Goal: Task Accomplishment & Management: Manage account settings

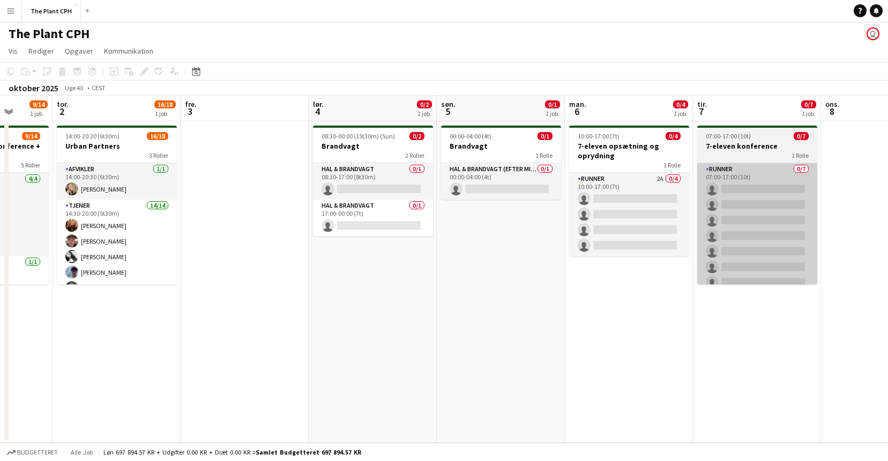
scroll to position [0, 427]
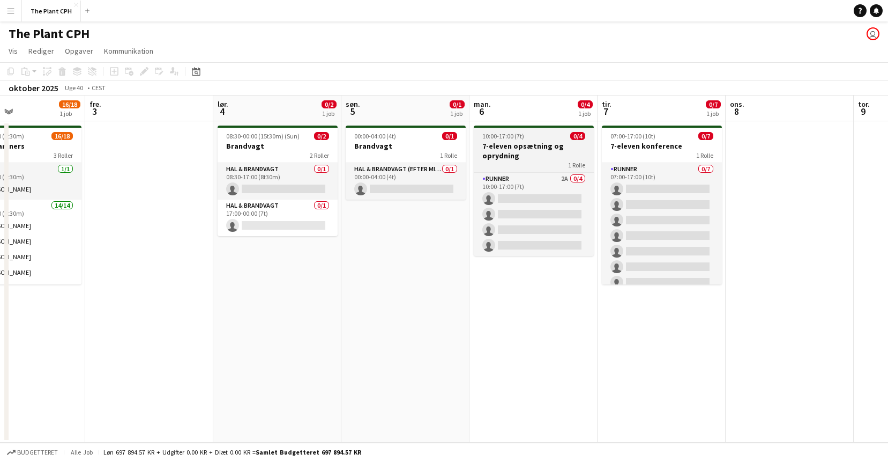
click at [547, 153] on h3 "7-eleven opsætning og oprydning" at bounding box center [534, 150] width 120 height 19
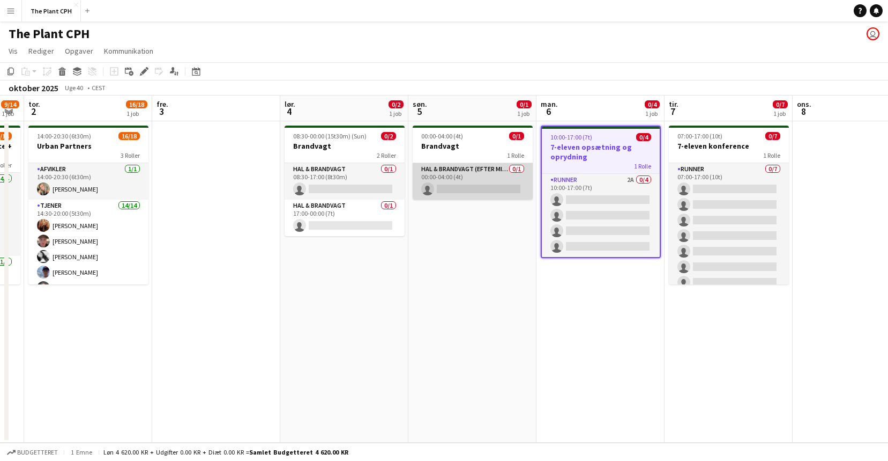
scroll to position [0, 364]
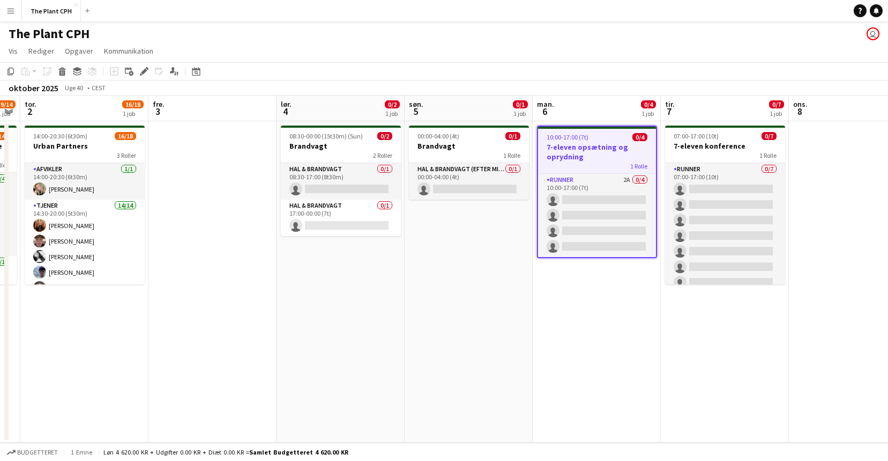
click at [717, 141] on h3 "7-eleven konference" at bounding box center [725, 146] width 120 height 10
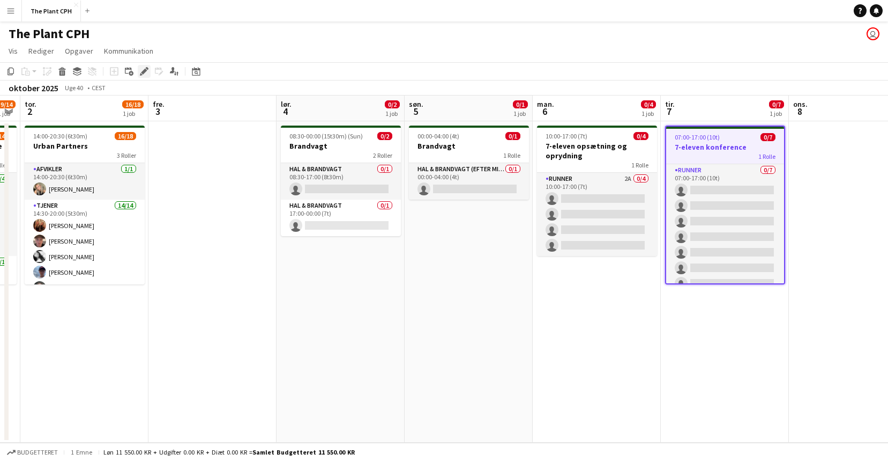
click at [147, 76] on div "Rediger" at bounding box center [144, 71] width 13 height 13
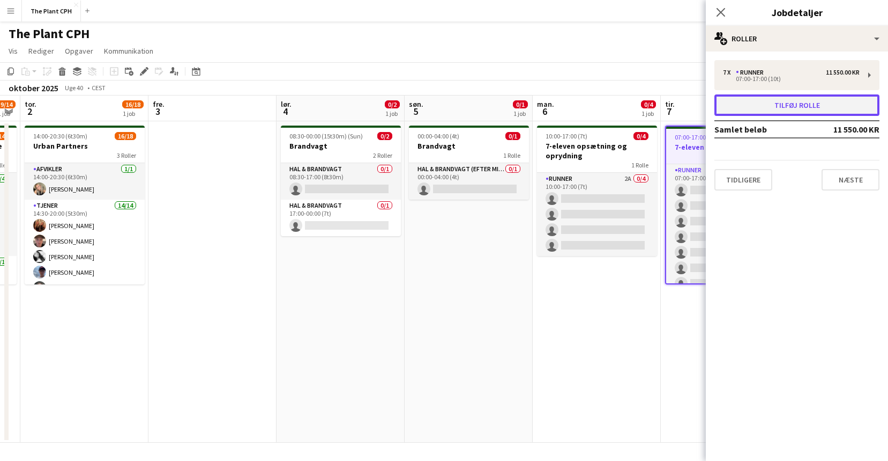
click at [775, 103] on button "Tilføj rolle" at bounding box center [797, 104] width 165 height 21
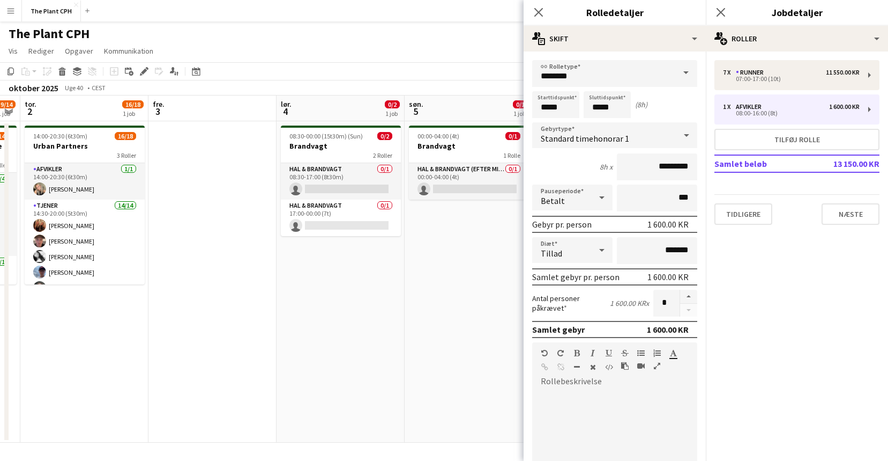
click at [628, 56] on div "link Rolletype ******** Starttidspunkt ***** Sluttidspunkt ***** (8h) Gebyrtype…" at bounding box center [615, 345] width 182 height 589
click at [624, 70] on input "********" at bounding box center [614, 73] width 165 height 27
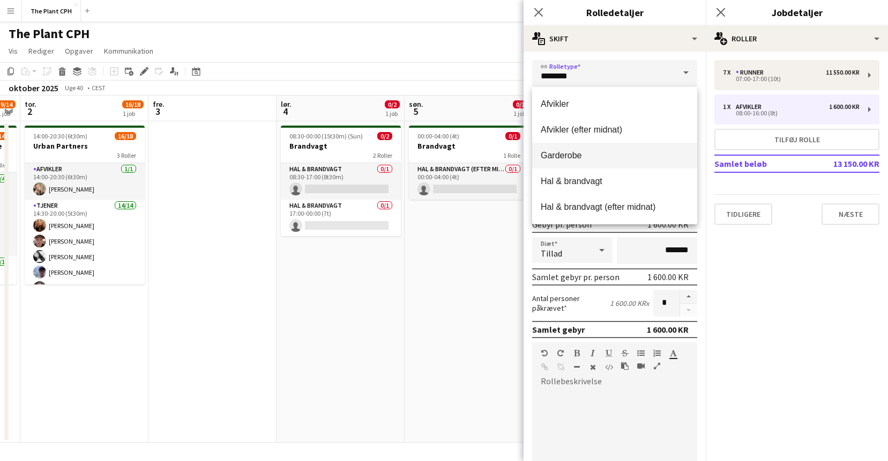
click at [621, 158] on span "Garderobe" at bounding box center [615, 155] width 148 height 10
type input "*********"
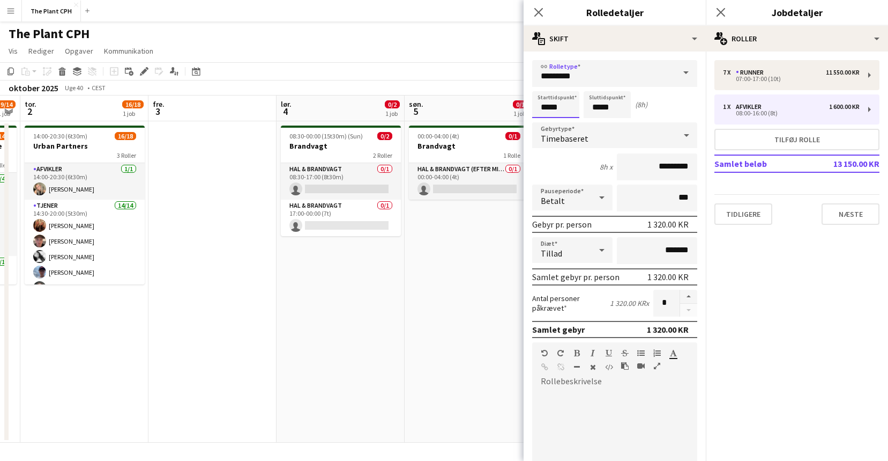
click at [562, 107] on input "*****" at bounding box center [555, 104] width 47 height 27
type input "*****"
click at [545, 122] on div at bounding box center [545, 123] width 21 height 11
click at [613, 112] on input "*****" at bounding box center [607, 104] width 47 height 27
click at [597, 82] on div at bounding box center [596, 85] width 21 height 11
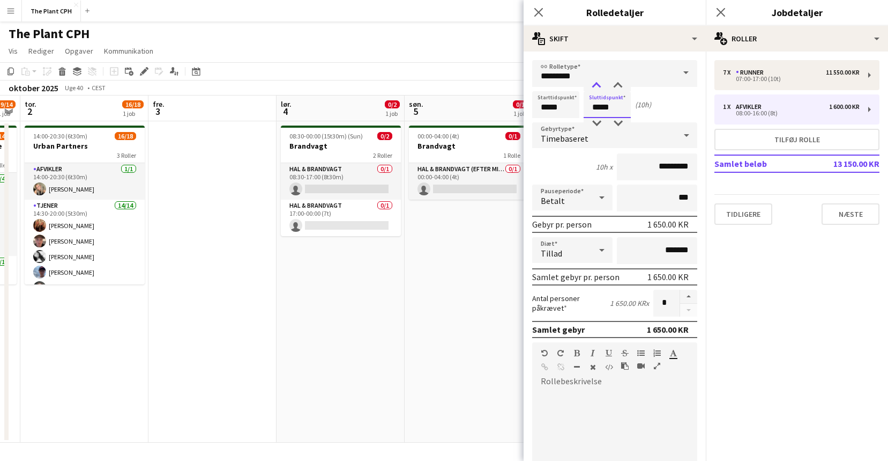
click at [598, 82] on div at bounding box center [596, 85] width 21 height 11
type input "*****"
click at [597, 118] on div at bounding box center [596, 123] width 21 height 11
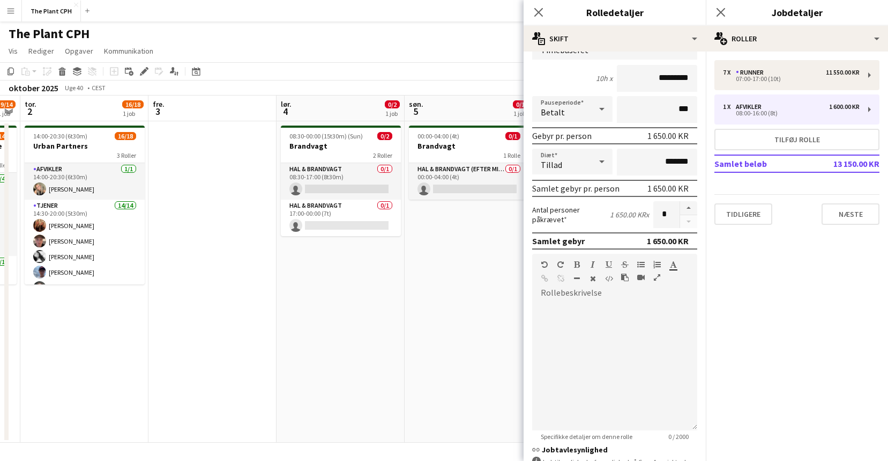
scroll to position [180, 0]
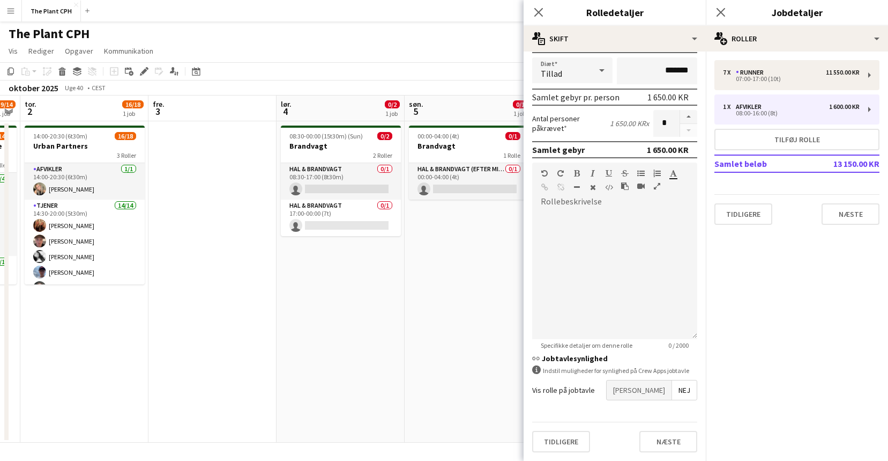
click at [661, 399] on form "link Rolletype ********* Starttidspunkt ***** Sluttidspunkt ***** (10h) Gebyrty…" at bounding box center [615, 170] width 182 height 580
drag, startPoint x: 662, startPoint y: 387, endPoint x: 661, endPoint y: 402, distance: 15.0
click at [662, 387] on span "[PERSON_NAME]" at bounding box center [639, 389] width 65 height 19
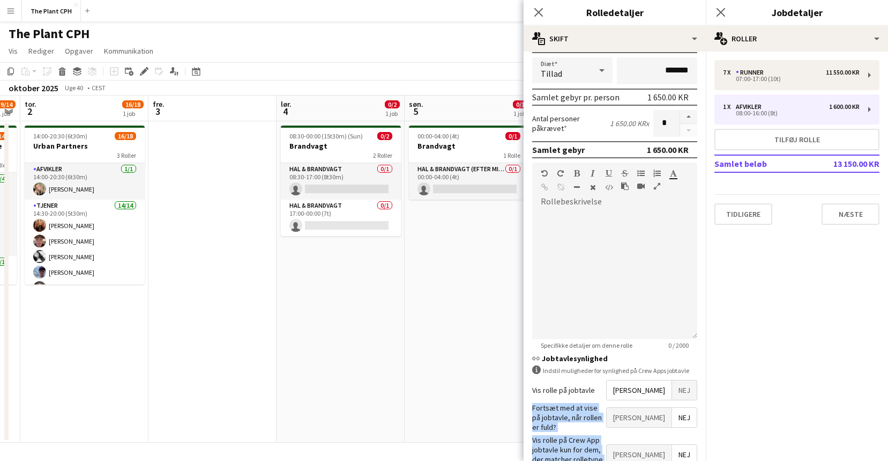
drag, startPoint x: 661, startPoint y: 418, endPoint x: 661, endPoint y: 427, distance: 9.1
click at [661, 418] on span "[PERSON_NAME]" at bounding box center [639, 416] width 65 height 19
click at [660, 444] on span "[PERSON_NAME]" at bounding box center [639, 453] width 65 height 19
click at [585, 388] on label "Vis rolle på jobtavle" at bounding box center [563, 390] width 63 height 10
drag, startPoint x: 412, startPoint y: 33, endPoint x: 656, endPoint y: 81, distance: 248.8
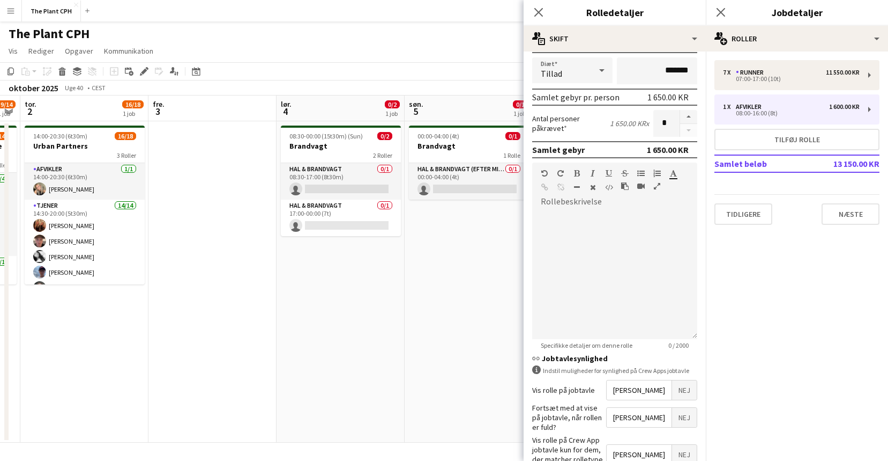
click at [413, 33] on div "The Plant CPH user" at bounding box center [444, 31] width 888 height 20
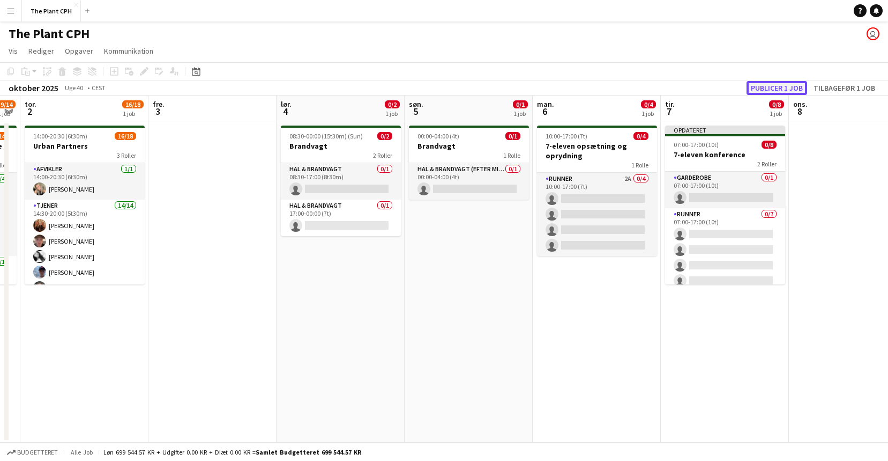
click at [752, 86] on button "Publicer 1 job" at bounding box center [777, 88] width 61 height 14
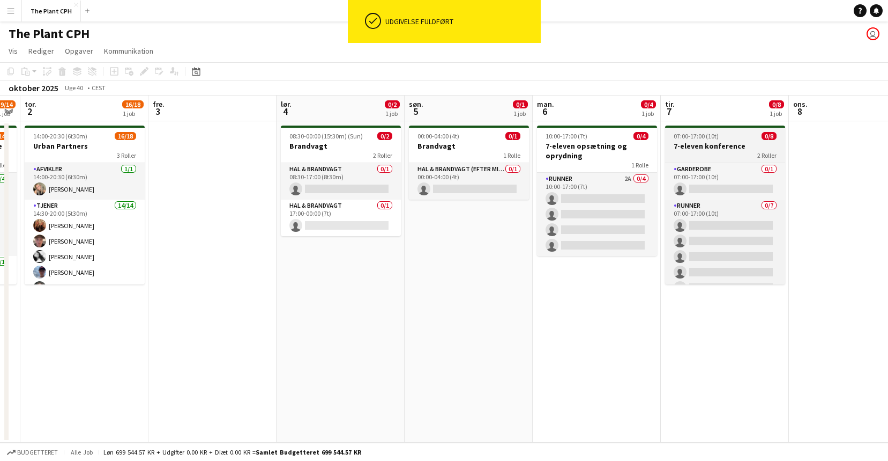
click at [681, 136] on span "07:00-17:00 (10t)" at bounding box center [696, 136] width 45 height 8
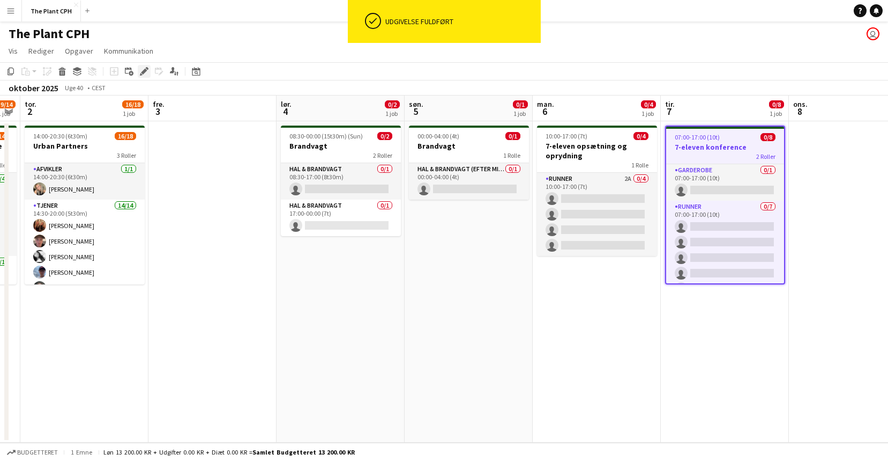
click at [147, 71] on icon "Rediger" at bounding box center [144, 71] width 9 height 9
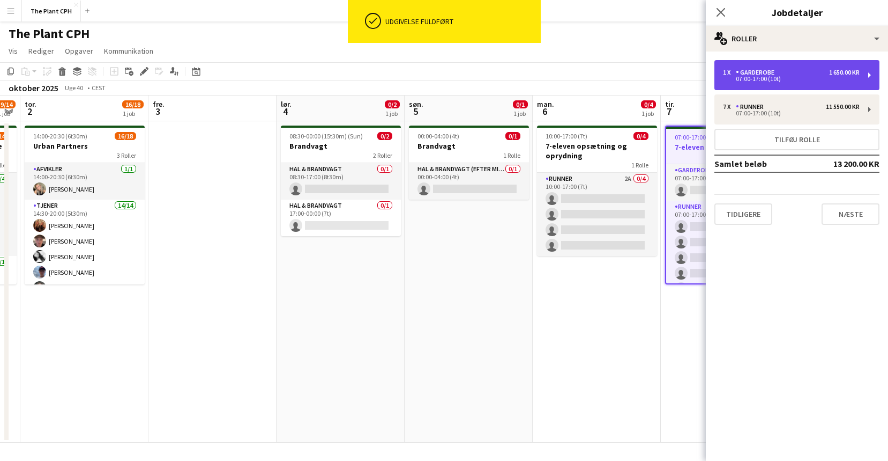
click at [817, 84] on div "1 x Garderobe 1 650.00 KR 07:00-17:00 (10t)" at bounding box center [797, 75] width 165 height 30
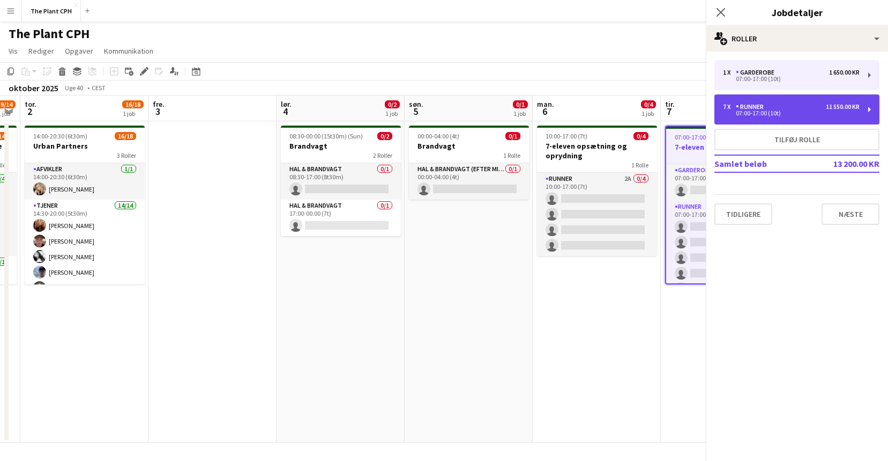
click at [806, 107] on div "7 x Runner 11 550.00 KR" at bounding box center [791, 107] width 137 height 8
type input "******"
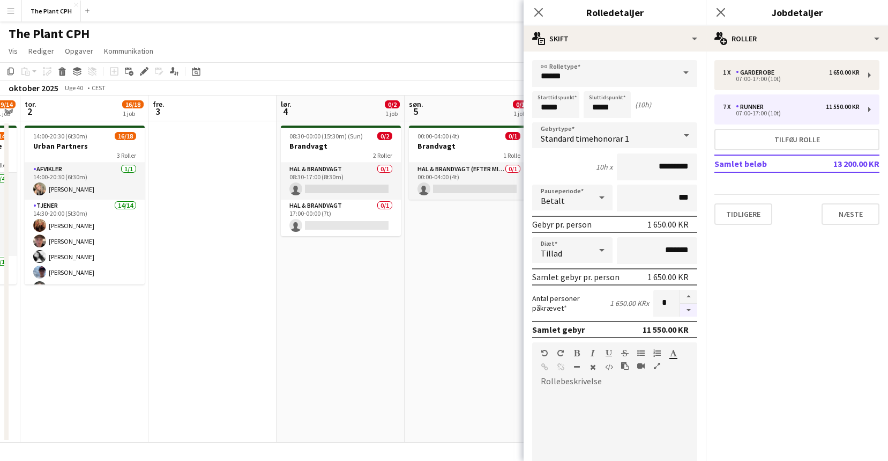
click at [687, 310] on button "button" at bounding box center [688, 309] width 17 height 13
type input "*"
click at [431, 64] on app-toolbar "Kopier Indsæt Indsæt Kommando V Indsæt med mandskab Kommando Skift V Indsæt lin…" at bounding box center [444, 71] width 888 height 18
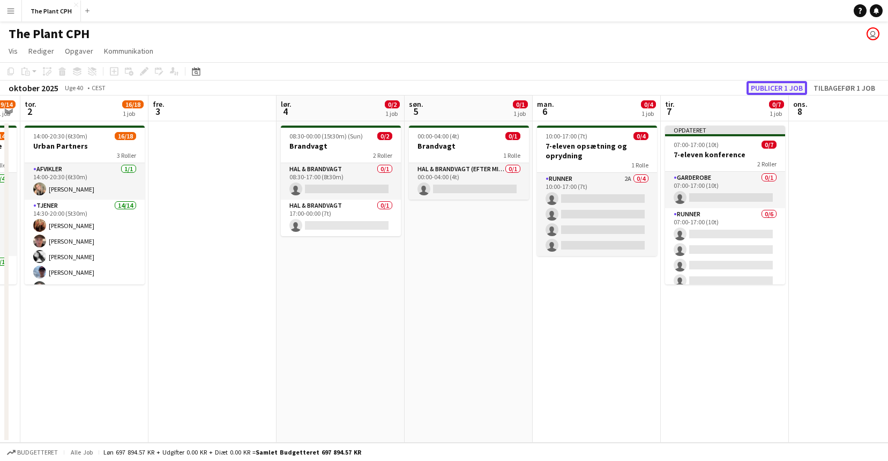
click at [753, 91] on button "Publicer 1 job" at bounding box center [777, 88] width 61 height 14
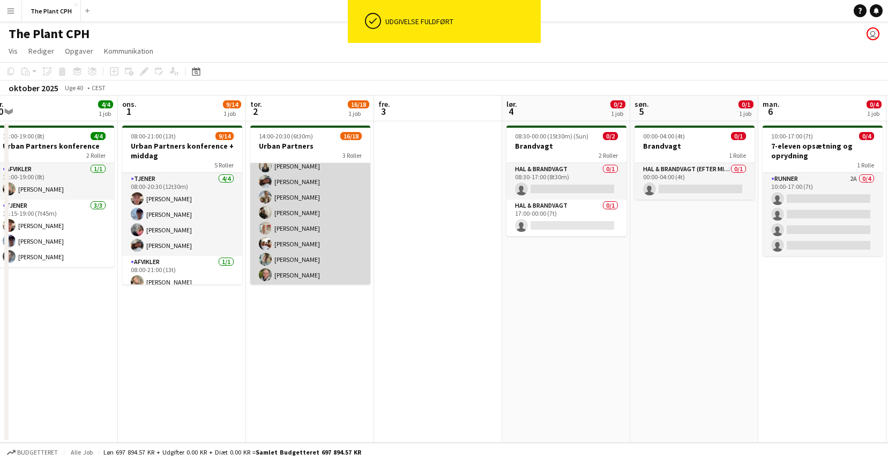
scroll to position [221, 0]
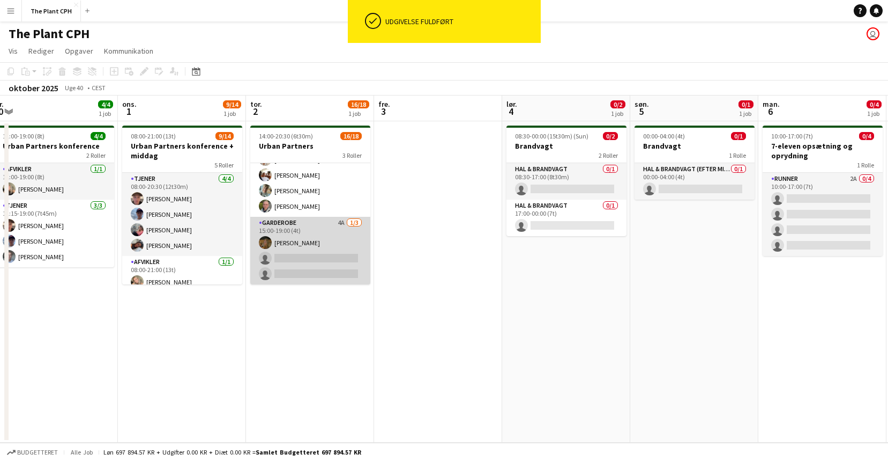
click at [338, 269] on app-card-role "Garderobe 4A [DATE] 15:00-19:00 (4t) [PERSON_NAME] single-neutral-actions singl…" at bounding box center [310, 251] width 120 height 68
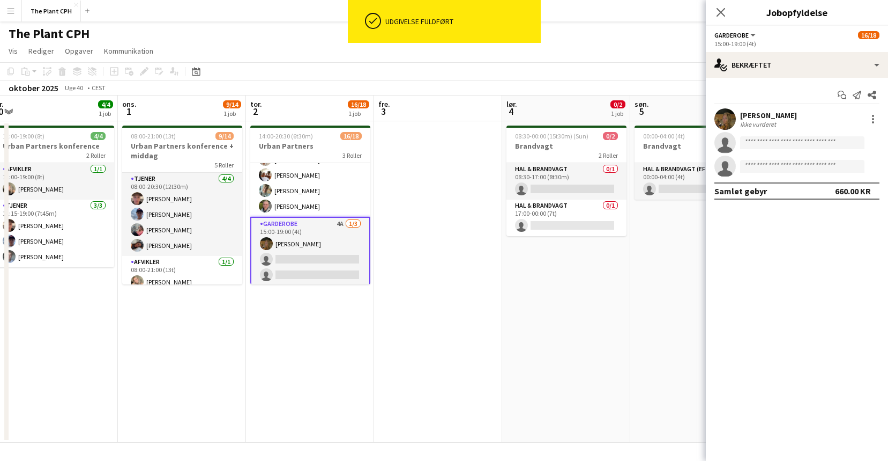
scroll to position [0, 266]
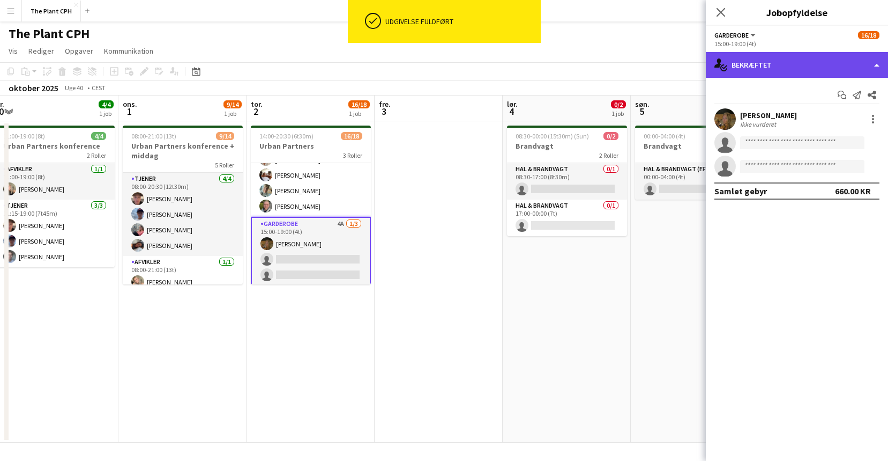
click at [738, 58] on div "single-neutral-actions-check-2 Bekræftet" at bounding box center [797, 65] width 182 height 26
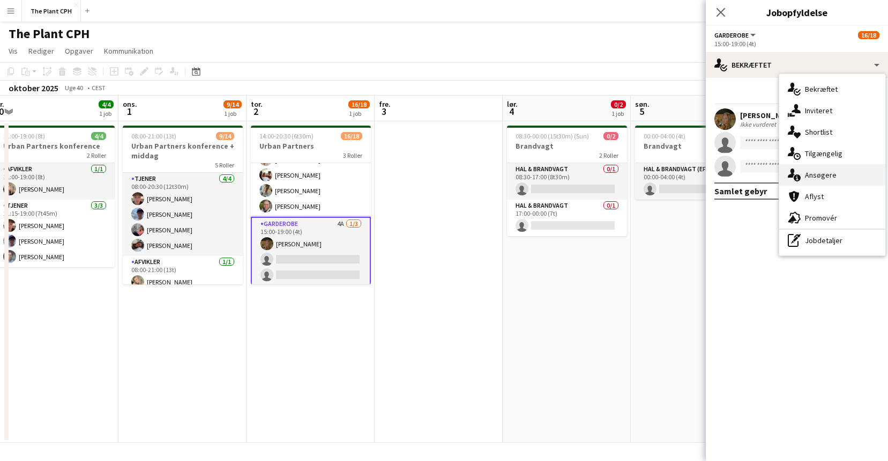
click at [836, 179] on div "single-neutral-actions-information Ansøgere" at bounding box center [833, 174] width 106 height 21
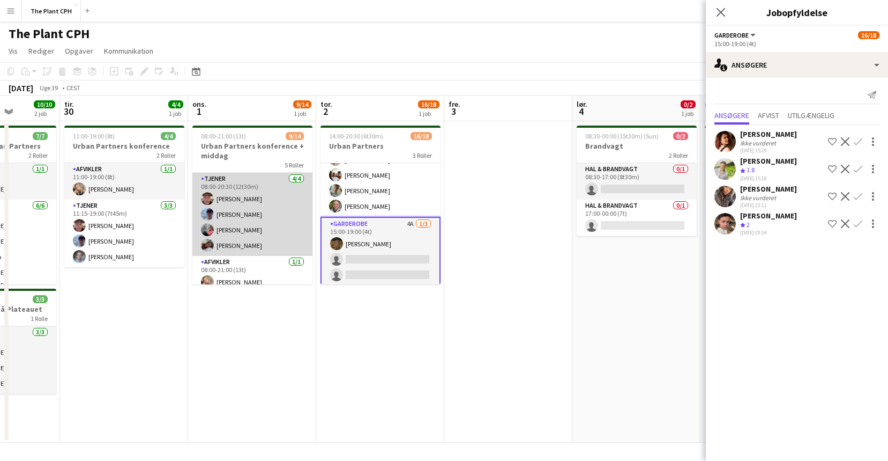
scroll to position [0, 311]
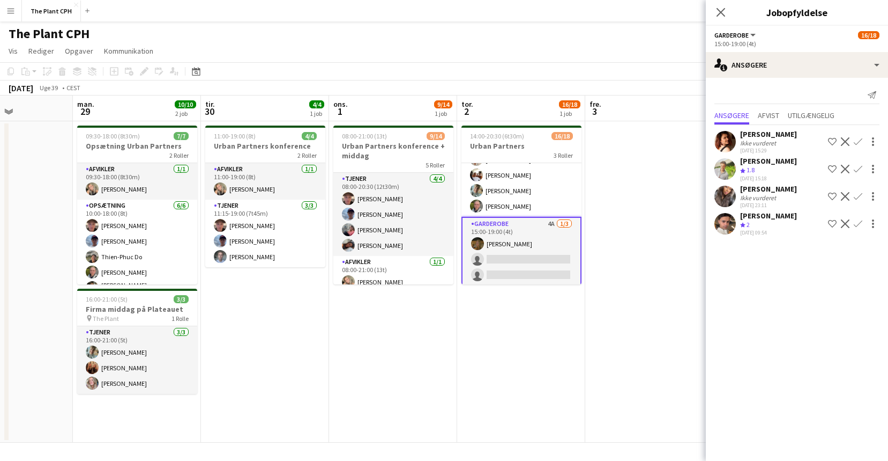
click at [587, 251] on app-date-cell at bounding box center [649, 281] width 128 height 321
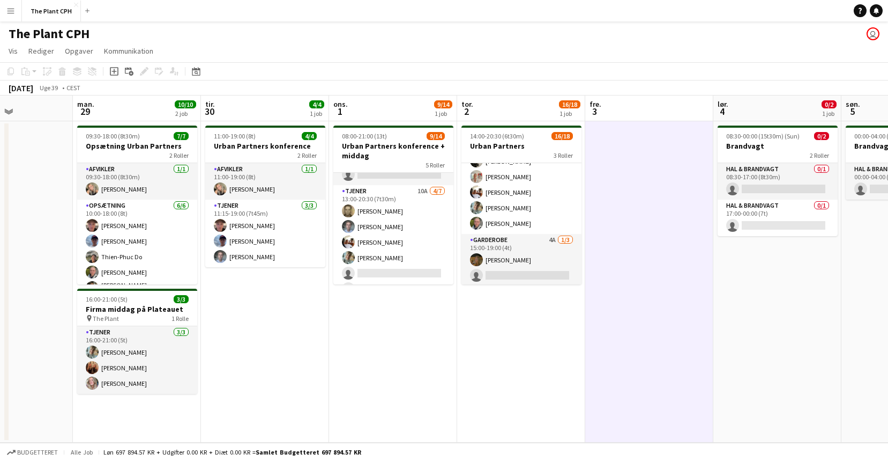
scroll to position [135, 0]
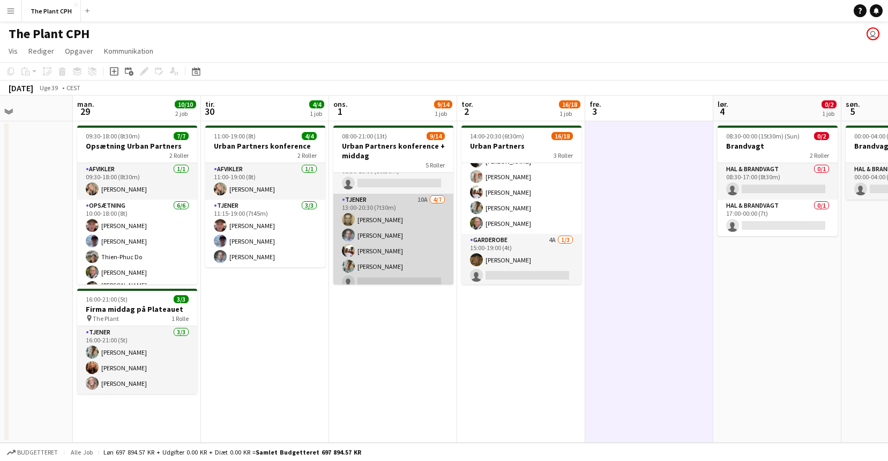
click at [410, 238] on app-card-role "Tjener 10A [DATE] 13:00-20:30 (7t30m) [PERSON_NAME] [PERSON_NAME] [PERSON_NAME]…" at bounding box center [393, 259] width 120 height 130
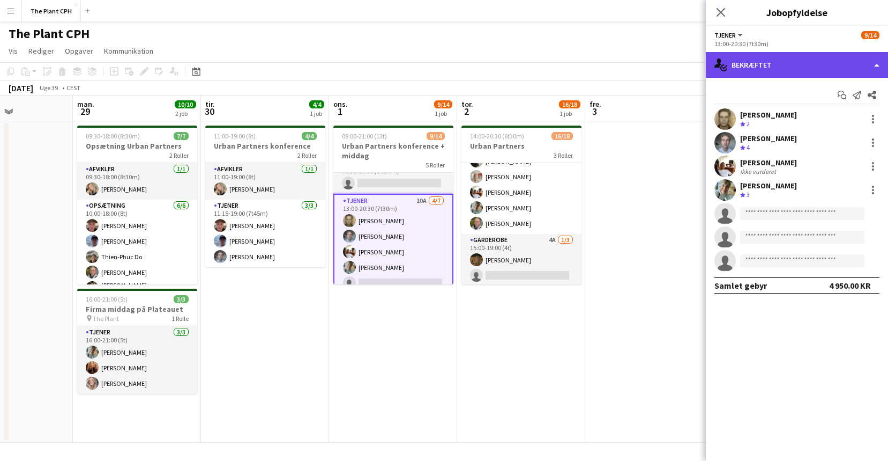
click at [717, 62] on icon "single-neutral-actions-check-2" at bounding box center [721, 64] width 13 height 13
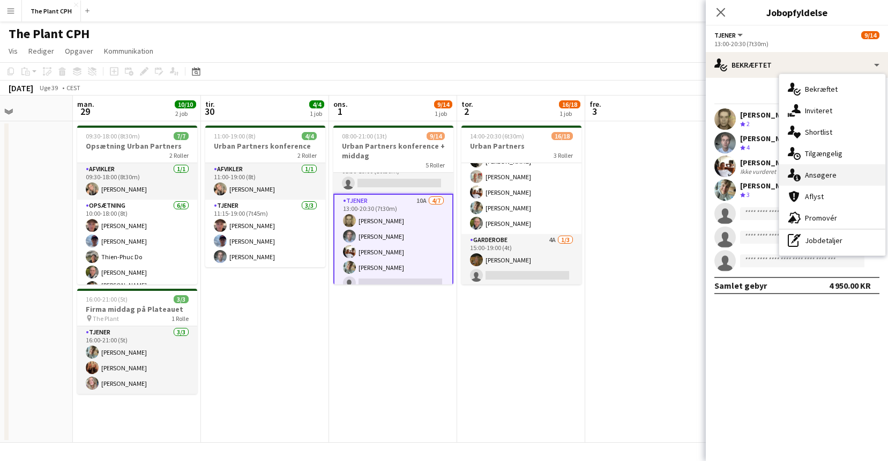
click at [817, 174] on span "Ansøgere" at bounding box center [821, 175] width 32 height 10
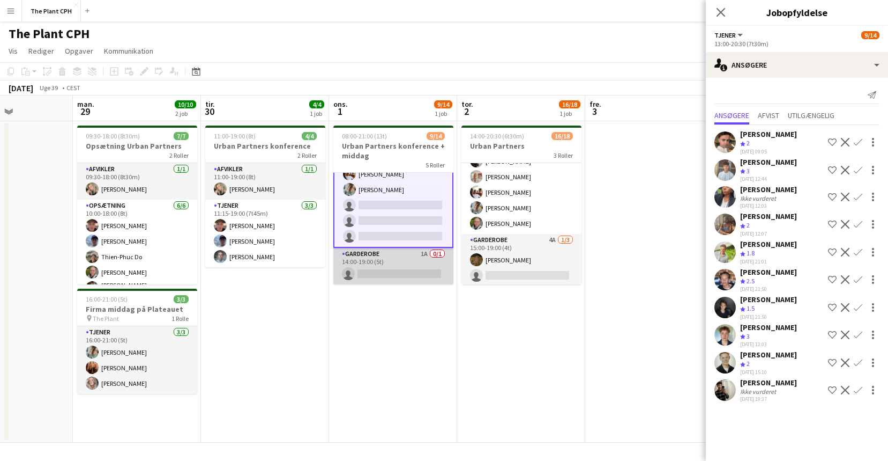
scroll to position [0, 325]
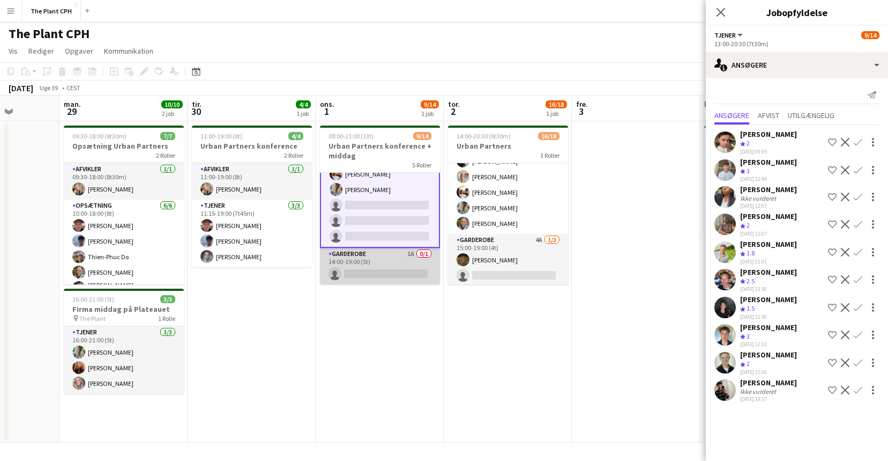
click at [412, 276] on app-card-role "Garderobe 1A 0/1 14:00-19:00 (5t) single-neutral-actions" at bounding box center [380, 266] width 120 height 36
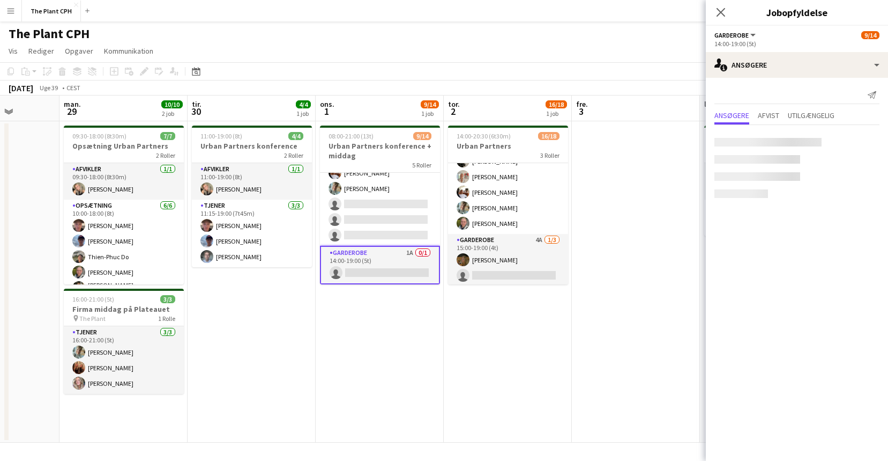
scroll to position [212, 0]
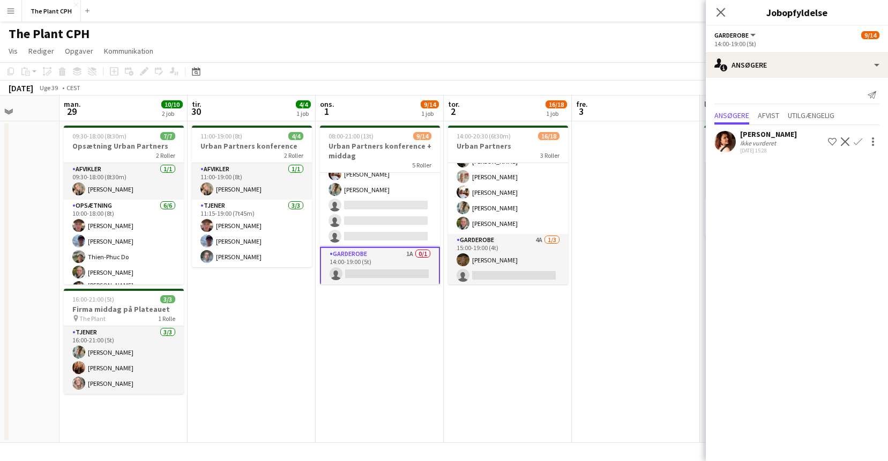
click at [775, 147] on div "[DATE] 15:28" at bounding box center [768, 150] width 57 height 7
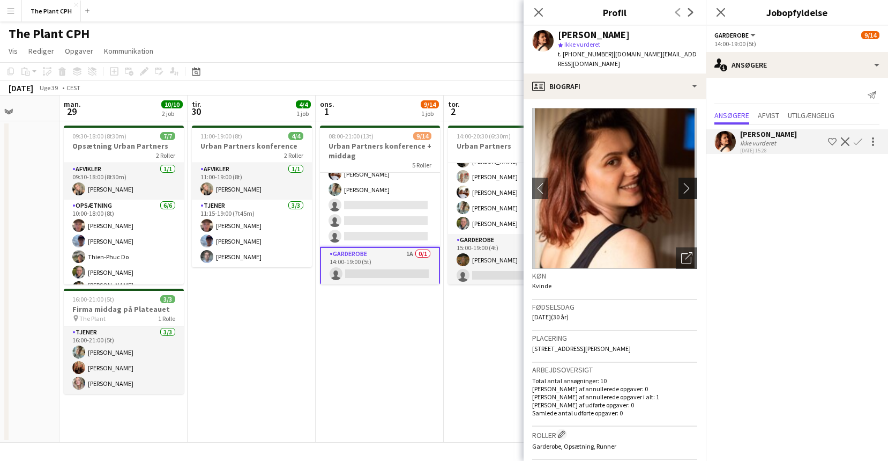
click at [691, 182] on app-icon "chevron-right" at bounding box center [689, 187] width 17 height 11
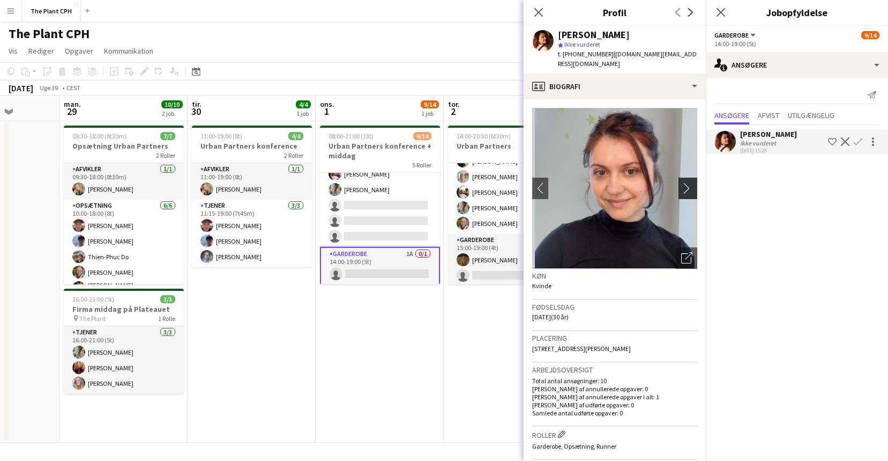
click at [691, 182] on app-icon "chevron-right" at bounding box center [689, 187] width 17 height 11
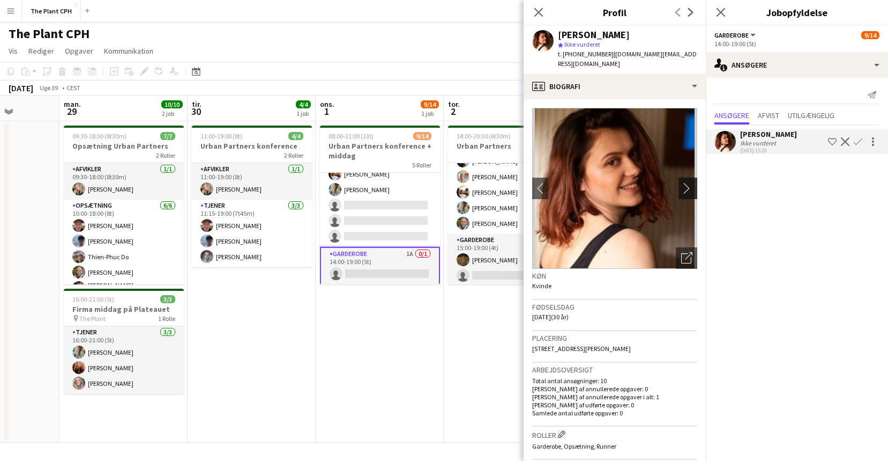
click at [688, 182] on app-icon "chevron-right" at bounding box center [689, 187] width 17 height 11
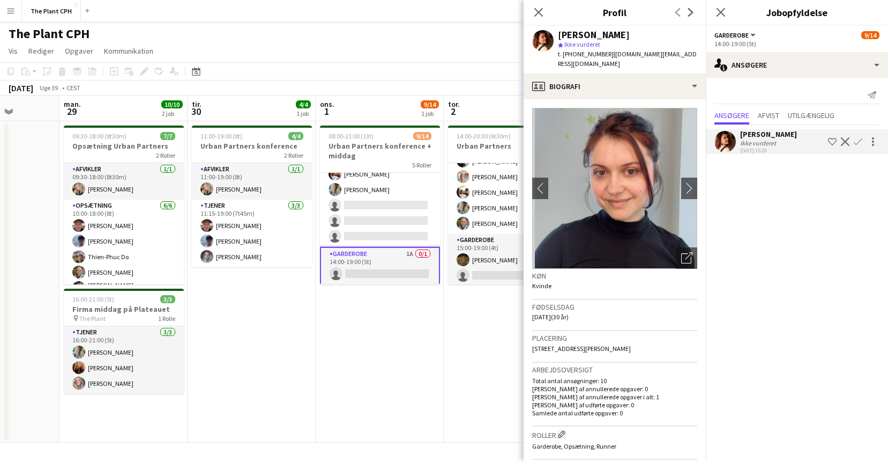
click at [545, 10] on div "Luk pop-in" at bounding box center [539, 12] width 30 height 25
click at [538, 14] on icon "Luk pop-in" at bounding box center [538, 12] width 10 height 10
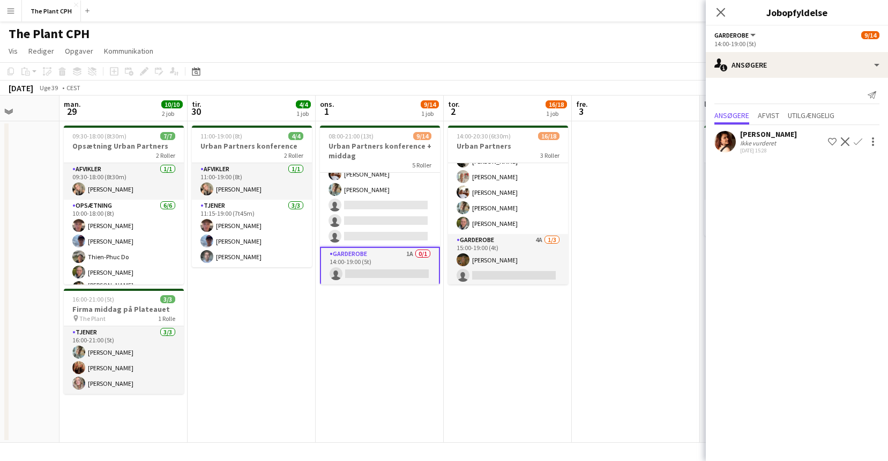
click at [383, 336] on app-date-cell "08:00-21:00 (13t) 9/14 Urban Partners konference + middag 5 Roller Tjener [DATE…" at bounding box center [380, 281] width 128 height 321
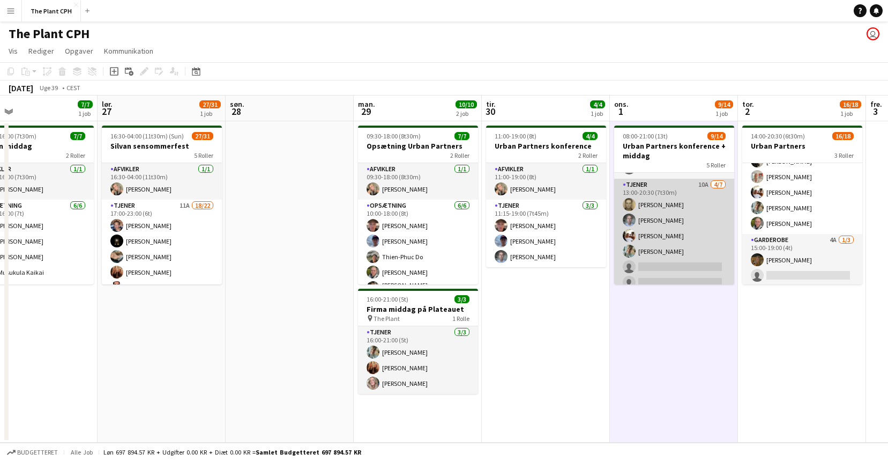
scroll to position [142, 0]
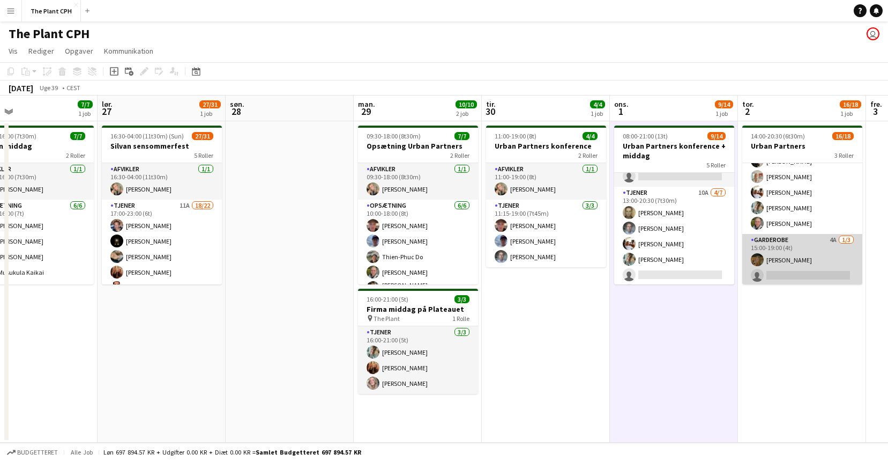
click at [800, 250] on app-card-role "Garderobe 4A [DATE] 15:00-19:00 (4t) [PERSON_NAME] single-neutral-actions singl…" at bounding box center [803, 268] width 120 height 68
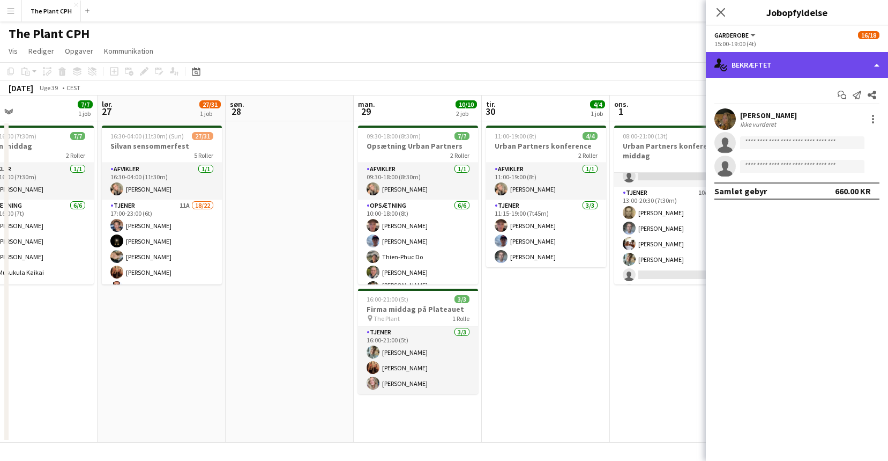
click at [795, 70] on div "single-neutral-actions-check-2 Bekræftet" at bounding box center [797, 65] width 182 height 26
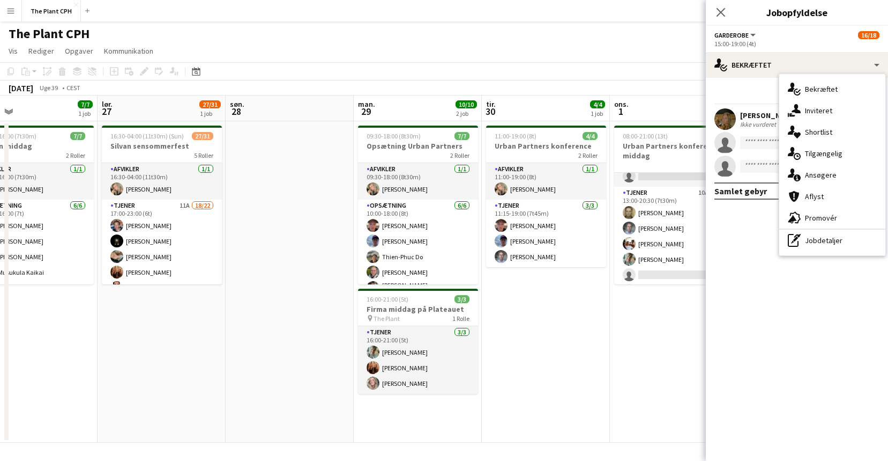
click at [832, 174] on span "Ansøgere" at bounding box center [821, 175] width 32 height 10
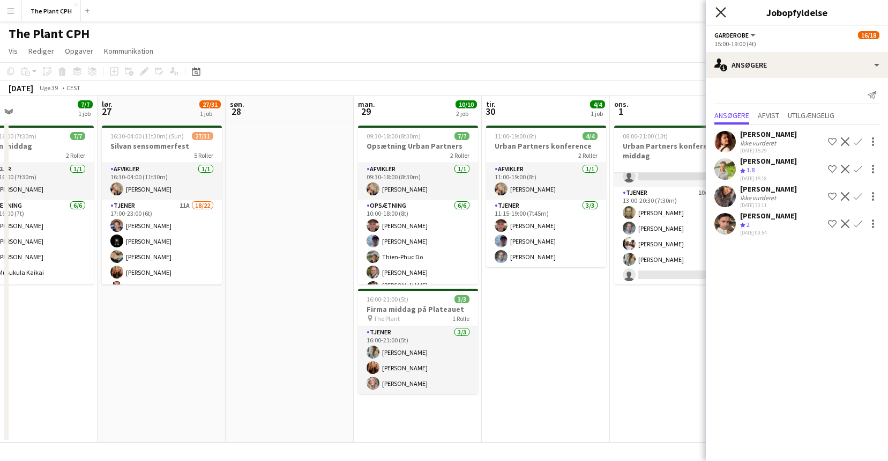
click at [722, 14] on icon "Luk pop-in" at bounding box center [721, 12] width 10 height 10
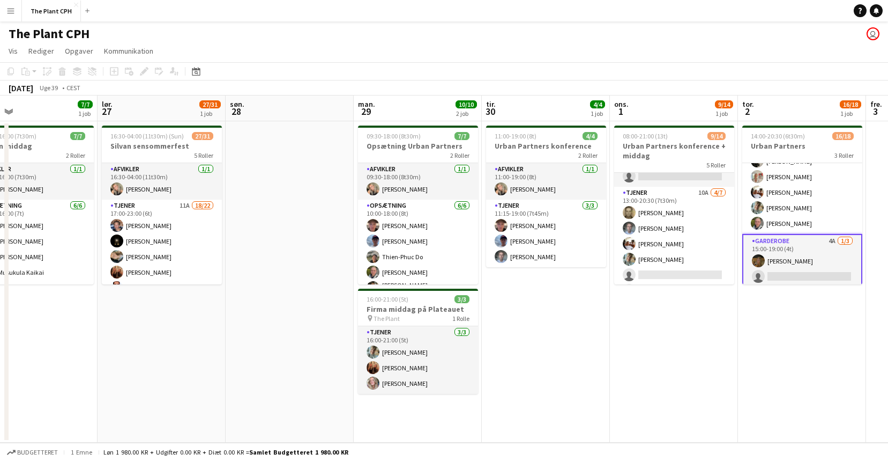
click at [722, 44] on app-page-menu "Vis Dagvisning udvidet Dagvisning kollapset Månedsvisning Datovælger Spring til…" at bounding box center [444, 52] width 888 height 20
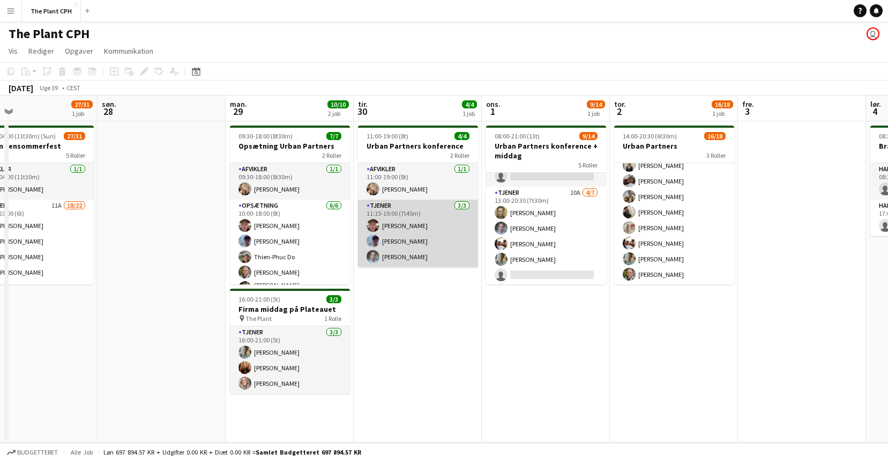
scroll to position [0, 344]
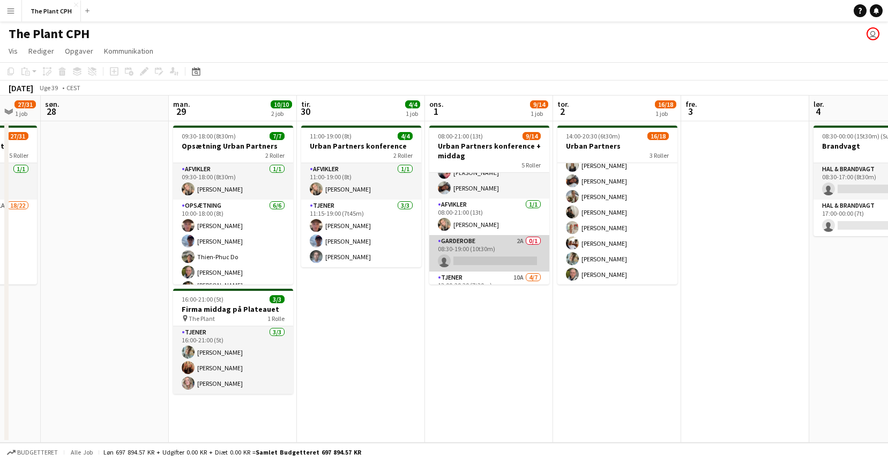
click at [517, 242] on app-card-role "Garderobe 2A 0/1 08:30-19:00 (10t30m) single-neutral-actions" at bounding box center [489, 253] width 120 height 36
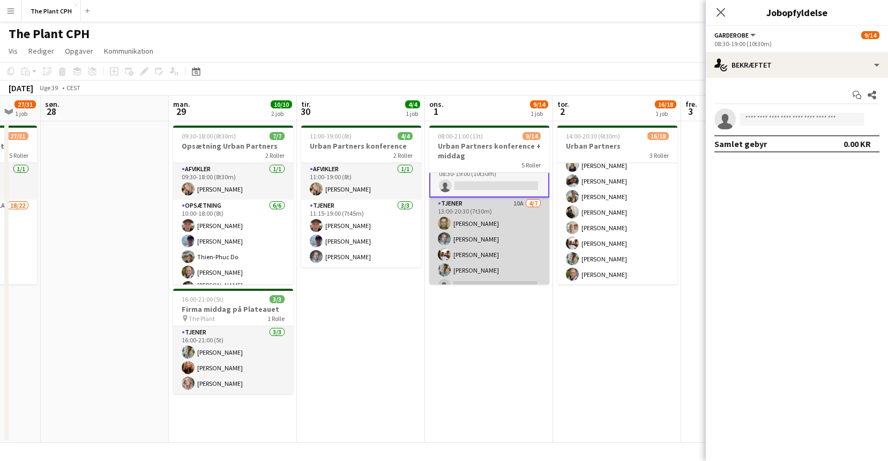
click at [495, 248] on app-card-role "Tjener 10A [DATE] 13:00-20:30 (7t30m) [PERSON_NAME] [PERSON_NAME] [PERSON_NAME]…" at bounding box center [489, 262] width 120 height 130
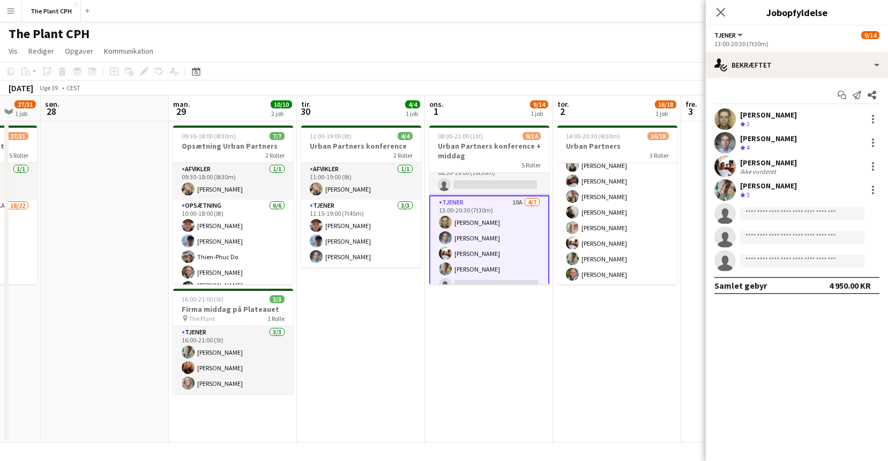
scroll to position [132, 0]
click at [812, 86] on div "Start chat Send notifikation Del" at bounding box center [797, 95] width 165 height 18
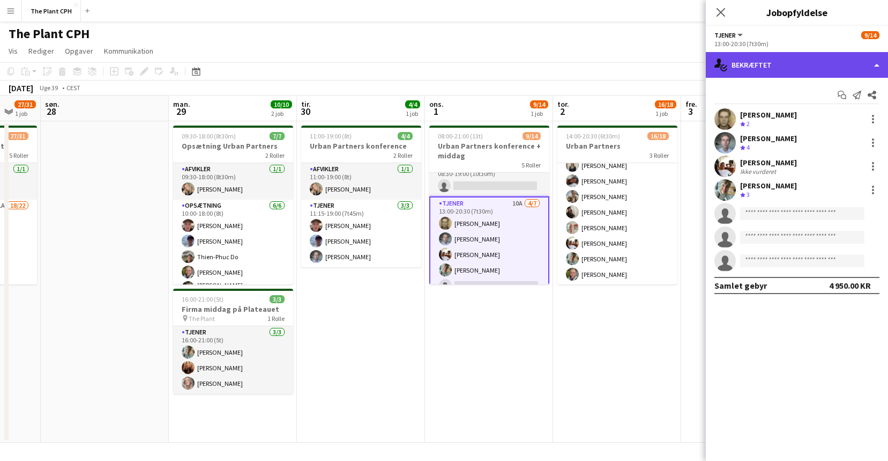
click at [814, 72] on div "single-neutral-actions-check-2 Bekræftet" at bounding box center [797, 65] width 182 height 26
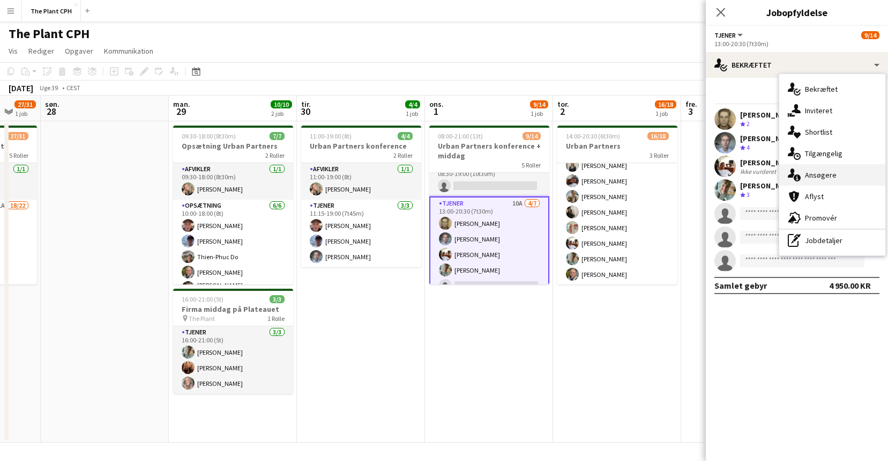
click at [819, 181] on div "single-neutral-actions-information Ansøgere" at bounding box center [833, 174] width 106 height 21
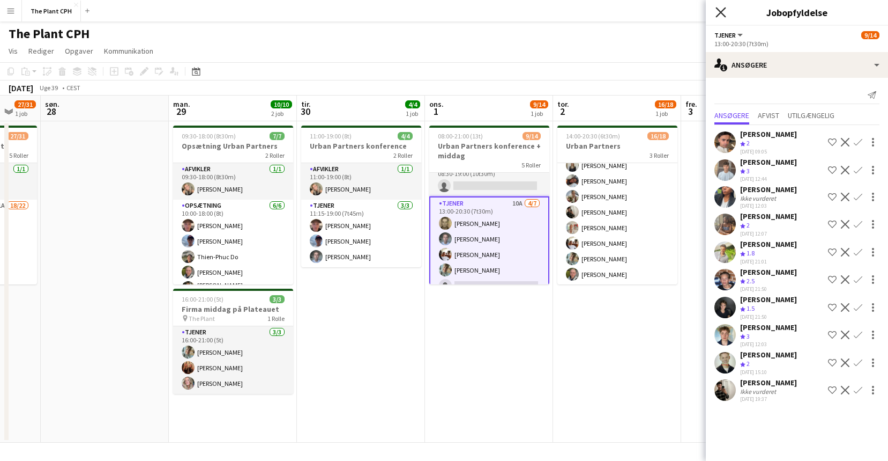
click at [719, 17] on icon "Luk pop-in" at bounding box center [721, 12] width 10 height 10
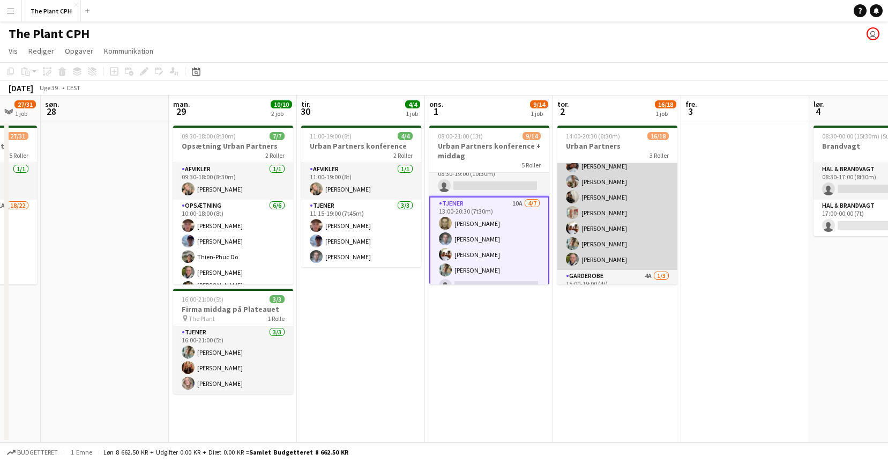
scroll to position [221, 0]
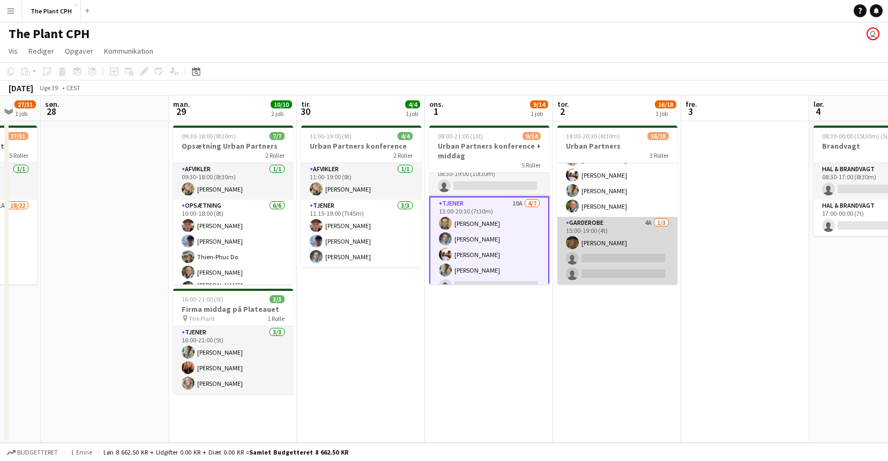
click at [613, 232] on app-card-role "Garderobe 4A [DATE] 15:00-19:00 (4t) [PERSON_NAME] single-neutral-actions singl…" at bounding box center [618, 251] width 120 height 68
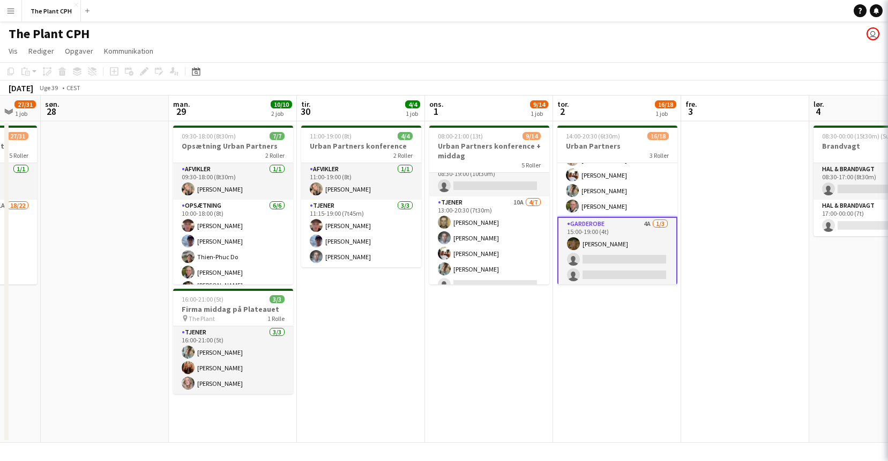
scroll to position [224, 0]
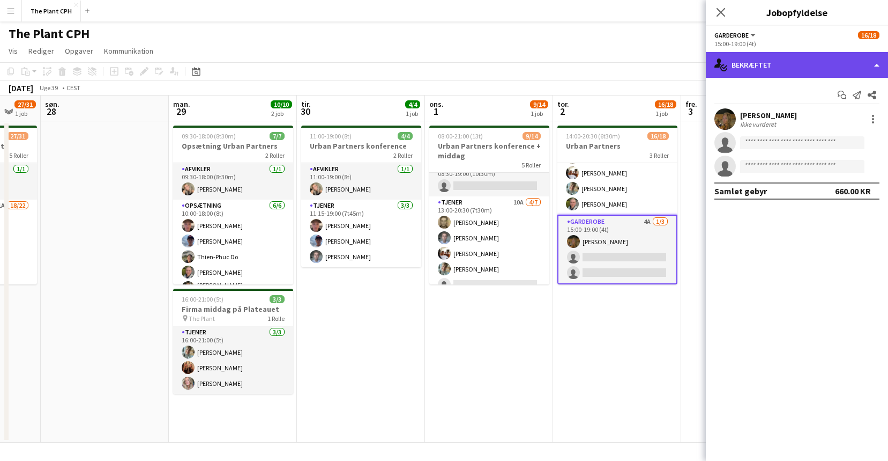
click at [804, 64] on div "single-neutral-actions-check-2 Bekræftet" at bounding box center [797, 65] width 182 height 26
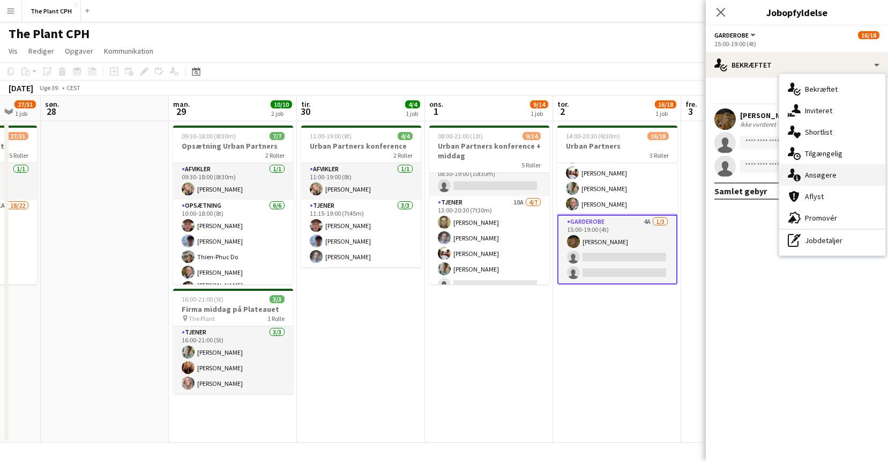
click at [832, 170] on span "Ansøgere" at bounding box center [821, 175] width 32 height 10
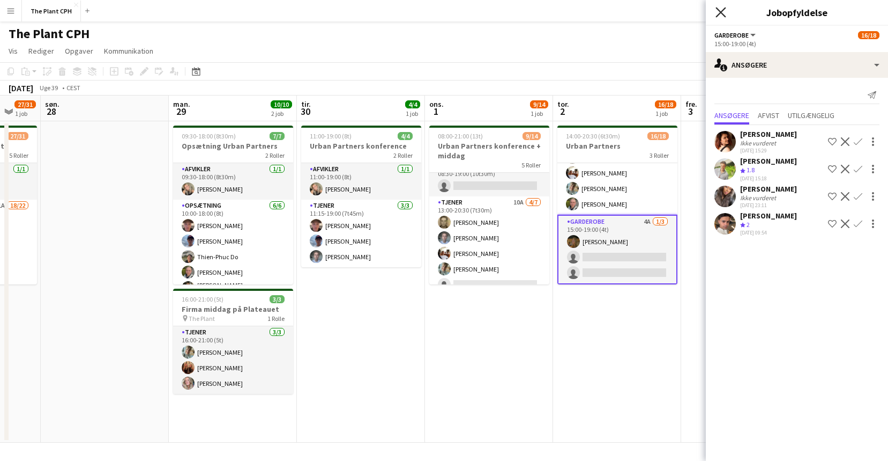
click at [720, 7] on icon "Luk pop-in" at bounding box center [721, 12] width 10 height 10
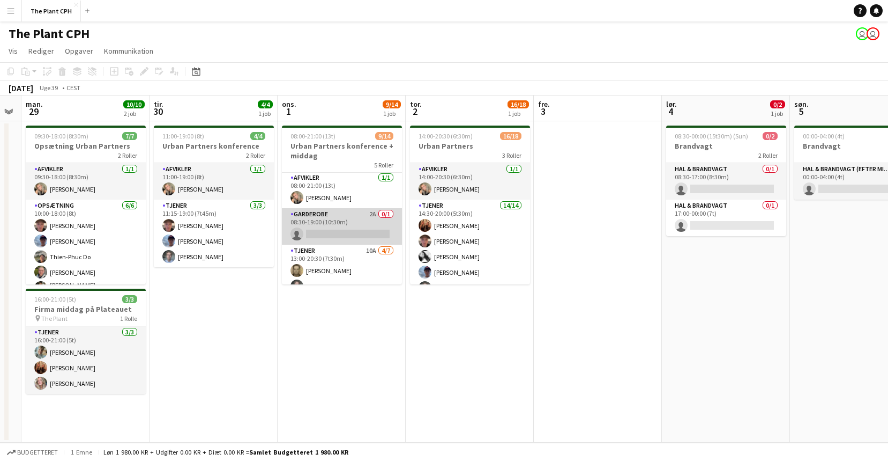
scroll to position [85, 0]
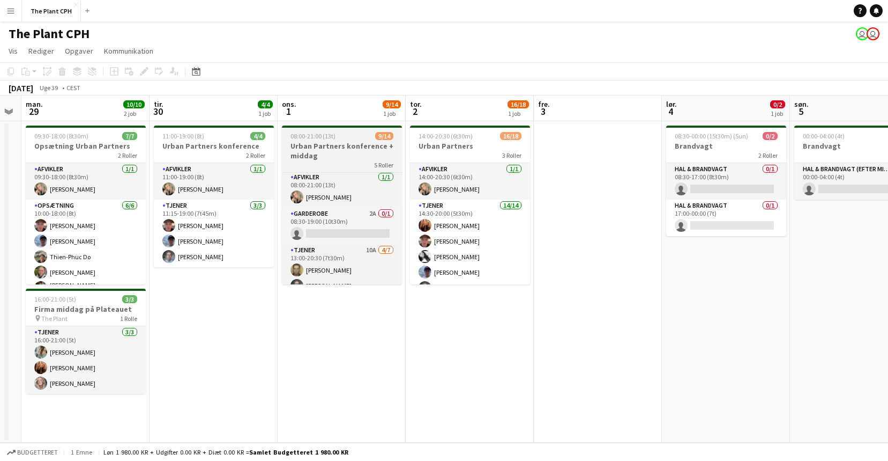
click at [331, 152] on h3 "Urban Partners konference + middag" at bounding box center [342, 150] width 120 height 19
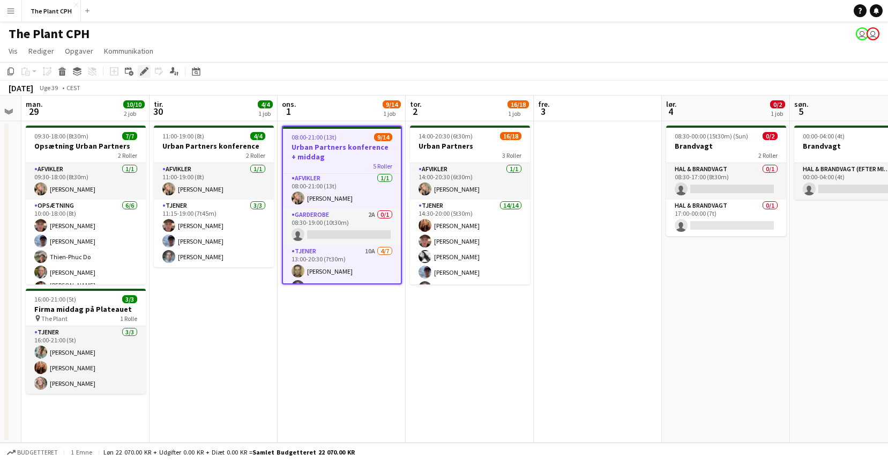
click at [146, 74] on icon "Rediger" at bounding box center [144, 71] width 9 height 9
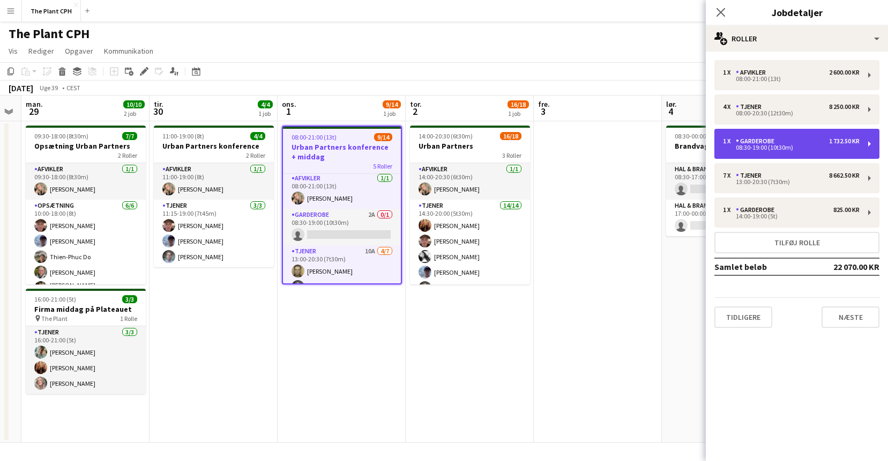
click at [828, 147] on div "08:30-19:00 (10t30m)" at bounding box center [791, 147] width 137 height 5
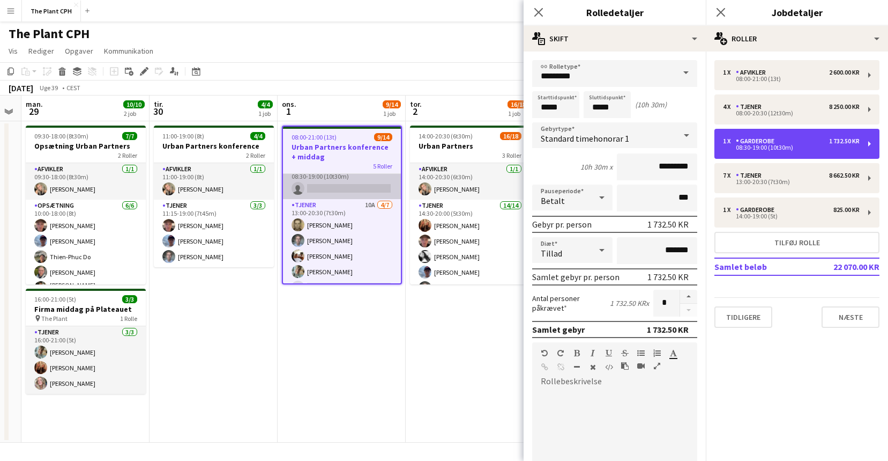
scroll to position [109, 0]
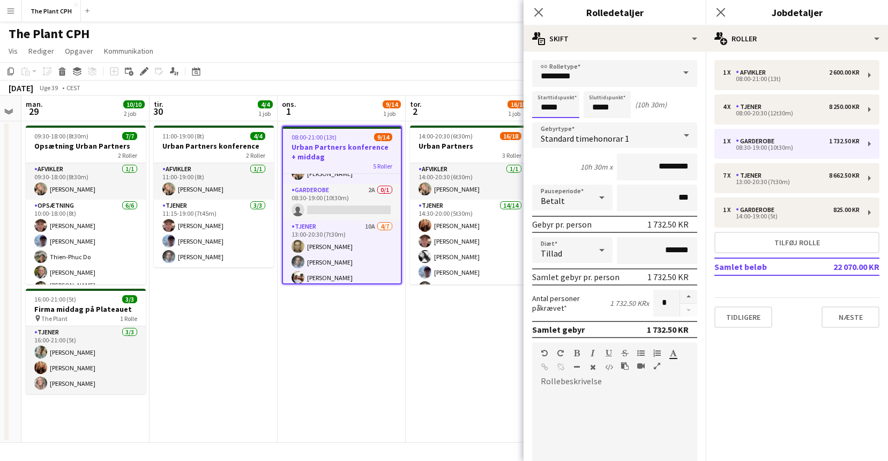
click at [563, 115] on input "*****" at bounding box center [555, 104] width 47 height 27
click at [590, 114] on input "*****" at bounding box center [607, 104] width 47 height 27
click at [602, 124] on div at bounding box center [596, 123] width 21 height 11
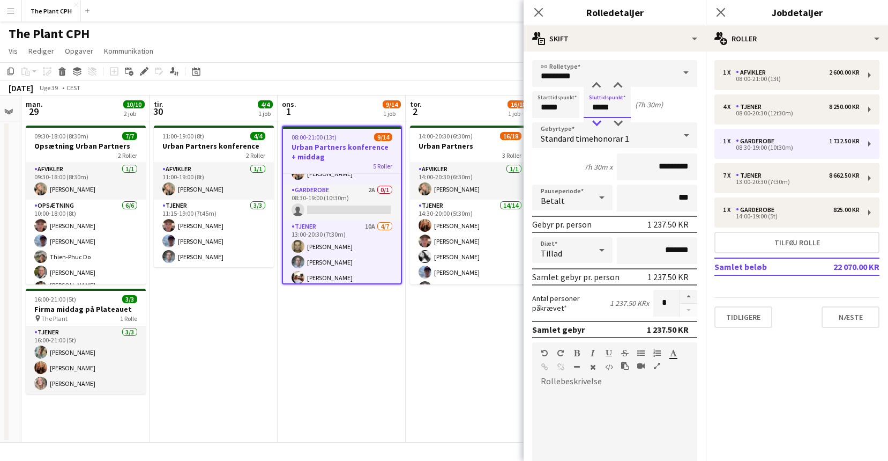
click at [602, 124] on div at bounding box center [596, 123] width 21 height 11
click at [602, 123] on div at bounding box center [596, 123] width 21 height 11
click at [603, 123] on div at bounding box center [596, 123] width 21 height 11
click at [624, 84] on div at bounding box center [617, 85] width 21 height 11
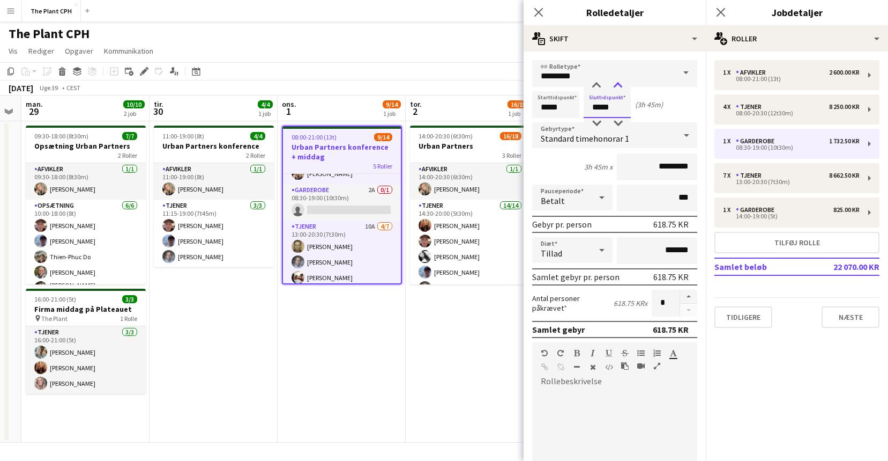
click at [624, 84] on div at bounding box center [617, 85] width 21 height 11
click at [600, 90] on div at bounding box center [596, 85] width 21 height 11
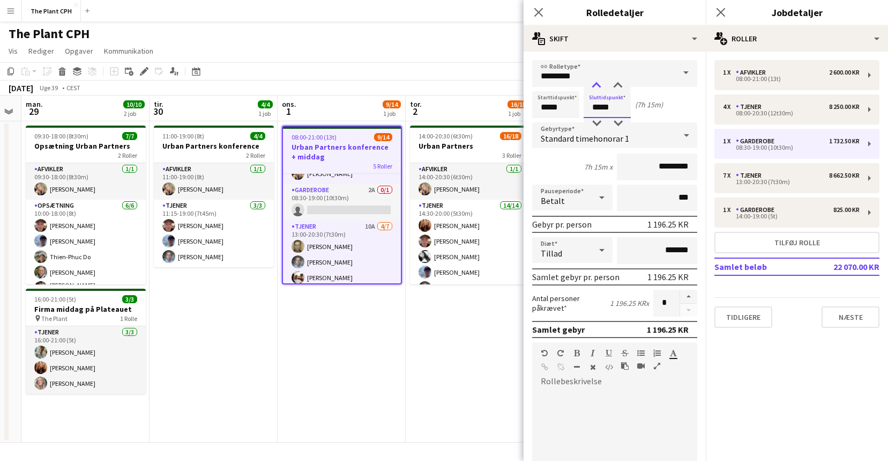
click at [600, 90] on div at bounding box center [596, 85] width 21 height 11
click at [614, 124] on div at bounding box center [617, 123] width 21 height 11
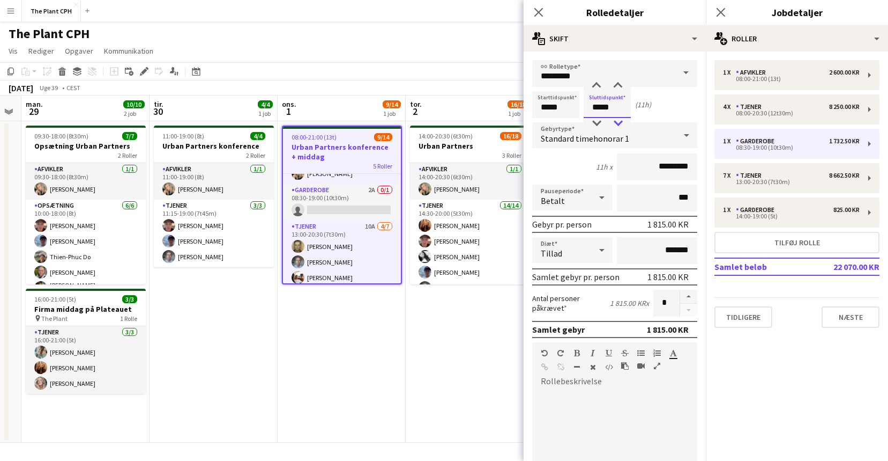
click at [615, 124] on div at bounding box center [617, 123] width 21 height 11
type input "*****"
click at [615, 124] on div at bounding box center [617, 123] width 21 height 11
click at [565, 110] on input "*****" at bounding box center [555, 104] width 47 height 27
click at [548, 81] on div at bounding box center [545, 85] width 21 height 11
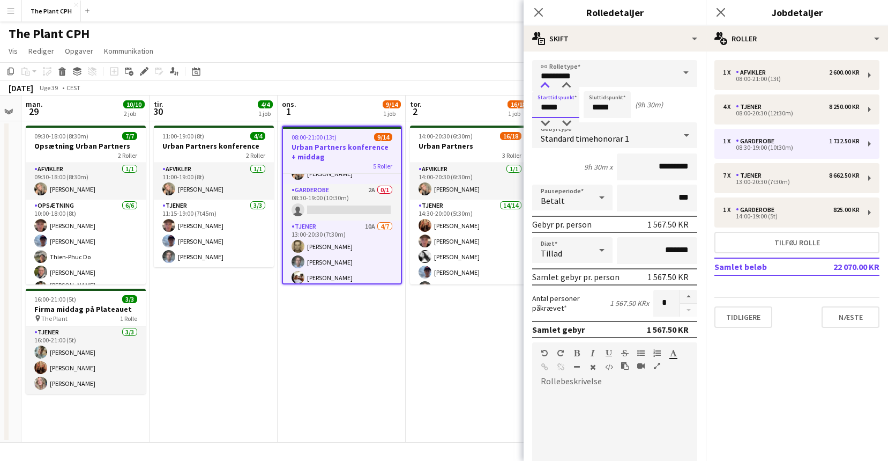
click at [548, 81] on div at bounding box center [545, 85] width 21 height 11
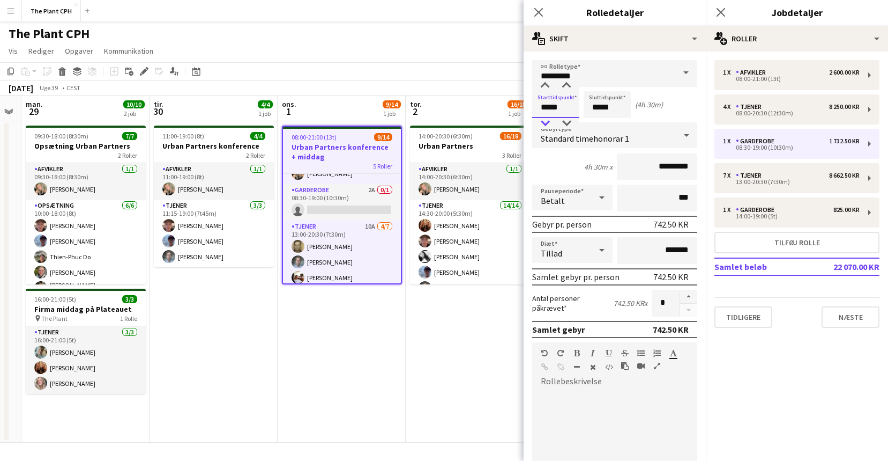
click at [551, 122] on div at bounding box center [545, 123] width 21 height 11
click at [570, 122] on div at bounding box center [566, 123] width 21 height 11
click at [574, 87] on div at bounding box center [566, 85] width 21 height 11
type input "*****"
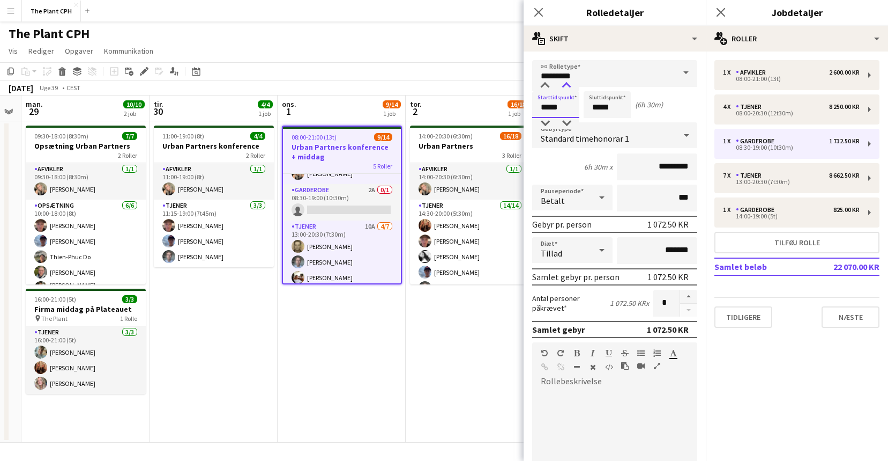
click at [574, 87] on div at bounding box center [566, 85] width 21 height 11
click at [503, 75] on app-toolbar "Kopier Indsæt Indsæt Kommando V Indsæt med mandskab Kommando Skift V Indsæt lin…" at bounding box center [444, 71] width 888 height 18
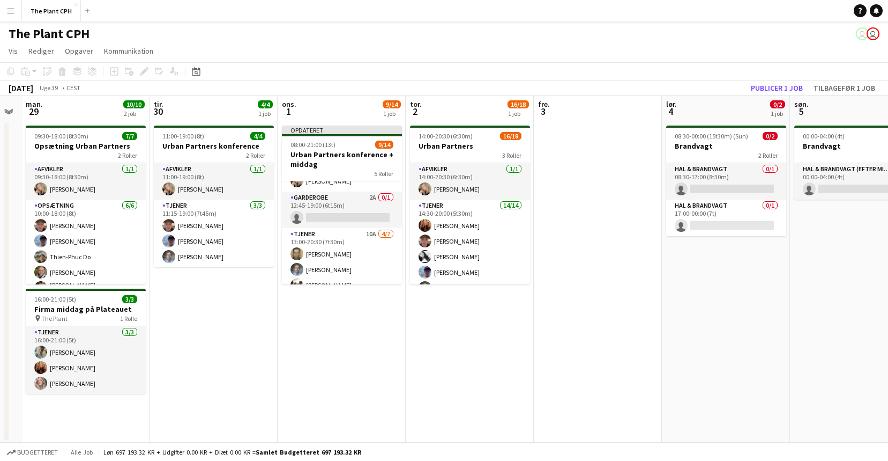
click at [785, 77] on app-toolbar "Kopier Indsæt Indsæt Kommando V Indsæt med mandskab Kommando Skift V Indsæt lin…" at bounding box center [444, 71] width 888 height 18
click at [780, 86] on button "Publicer 1 job" at bounding box center [777, 88] width 61 height 14
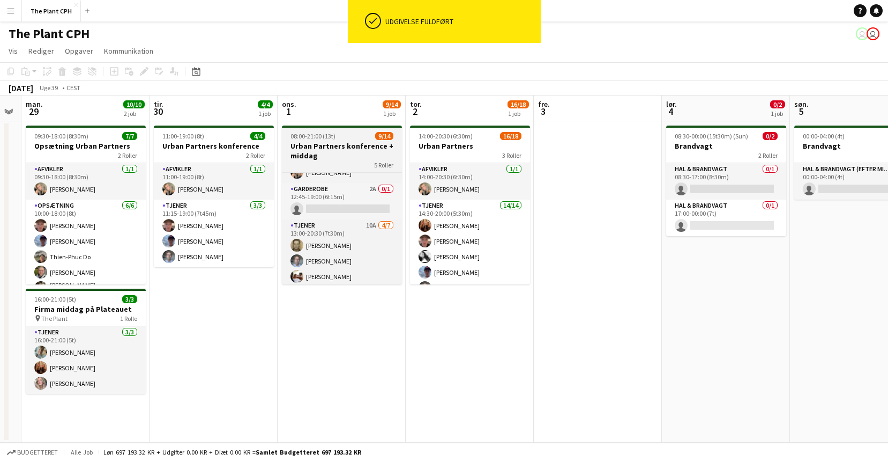
click at [351, 153] on h3 "Urban Partners konference + middag" at bounding box center [342, 150] width 120 height 19
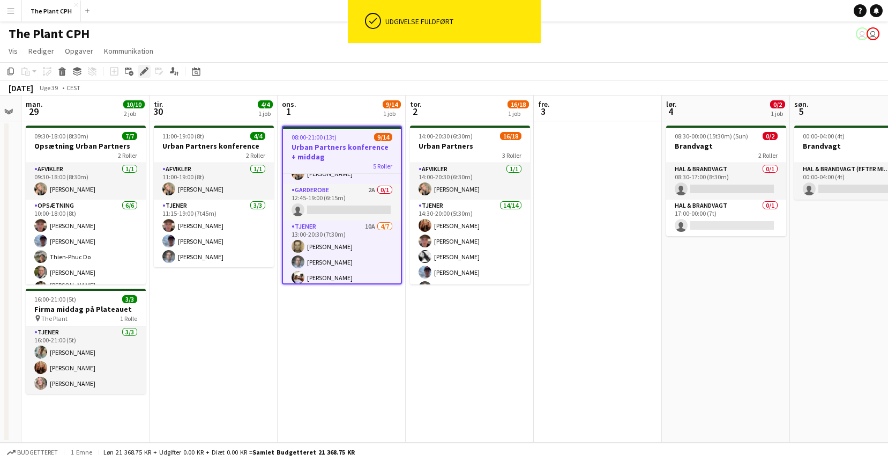
click at [145, 75] on icon "Rediger" at bounding box center [144, 71] width 9 height 9
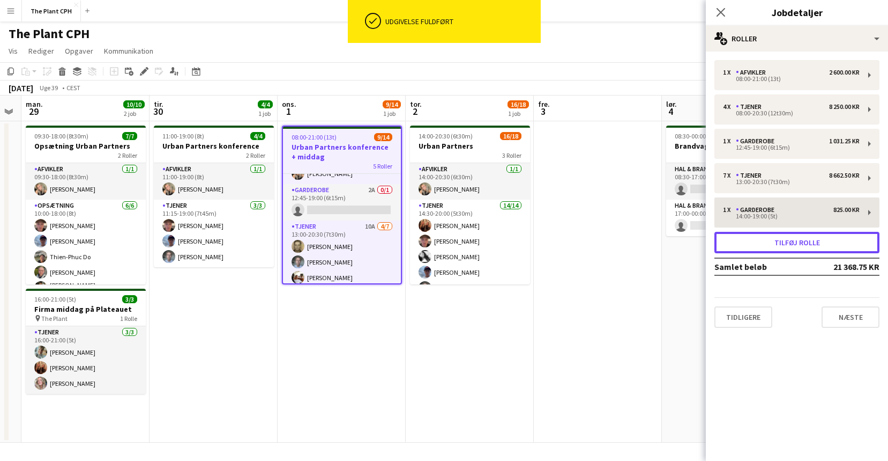
click at [776, 246] on button "Tilføj rolle" at bounding box center [797, 242] width 165 height 21
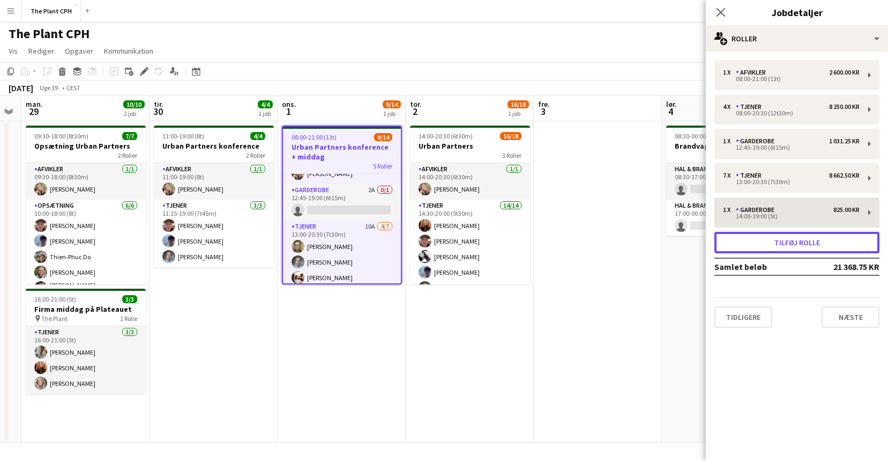
scroll to position [146, 0]
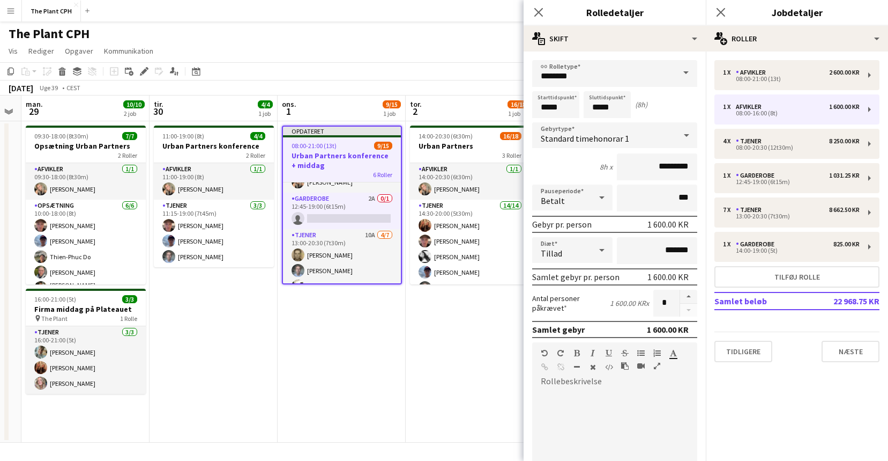
click at [607, 89] on form "link Rolletype ******** Starttidspunkt ***** Sluttidspunkt ***** (8h) Gebyrtype…" at bounding box center [615, 350] width 182 height 580
click at [609, 85] on input "********" at bounding box center [614, 73] width 165 height 27
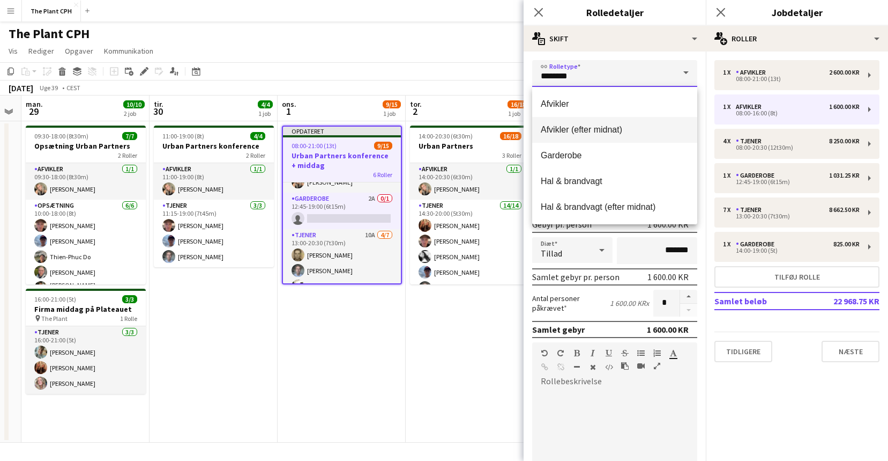
scroll to position [35, 0]
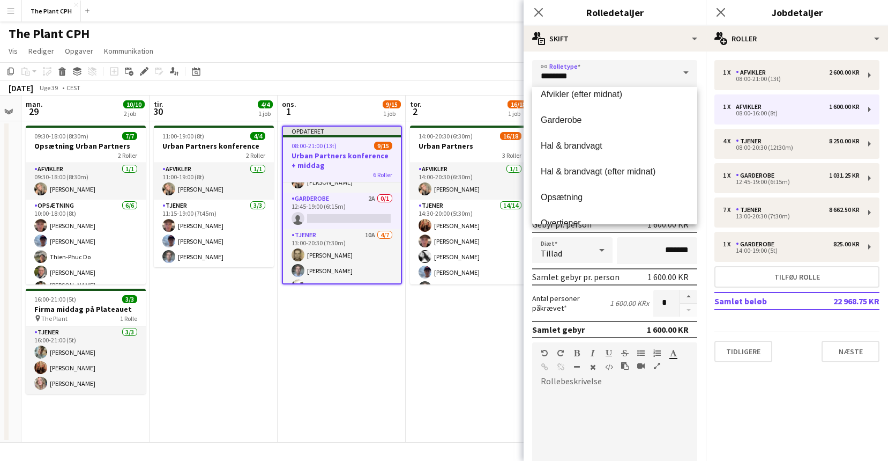
click at [619, 126] on mat-option "Garderobe" at bounding box center [614, 120] width 165 height 26
type input "*********"
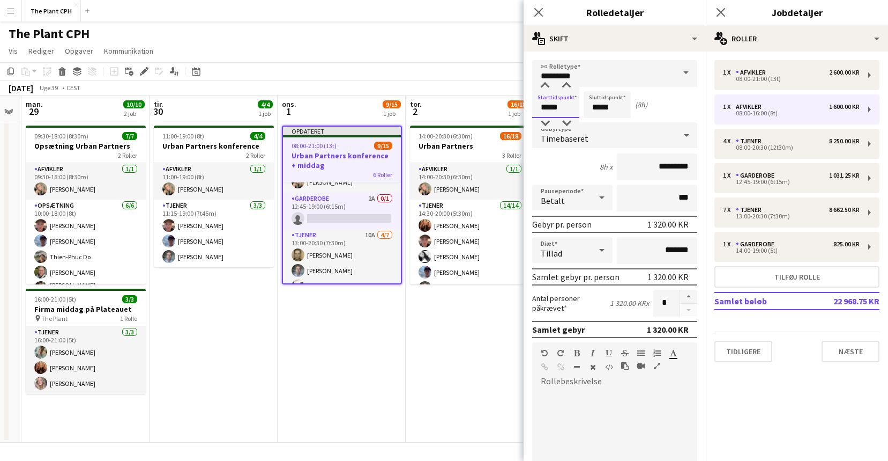
click at [569, 105] on input "*****" at bounding box center [555, 104] width 47 height 27
click at [545, 89] on div at bounding box center [545, 85] width 21 height 11
click at [545, 122] on div at bounding box center [545, 123] width 21 height 11
click at [566, 90] on div at bounding box center [566, 85] width 21 height 11
type input "*****"
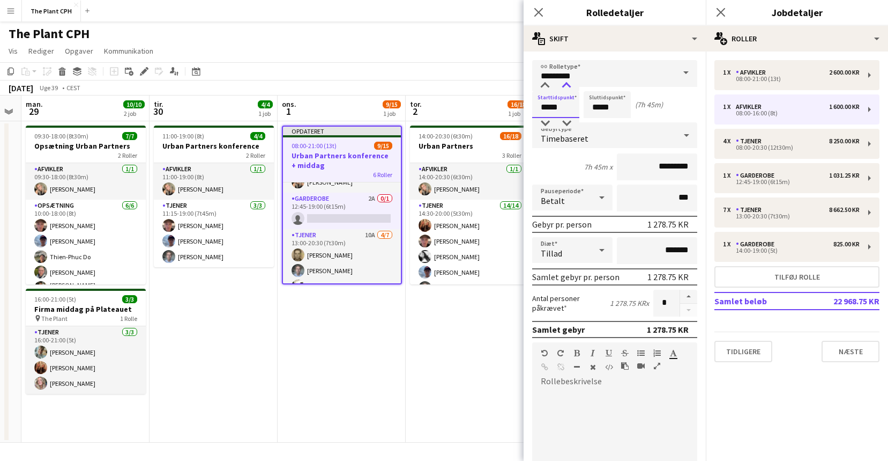
click at [566, 90] on div at bounding box center [566, 85] width 21 height 11
click at [598, 106] on input "*****" at bounding box center [607, 104] width 47 height 27
click at [597, 84] on div at bounding box center [596, 85] width 21 height 11
click at [599, 115] on input "*****" at bounding box center [607, 104] width 47 height 27
drag, startPoint x: 599, startPoint y: 115, endPoint x: 596, endPoint y: 128, distance: 12.6
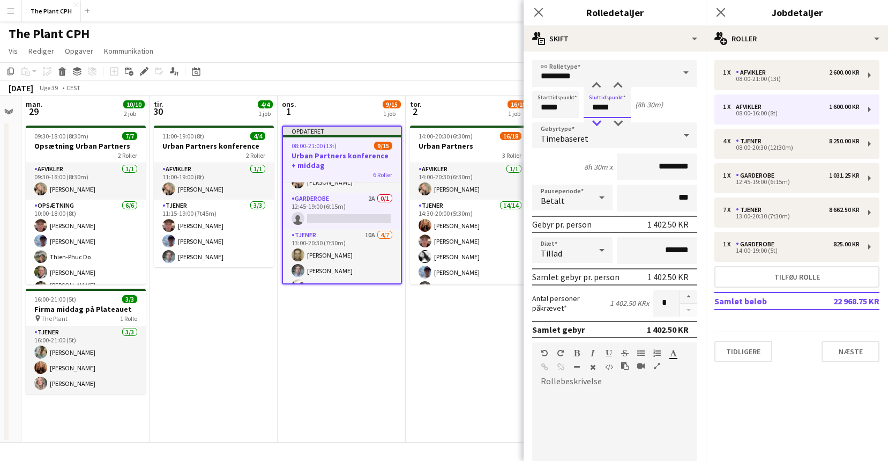
click at [598, 111] on app-time-picker "*****" at bounding box center [607, 107] width 47 height 8
click at [595, 131] on div "Timebaseret" at bounding box center [604, 135] width 144 height 26
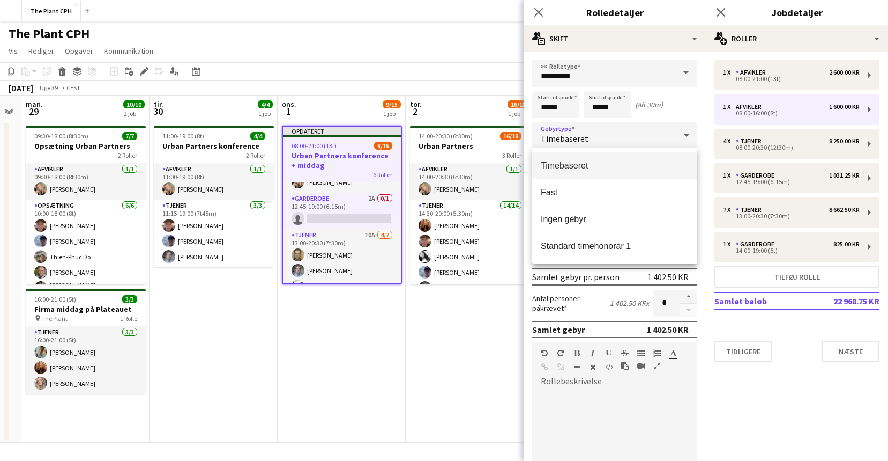
click at [596, 125] on div at bounding box center [444, 230] width 888 height 461
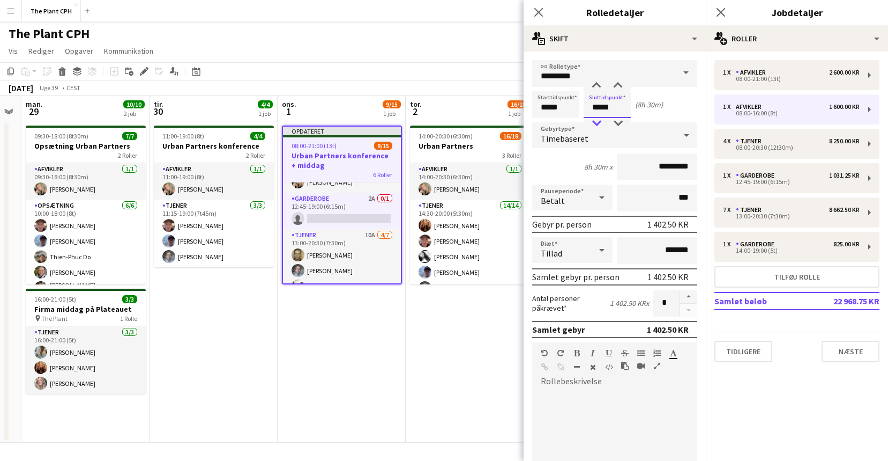
drag, startPoint x: 599, startPoint y: 100, endPoint x: 596, endPoint y: 121, distance: 20.5
click at [599, 100] on input "*****" at bounding box center [607, 104] width 47 height 27
click at [596, 121] on div at bounding box center [596, 123] width 21 height 11
click at [597, 120] on div at bounding box center [596, 123] width 21 height 11
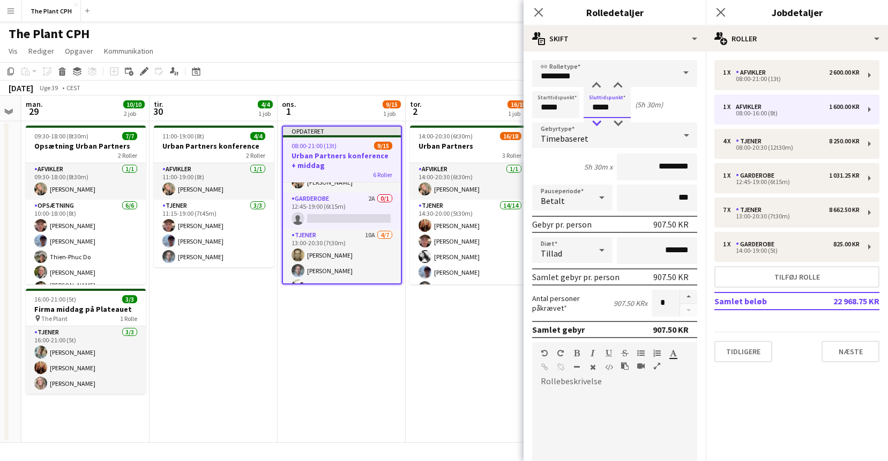
click at [597, 120] on div at bounding box center [596, 123] width 21 height 11
click at [597, 121] on div at bounding box center [596, 123] width 21 height 11
click at [617, 87] on div at bounding box center [617, 85] width 21 height 11
type input "*****"
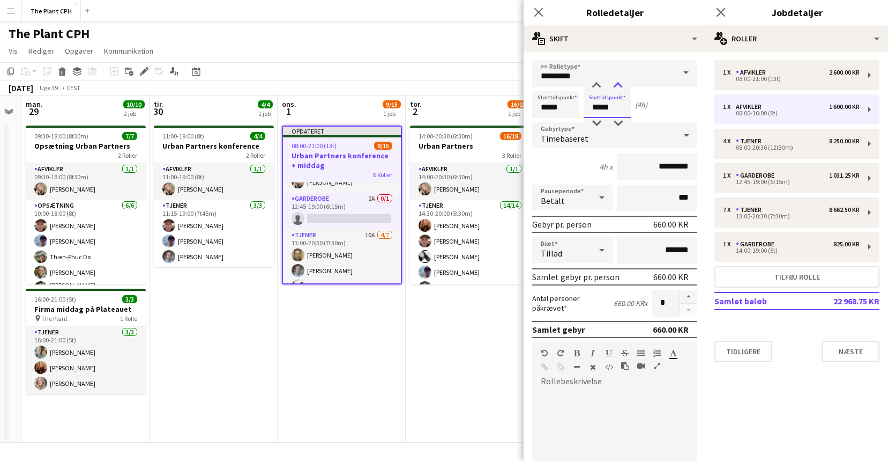
click at [617, 87] on div at bounding box center [617, 85] width 21 height 11
click at [457, 79] on app-toolbar "Kopier Indsæt Indsæt Kommando V Indsæt med mandskab Kommando Skift V Indsæt lin…" at bounding box center [444, 71] width 888 height 18
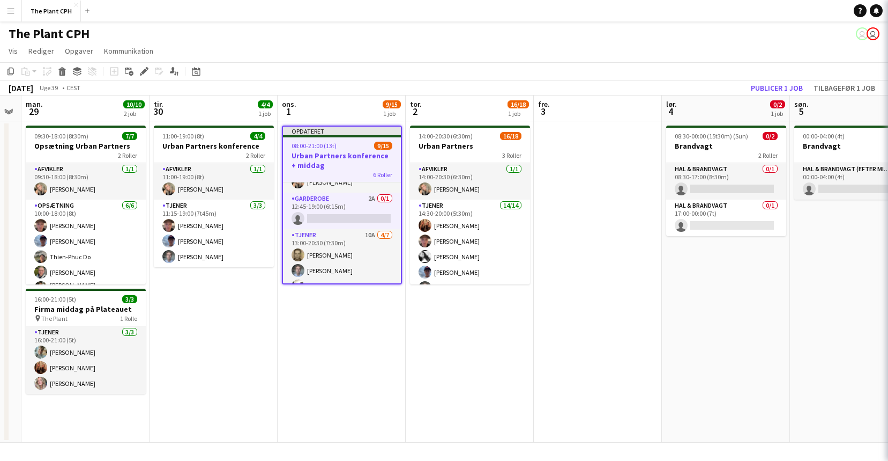
scroll to position [109, 0]
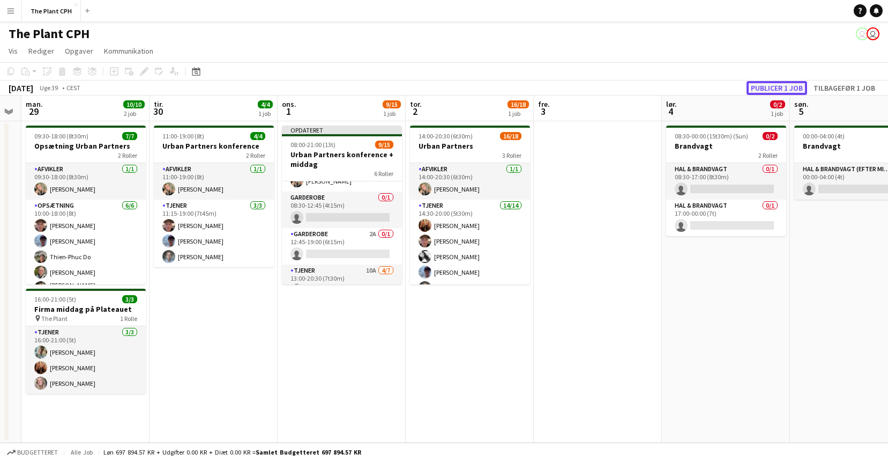
click at [763, 83] on button "Publicer 1 job" at bounding box center [777, 88] width 61 height 14
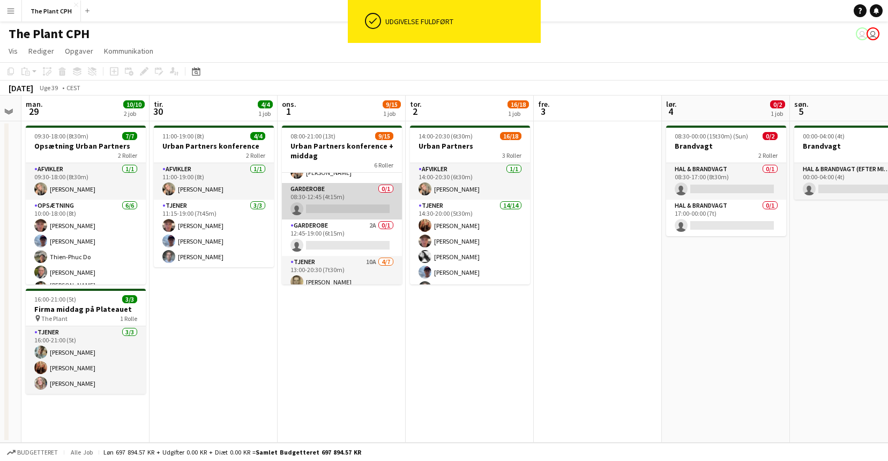
click at [327, 204] on app-card-role "Garderobe 0/1 08:30-12:45 (4t15m) single-neutral-actions" at bounding box center [342, 201] width 120 height 36
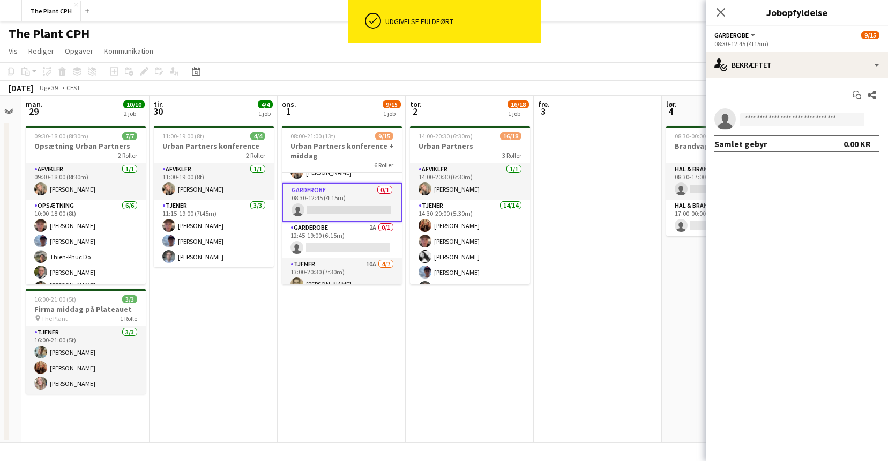
click at [779, 107] on div "Start chat Del single-neutral-actions Samlet gebyr 0.00 KR" at bounding box center [797, 119] width 182 height 83
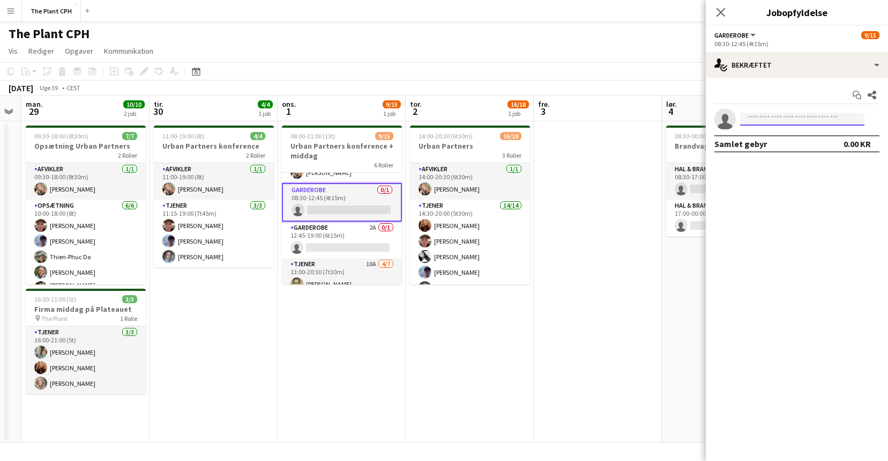
click at [769, 118] on input at bounding box center [802, 119] width 124 height 13
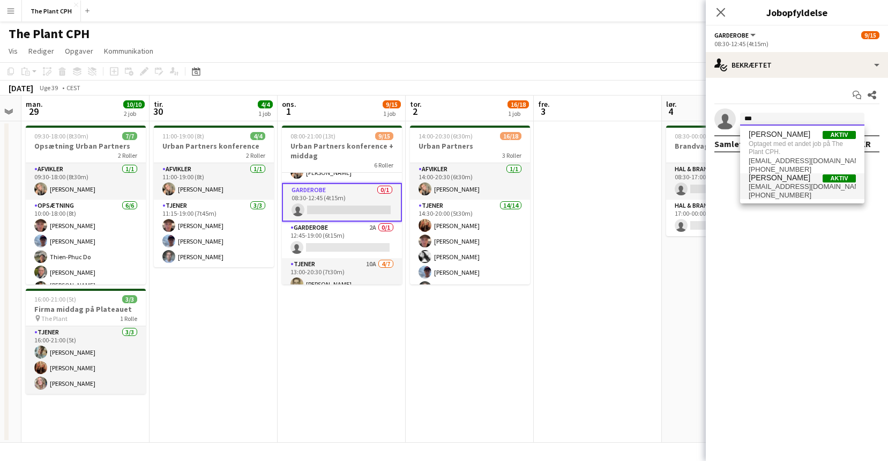
type input "***"
click at [785, 192] on span "[PHONE_NUMBER]" at bounding box center [802, 195] width 107 height 9
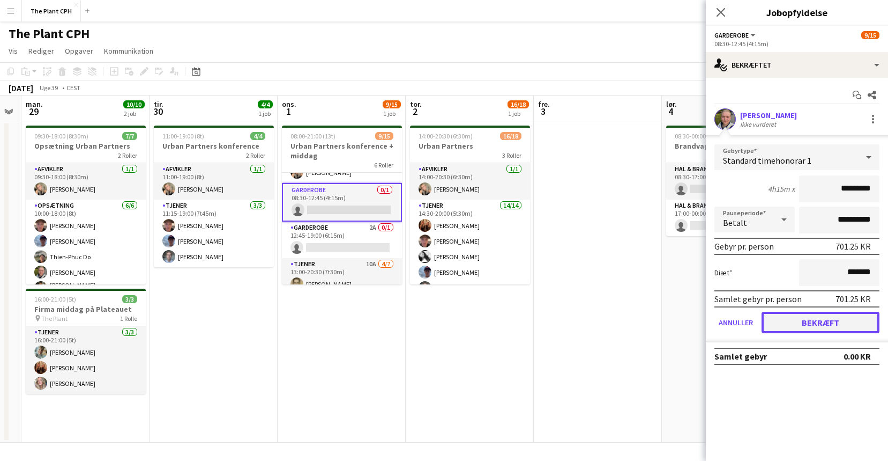
click at [817, 316] on button "Bekræft" at bounding box center [821, 321] width 118 height 21
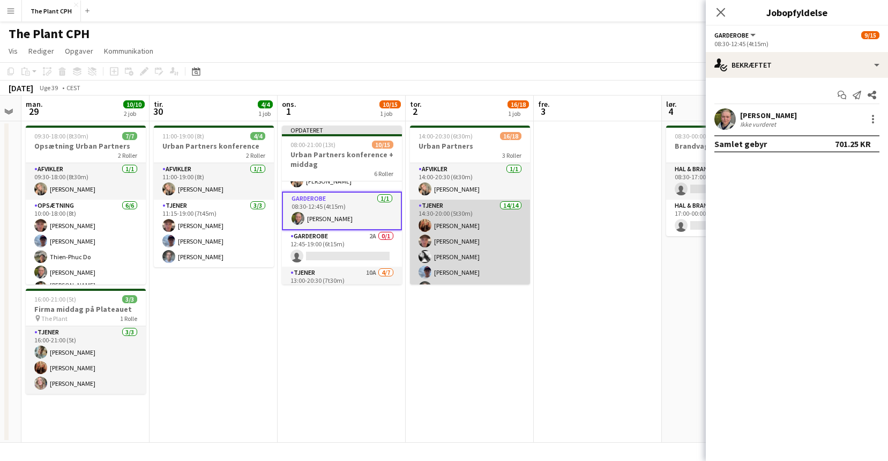
scroll to position [49, 0]
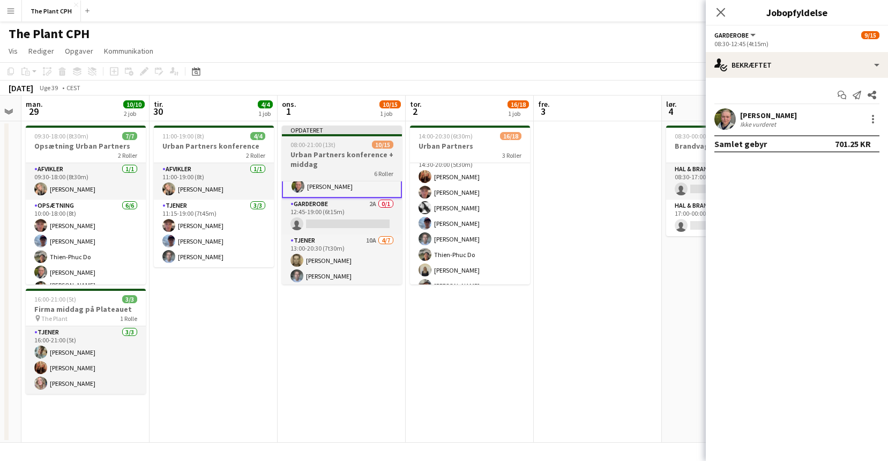
click at [360, 172] on div "6 Roller" at bounding box center [342, 173] width 120 height 9
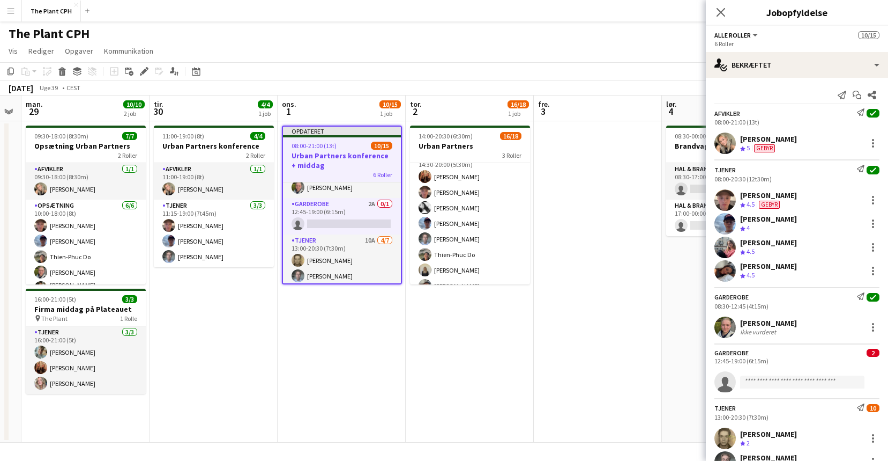
click at [288, 159] on h3 "Urban Partners konference + middag" at bounding box center [342, 160] width 118 height 19
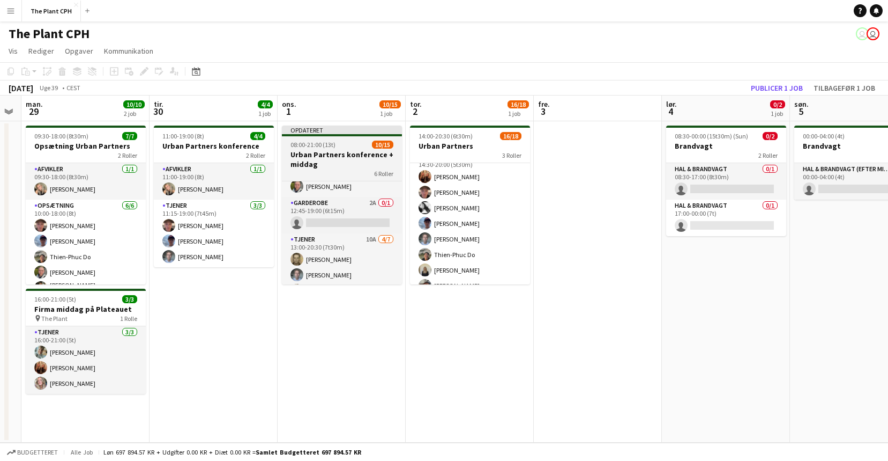
click at [307, 145] on span "08:00-21:00 (13t)" at bounding box center [313, 144] width 45 height 8
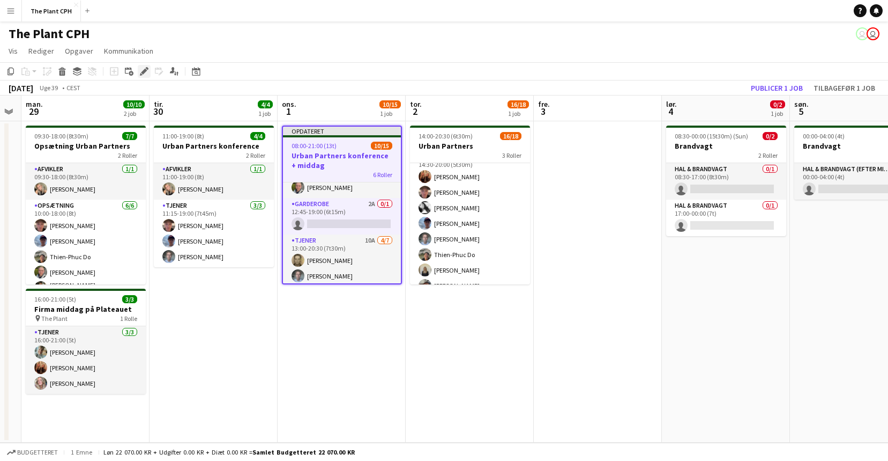
click at [149, 72] on div "Rediger" at bounding box center [144, 71] width 13 height 13
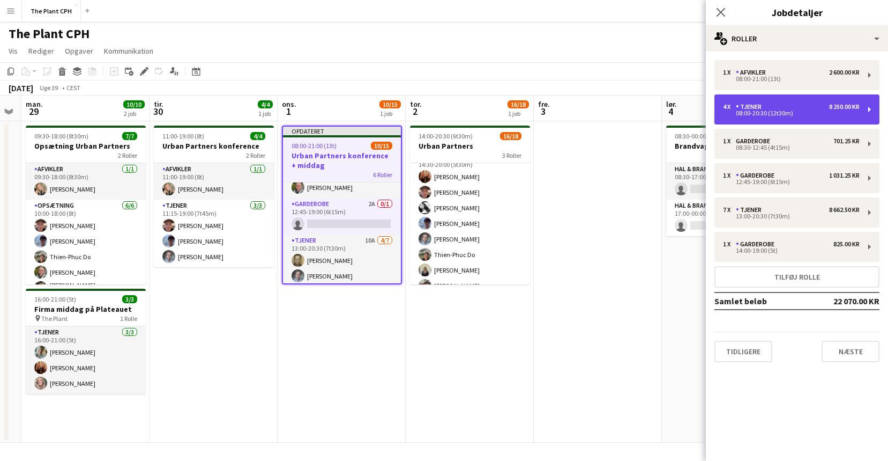
click at [795, 124] on div "4 x Tjener 8 250.00 KR 08:00-20:30 (12t30m)" at bounding box center [797, 109] width 165 height 30
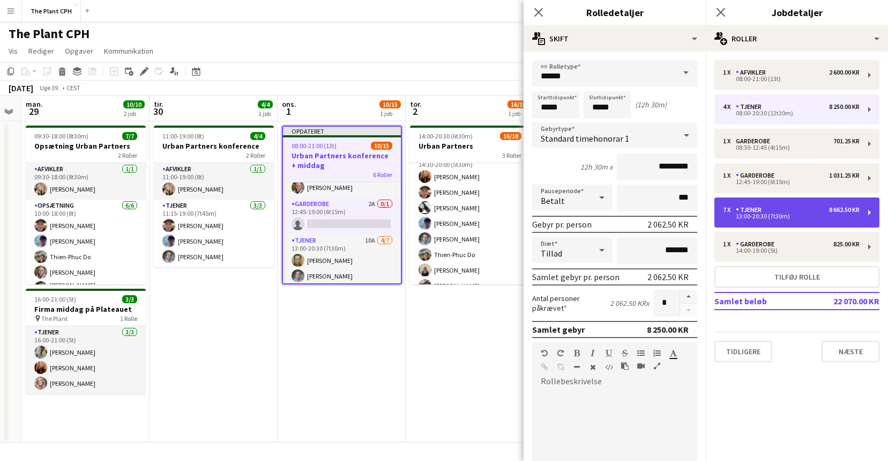
click at [793, 205] on div "7 x Tjener 8 662.50 KR 13:00-20:30 (7t30m)" at bounding box center [797, 212] width 165 height 30
type input "*****"
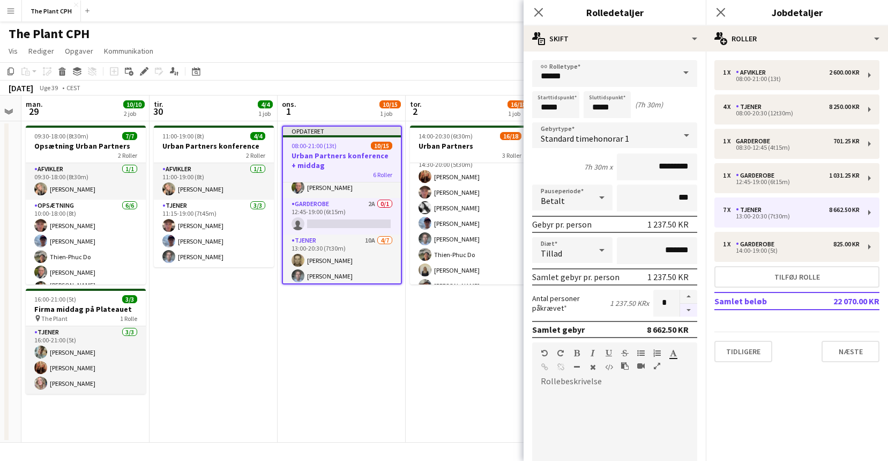
click at [687, 309] on button "button" at bounding box center [688, 309] width 17 height 13
type input "*"
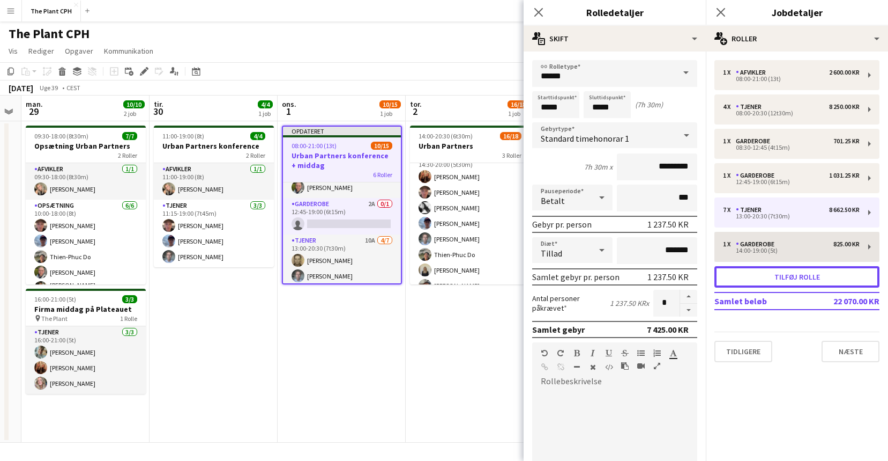
click at [782, 267] on button "Tilføj rolle" at bounding box center [797, 276] width 165 height 21
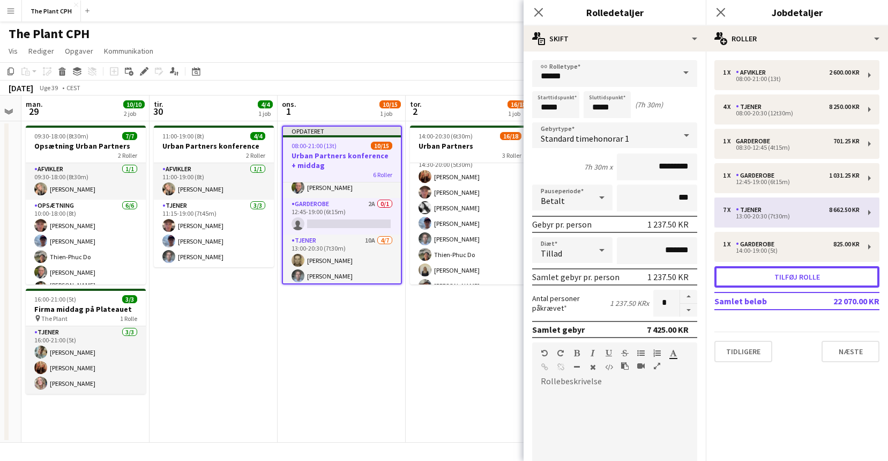
type input "********"
type input "*****"
type input "*********"
type input "*"
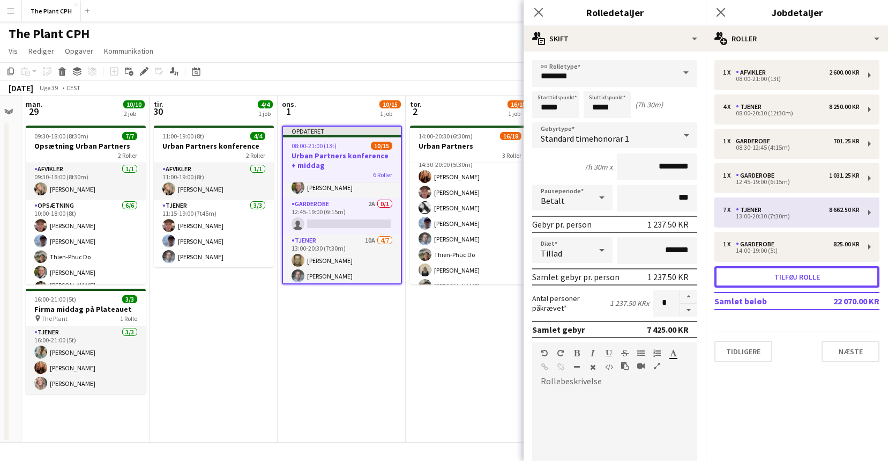
scroll to position [177, 0]
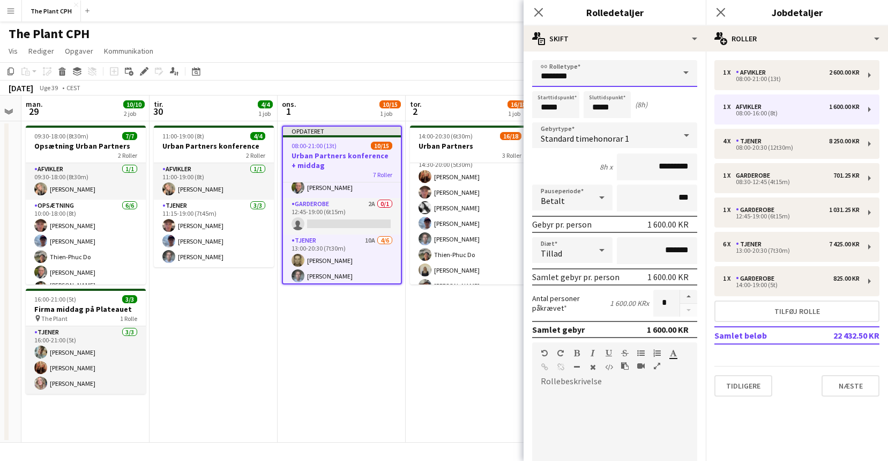
click at [603, 72] on input "********" at bounding box center [614, 73] width 165 height 27
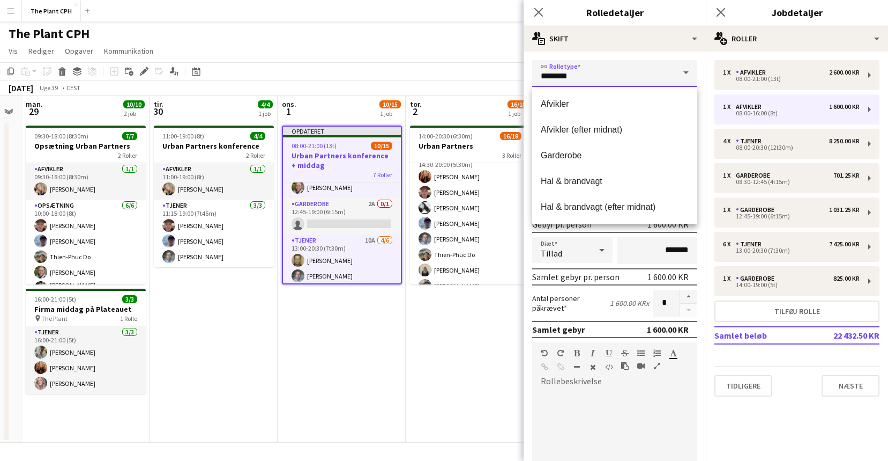
scroll to position [103, 0]
click at [584, 196] on mat-option "Tjener" at bounding box center [614, 207] width 165 height 26
type input "******"
type input "*********"
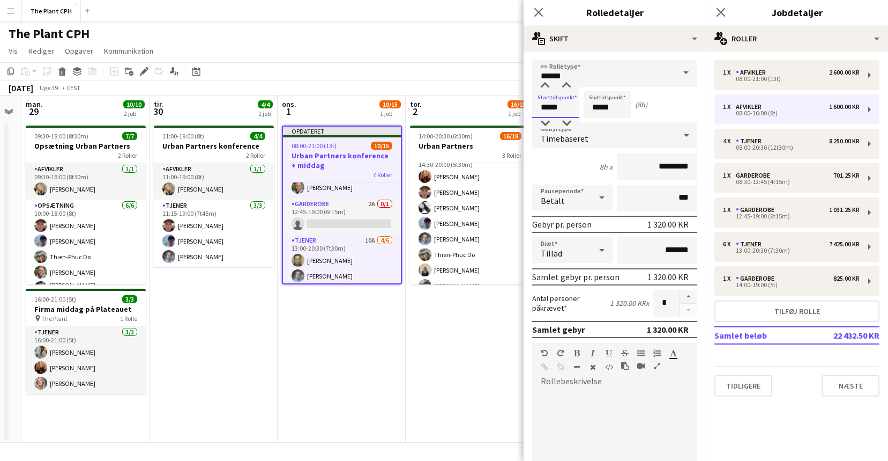
click at [570, 95] on input "*****" at bounding box center [555, 104] width 47 height 27
click at [545, 83] on div at bounding box center [545, 85] width 21 height 11
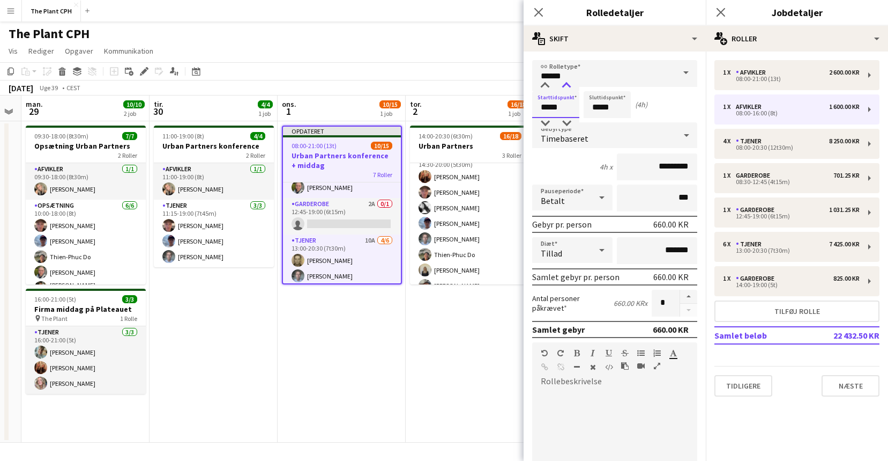
click at [572, 84] on div at bounding box center [566, 85] width 21 height 11
type input "*****"
click at [572, 84] on div at bounding box center [566, 85] width 21 height 11
click at [601, 100] on input "*****" at bounding box center [607, 104] width 47 height 27
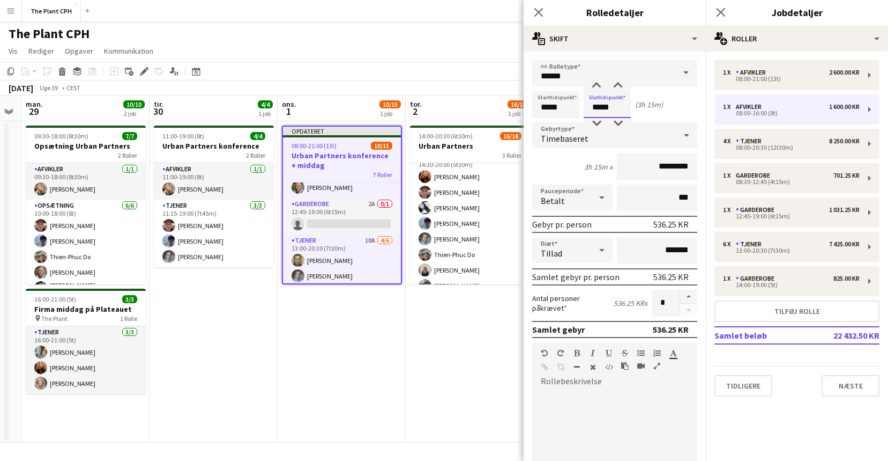
click at [601, 91] on div at bounding box center [596, 85] width 21 height 11
click at [601, 90] on div at bounding box center [596, 85] width 21 height 11
click at [613, 89] on div at bounding box center [617, 85] width 21 height 11
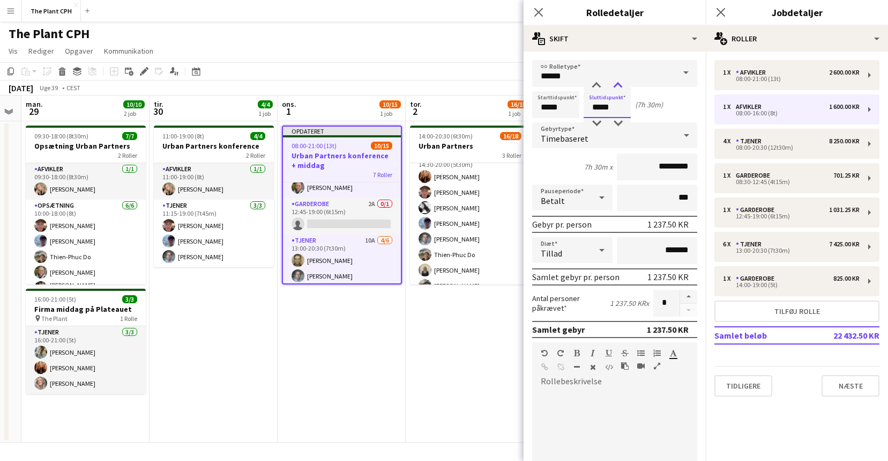
type input "*****"
click at [612, 89] on div at bounding box center [617, 85] width 21 height 11
click at [452, 70] on app-toolbar "Kopier Indsæt Indsæt Kommando V Indsæt med mandskab Kommando Skift V Indsæt lin…" at bounding box center [444, 71] width 888 height 18
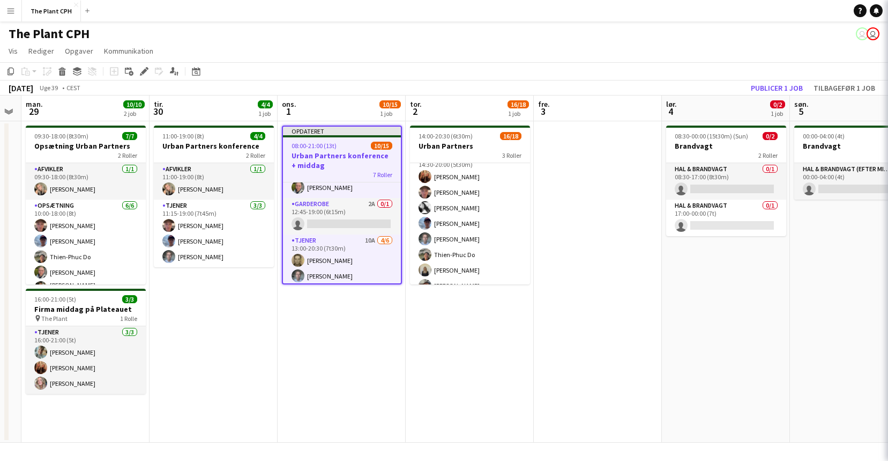
scroll to position [140, 0]
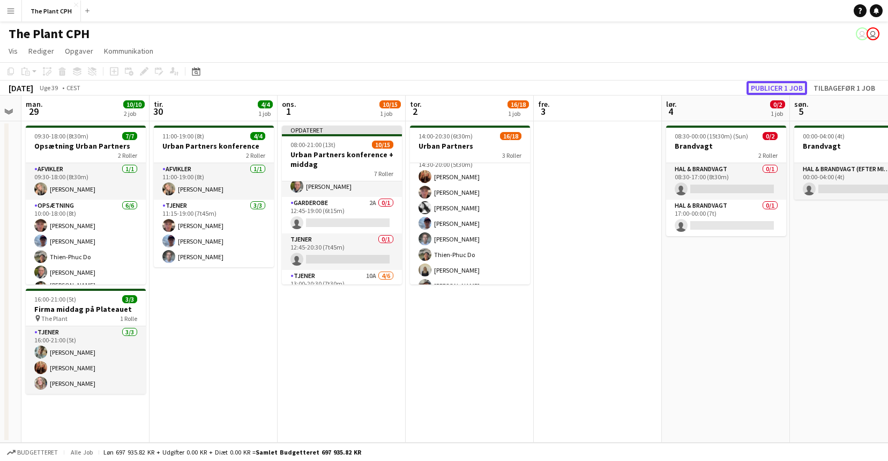
click at [793, 89] on button "Publicer 1 job" at bounding box center [777, 88] width 61 height 14
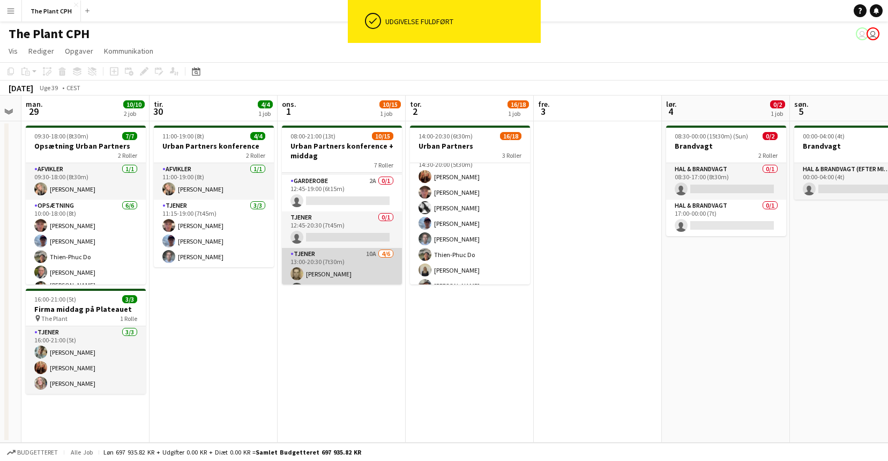
scroll to position [152, 0]
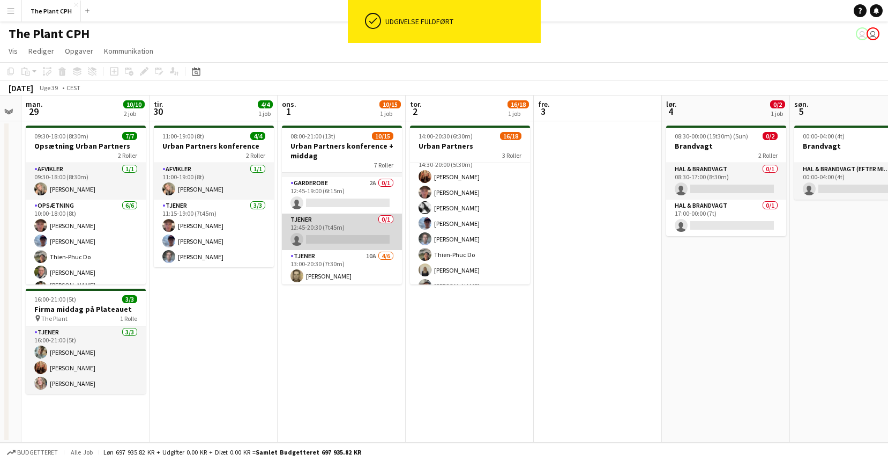
click at [361, 227] on app-card-role "Tjener 0/1 12:45-20:30 (7t45m) single-neutral-actions" at bounding box center [342, 231] width 120 height 36
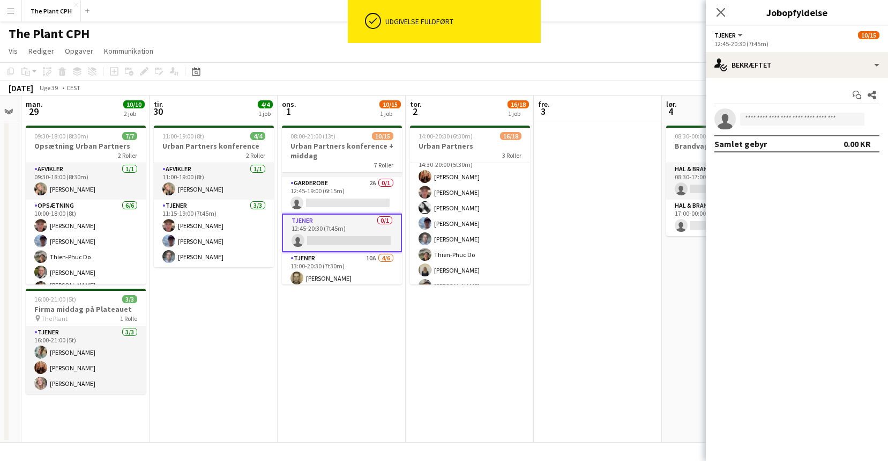
click at [832, 128] on app-invite-slot "single-neutral-actions" at bounding box center [797, 118] width 182 height 21
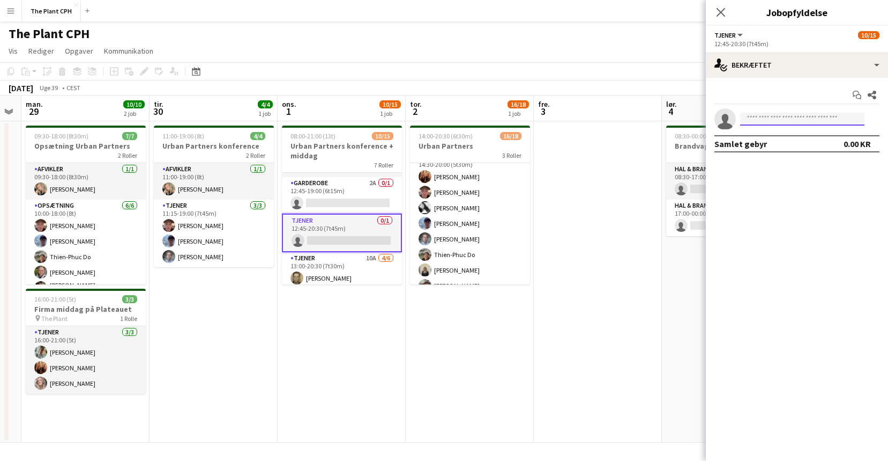
click at [833, 122] on input at bounding box center [802, 119] width 124 height 13
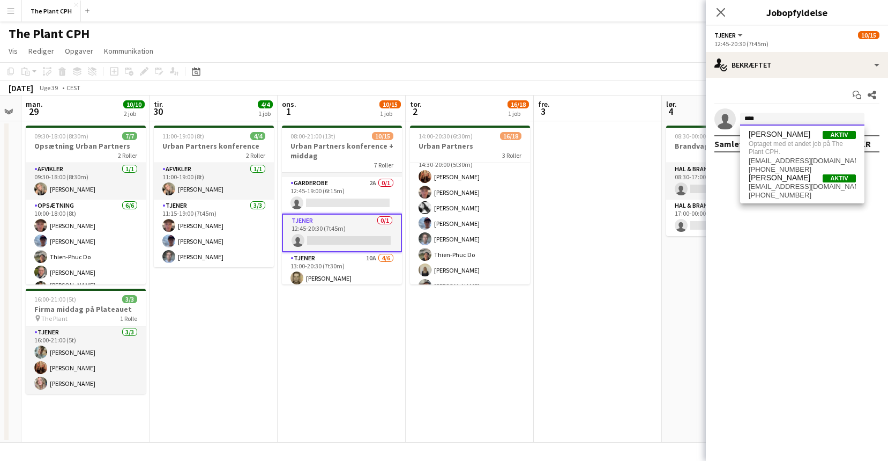
type input "****"
click at [839, 182] on span "[EMAIL_ADDRESS][DOMAIN_NAME]" at bounding box center [802, 186] width 107 height 9
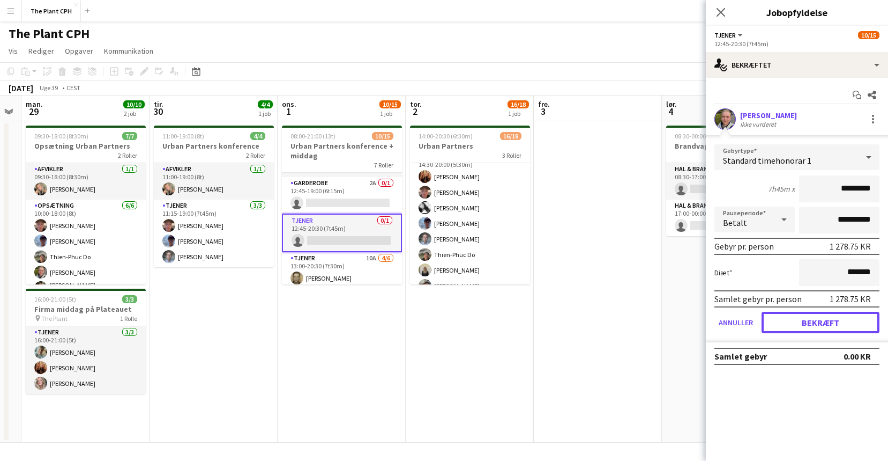
click at [809, 320] on button "Bekræft" at bounding box center [821, 321] width 118 height 21
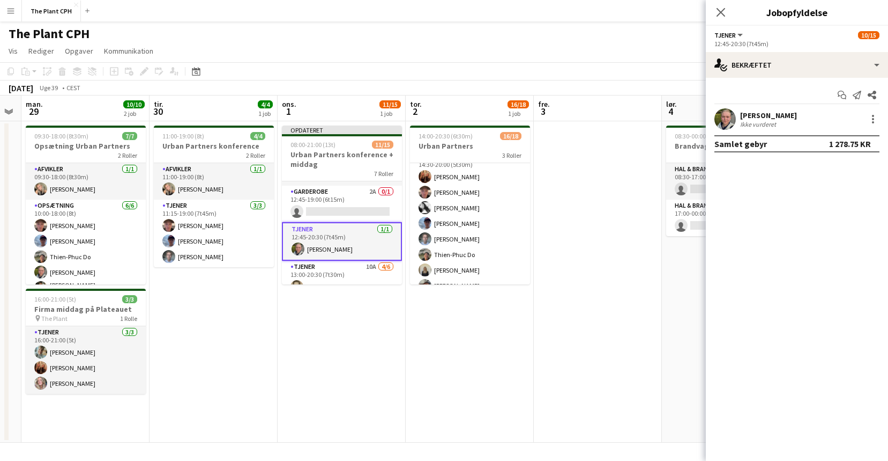
click at [626, 99] on app-board-header-date "fre. 3" at bounding box center [598, 108] width 128 height 26
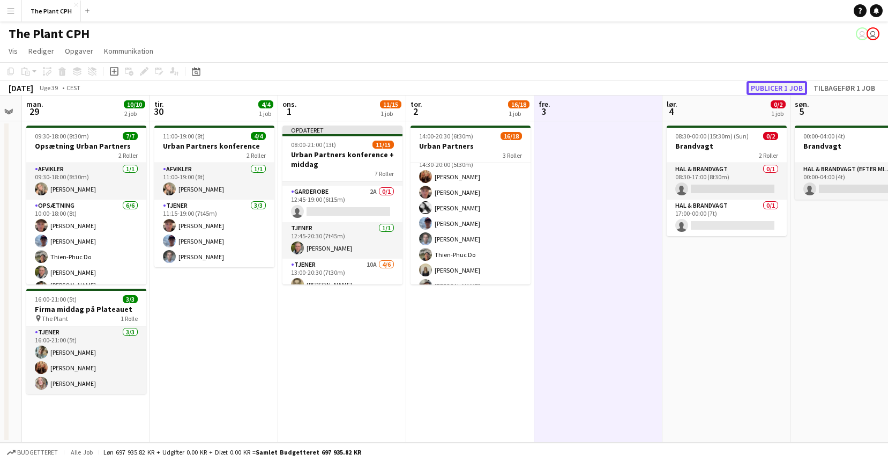
click at [797, 87] on button "Publicer 1 job" at bounding box center [777, 88] width 61 height 14
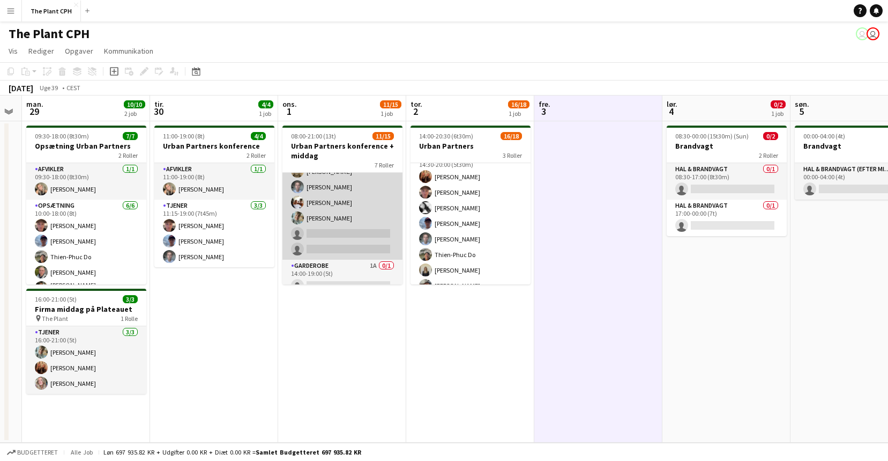
scroll to position [259, 0]
click at [350, 238] on app-card-role "Tjener 10A [DATE] 13:00-20:30 (7t30m) [PERSON_NAME] [PERSON_NAME] [PERSON_NAME]…" at bounding box center [343, 200] width 120 height 114
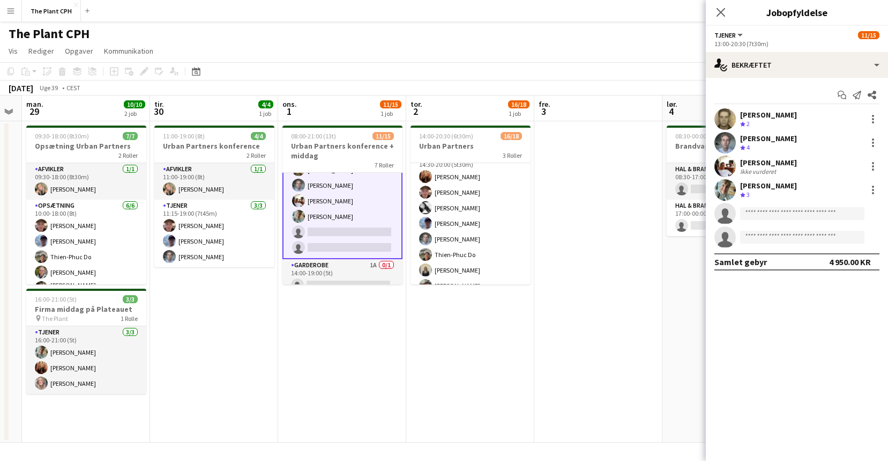
scroll to position [260, 0]
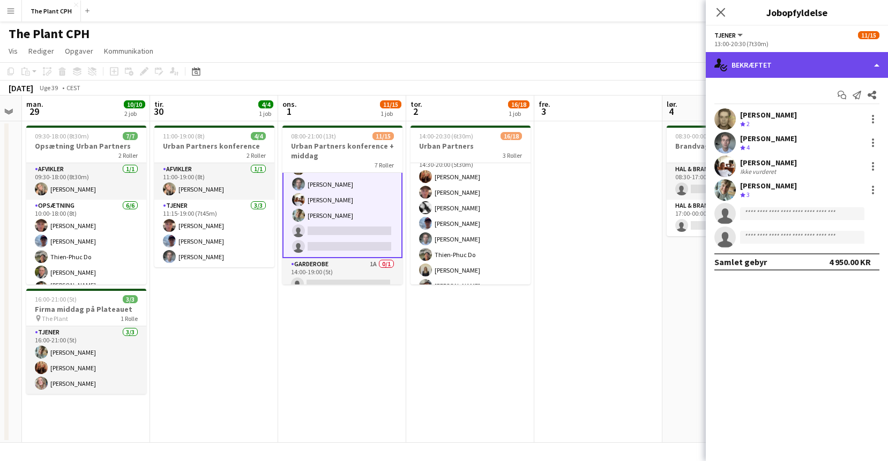
click at [830, 70] on div "single-neutral-actions-check-2 Bekræftet" at bounding box center [797, 65] width 182 height 26
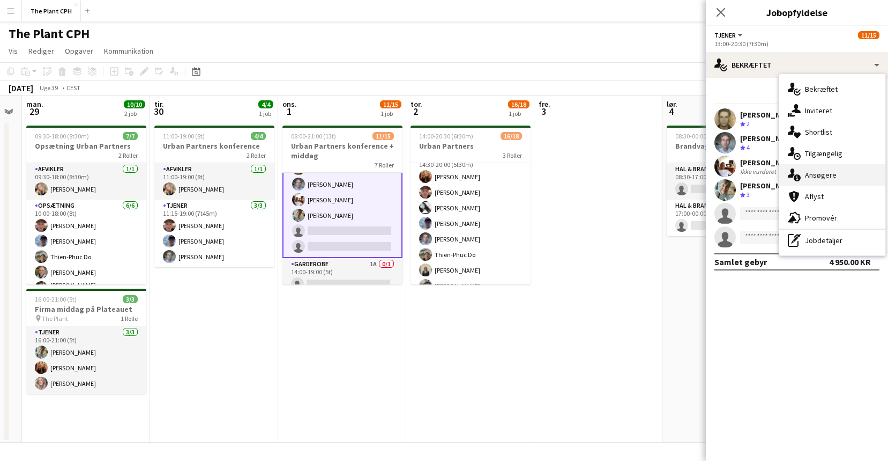
click at [832, 170] on span "Ansøgere" at bounding box center [821, 175] width 32 height 10
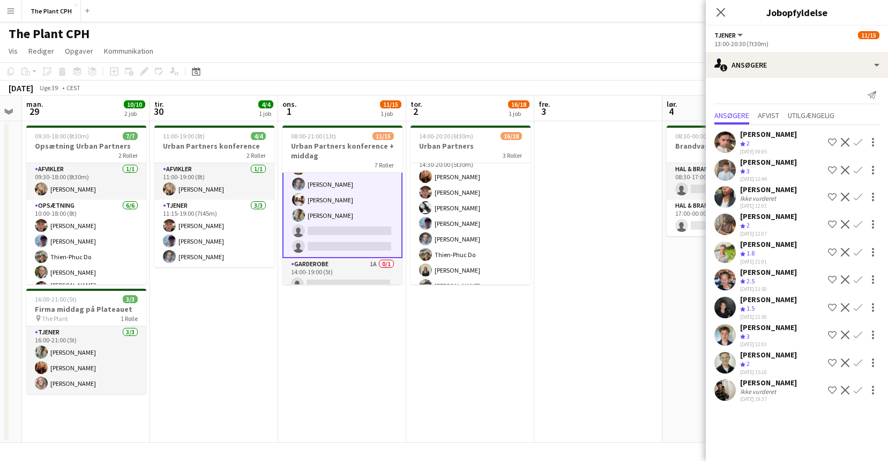
click at [570, 84] on div "[DATE] Uge 39 • CEST" at bounding box center [444, 87] width 888 height 15
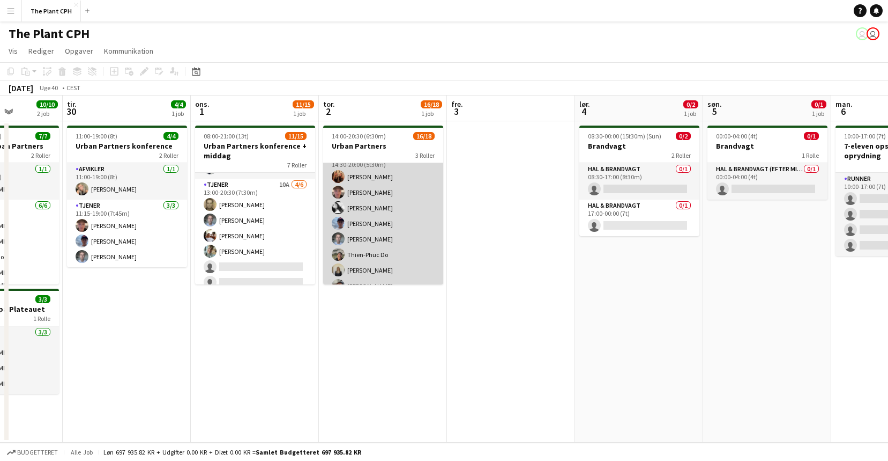
scroll to position [221, 0]
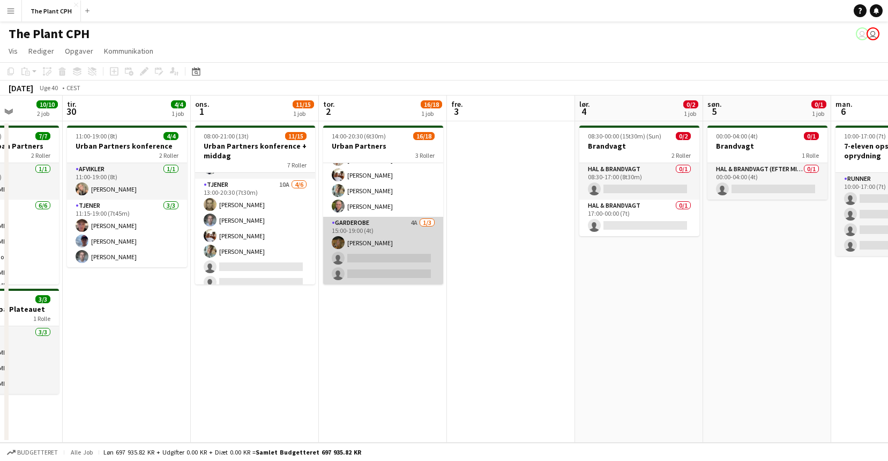
click at [409, 218] on app-card-role "Garderobe 4A [DATE] 15:00-19:00 (4t) [PERSON_NAME] single-neutral-actions singl…" at bounding box center [383, 251] width 120 height 68
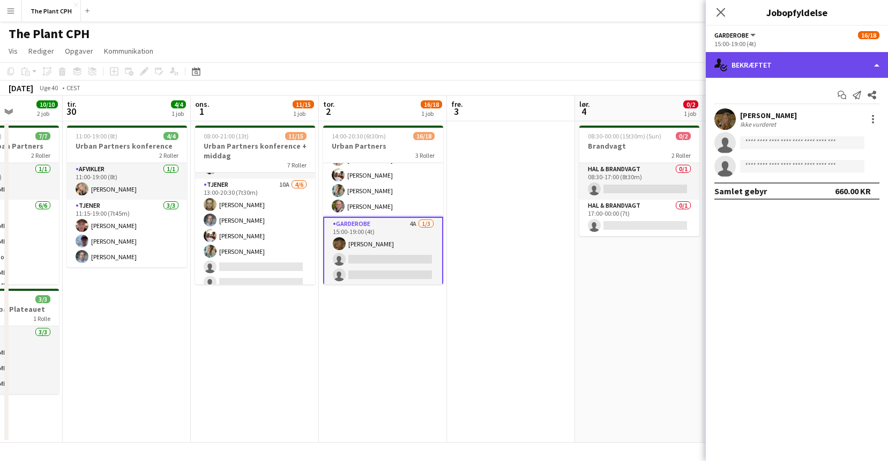
click at [791, 68] on div "single-neutral-actions-check-2 Bekræftet" at bounding box center [797, 65] width 182 height 26
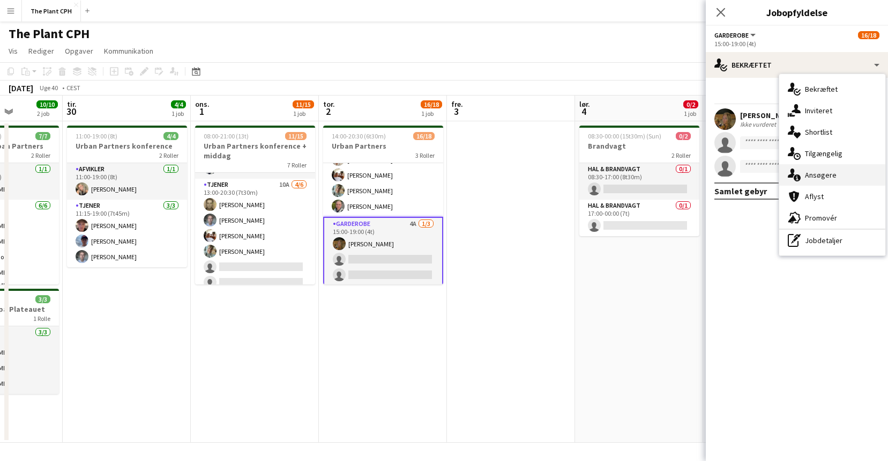
click at [834, 174] on span "Ansøgere" at bounding box center [821, 175] width 32 height 10
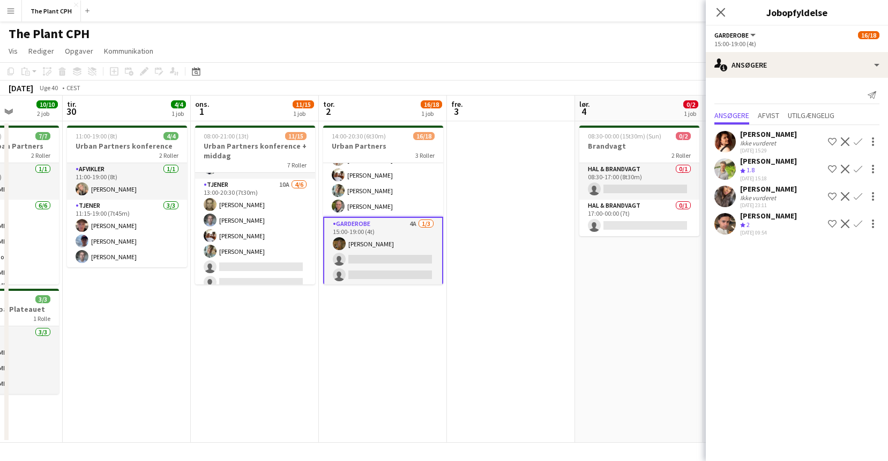
click at [516, 91] on div "[DATE] Uge 40 • CEST" at bounding box center [444, 87] width 888 height 15
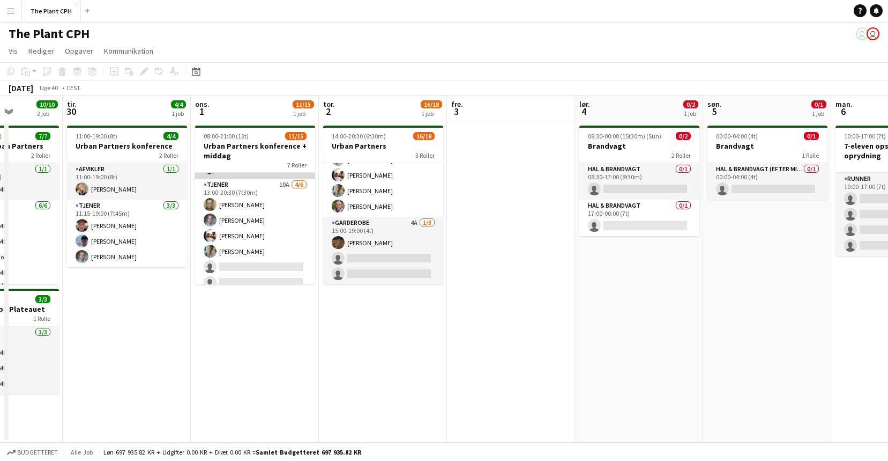
scroll to position [268, 0]
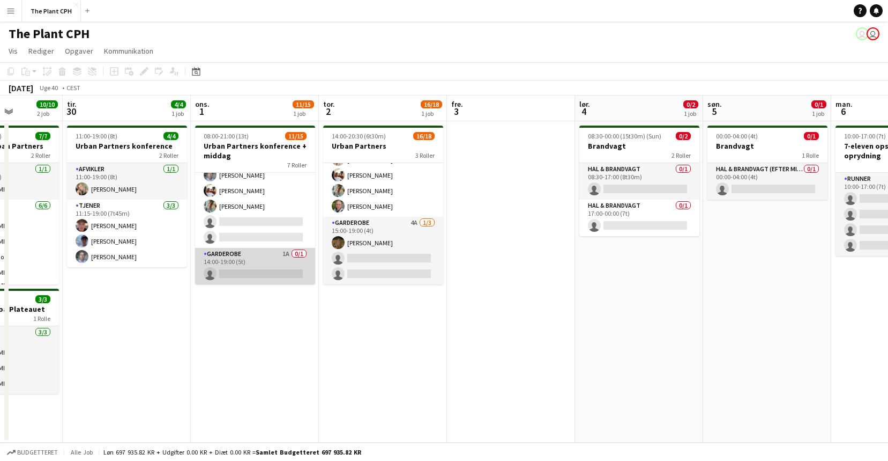
click at [252, 277] on app-card-role "Garderobe 1A 0/1 14:00-19:00 (5t) single-neutral-actions" at bounding box center [255, 266] width 120 height 36
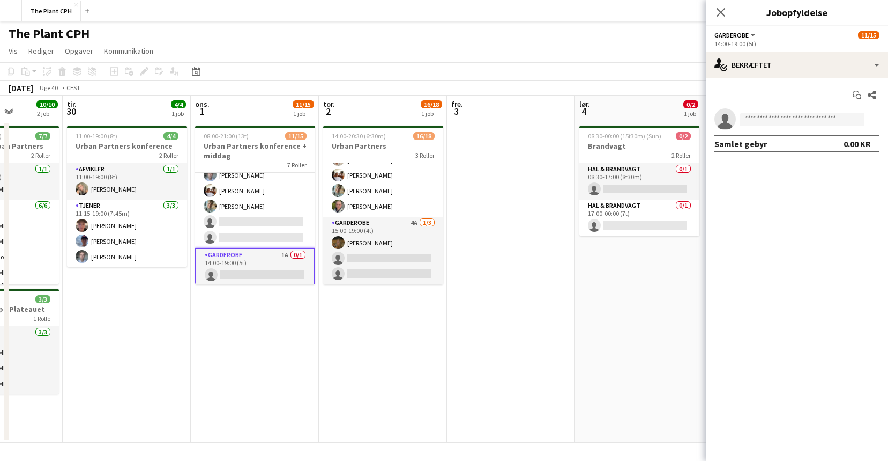
scroll to position [0, 322]
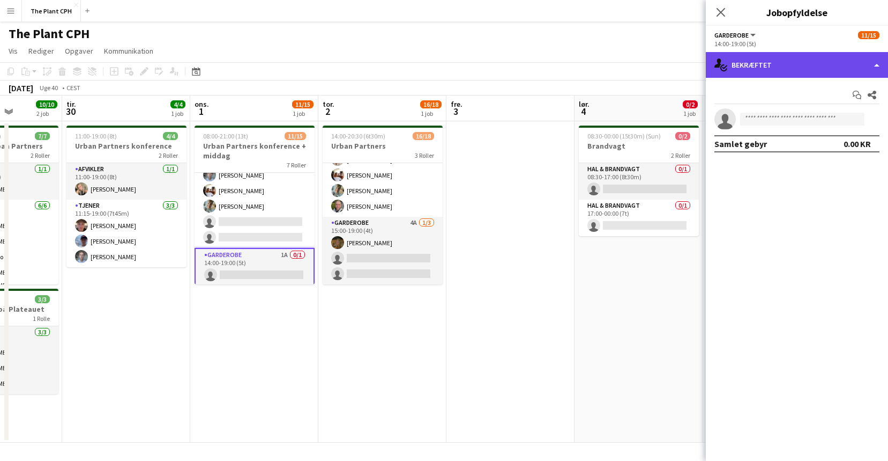
click at [834, 66] on div "single-neutral-actions-check-2 Bekræftet" at bounding box center [797, 65] width 182 height 26
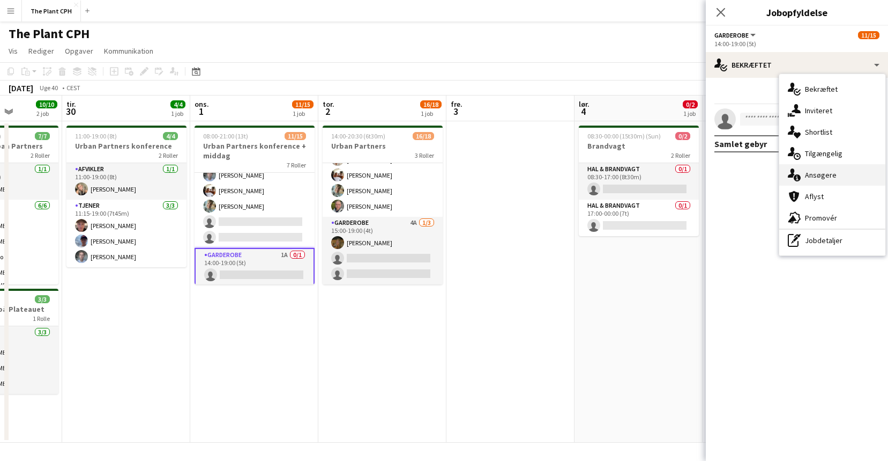
click at [848, 167] on div "single-neutral-actions-information Ansøgere" at bounding box center [833, 174] width 106 height 21
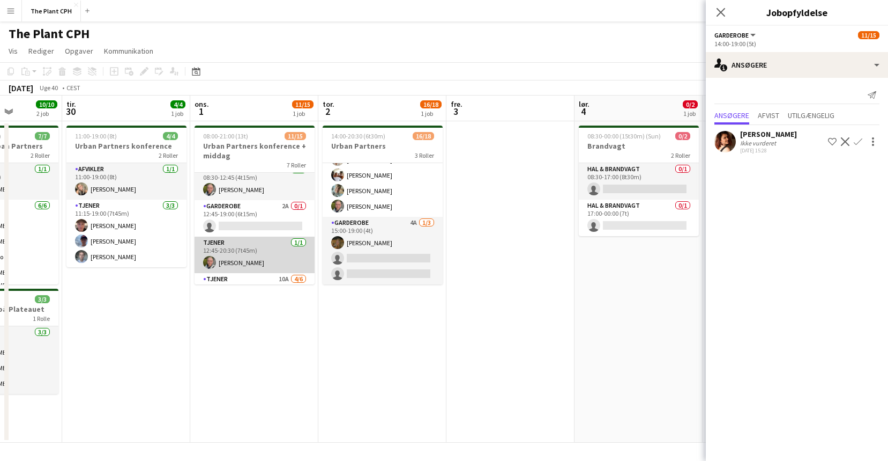
scroll to position [124, 0]
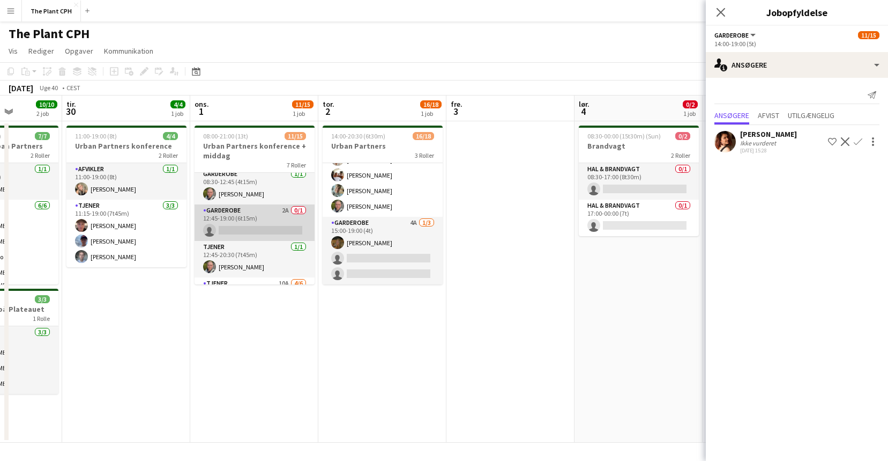
click at [277, 218] on app-card-role "Garderobe 2A 0/1 12:45-19:00 (6t15m) single-neutral-actions" at bounding box center [255, 222] width 120 height 36
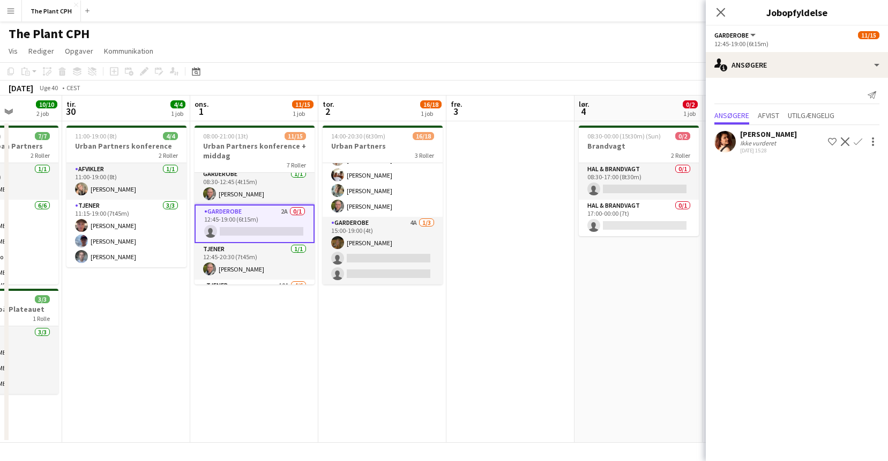
click at [858, 140] on app-icon "Bekræft" at bounding box center [858, 141] width 9 height 9
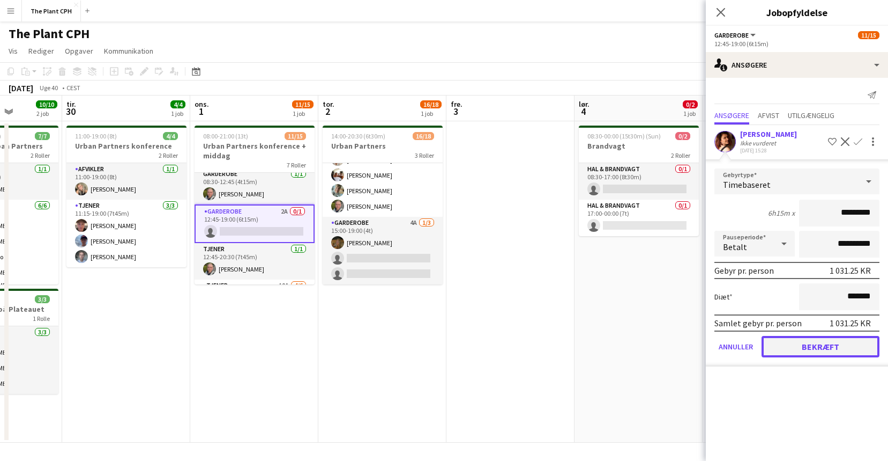
click at [808, 341] on button "Bekræft" at bounding box center [821, 346] width 118 height 21
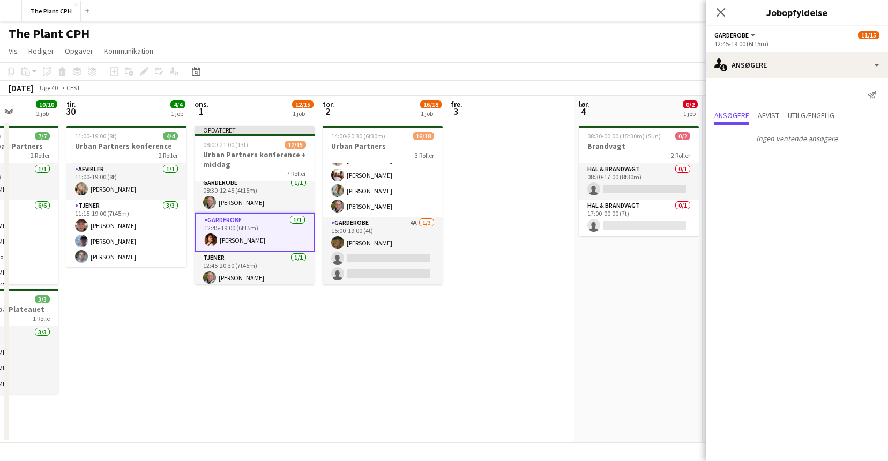
click at [613, 84] on div "[DATE] Uge 40 • CEST Publicer 1 job Tilbagefør 1 job" at bounding box center [444, 87] width 888 height 15
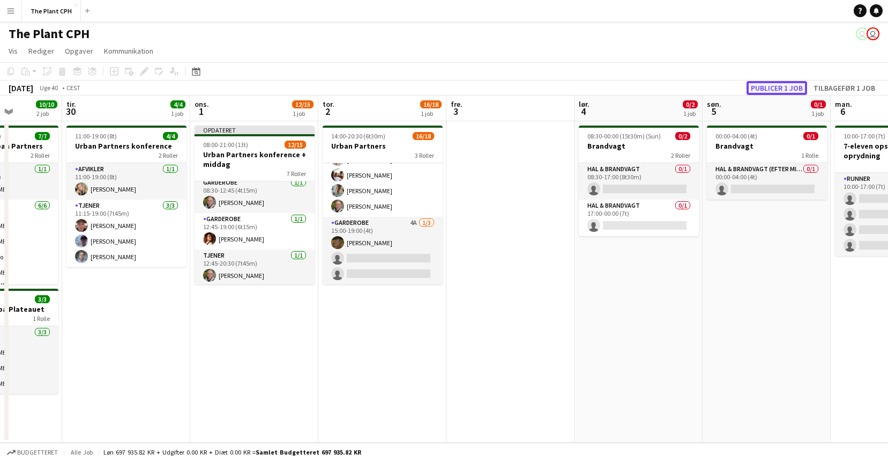
click at [780, 90] on button "Publicer 1 job" at bounding box center [777, 88] width 61 height 14
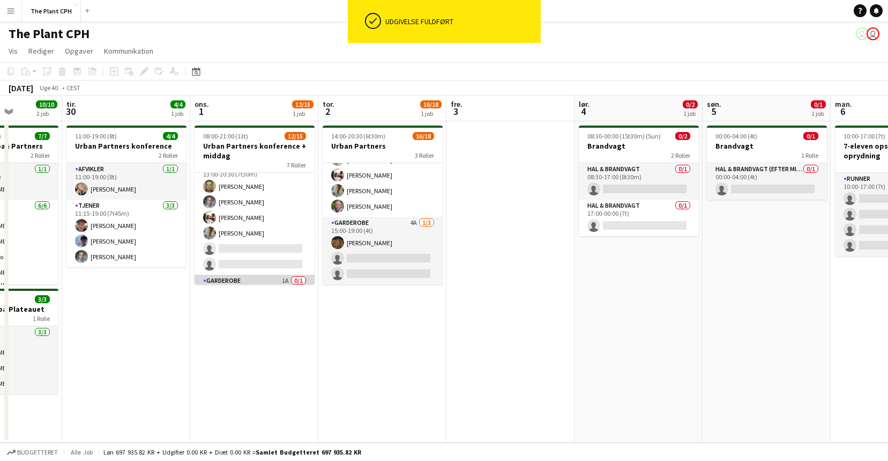
scroll to position [234, 0]
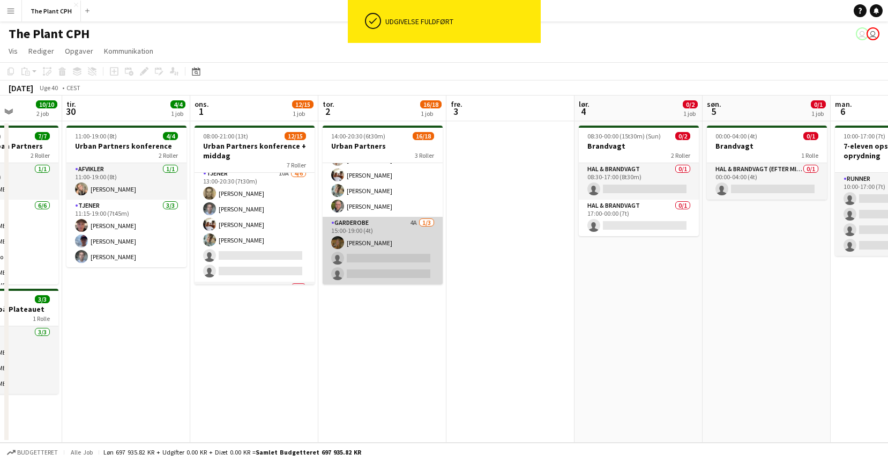
click at [434, 261] on app-card-role "Garderobe 4A [DATE] 15:00-19:00 (4t) [PERSON_NAME] single-neutral-actions singl…" at bounding box center [383, 251] width 120 height 68
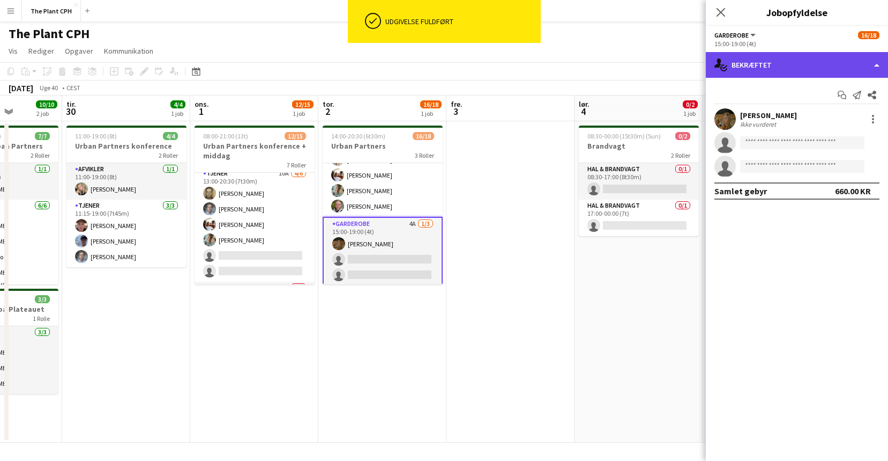
click at [806, 61] on div "single-neutral-actions-check-2 Bekræftet" at bounding box center [797, 65] width 182 height 26
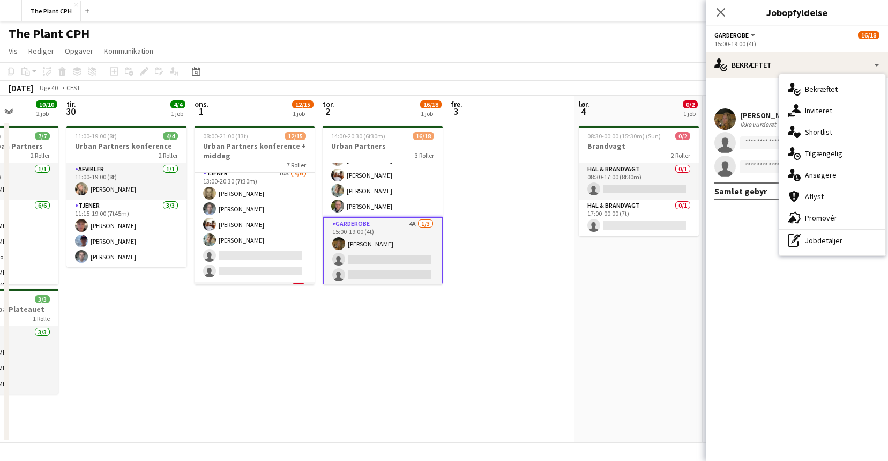
click at [831, 171] on span "Ansøgere" at bounding box center [821, 175] width 32 height 10
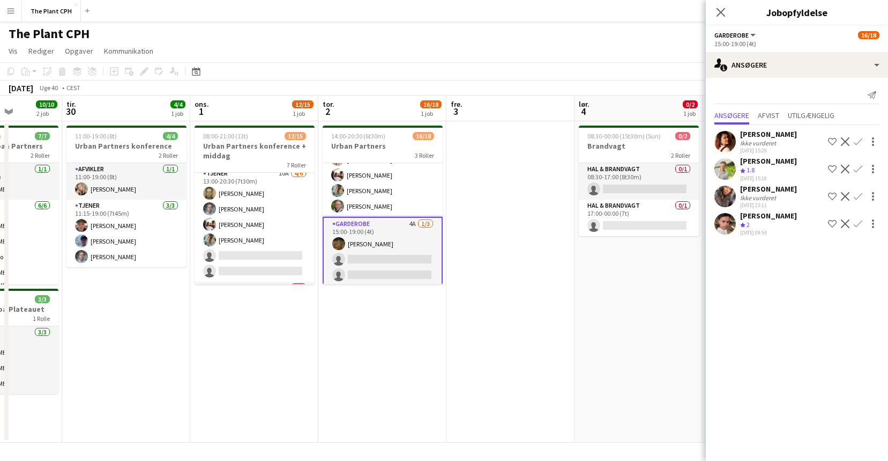
click at [856, 140] on app-icon "Bekræft" at bounding box center [858, 141] width 9 height 9
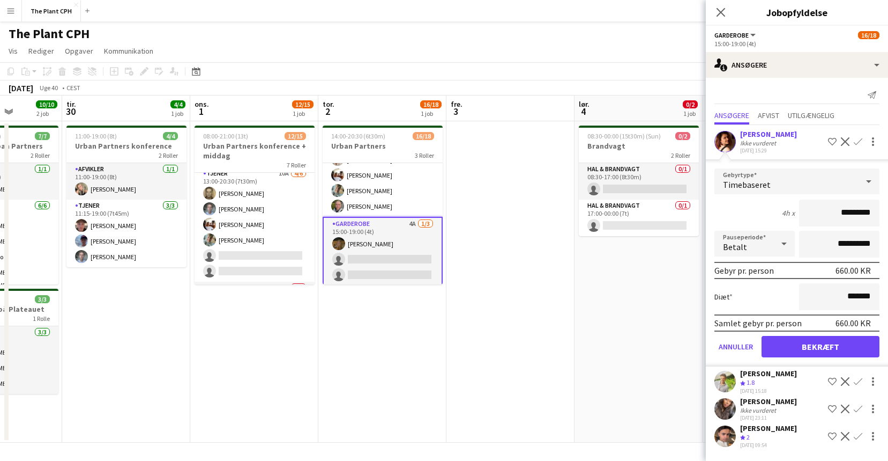
scroll to position [2, 0]
click at [829, 349] on button "Bekræft" at bounding box center [821, 346] width 118 height 21
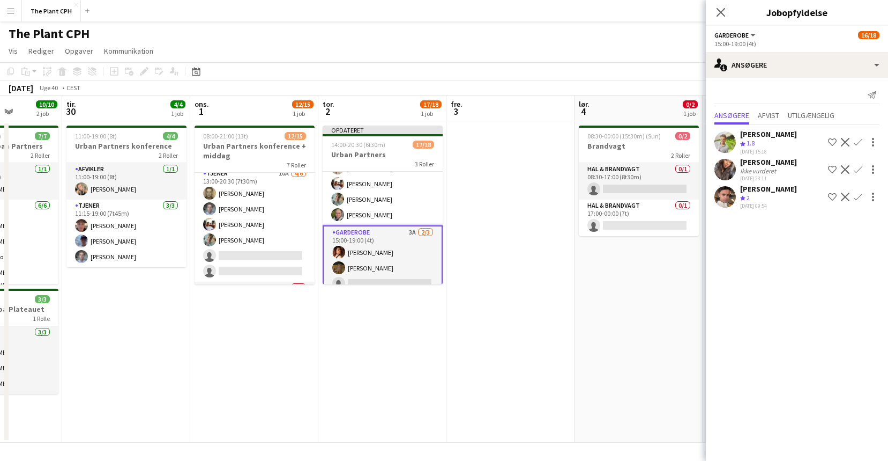
click at [566, 101] on app-board-header-date "fre. 3" at bounding box center [511, 108] width 128 height 26
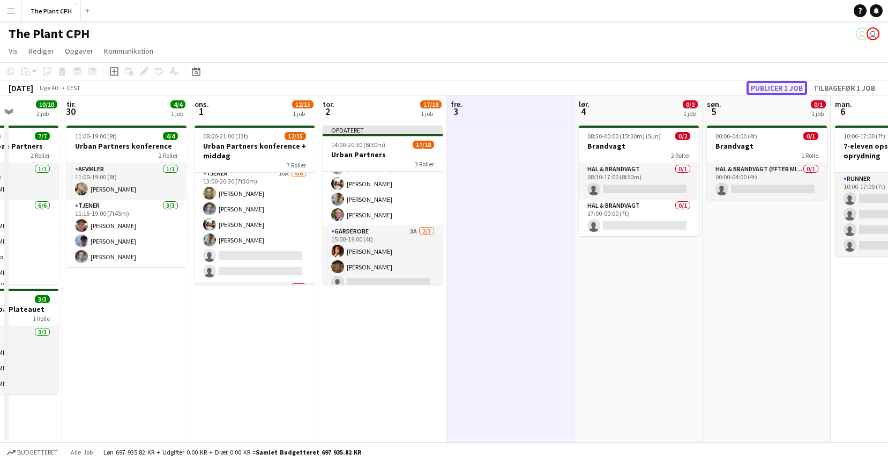
click at [771, 88] on button "Publicer 1 job" at bounding box center [777, 88] width 61 height 14
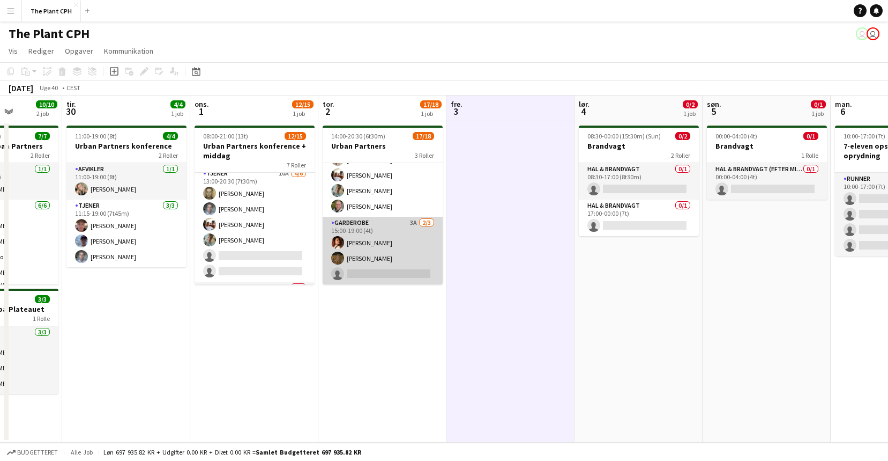
scroll to position [203, 0]
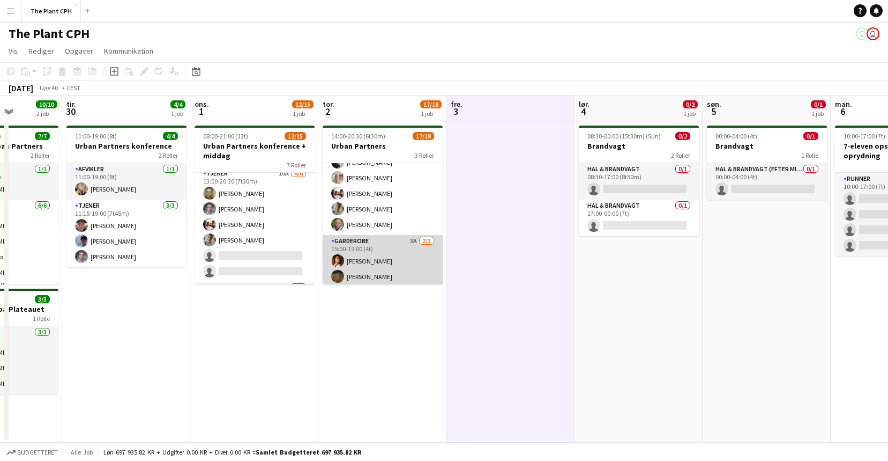
click at [429, 244] on app-card-role "Garderobe 3A [DATE] 15:00-19:00 (4t) [PERSON_NAME] [PERSON_NAME] single-neutral…" at bounding box center [383, 269] width 120 height 68
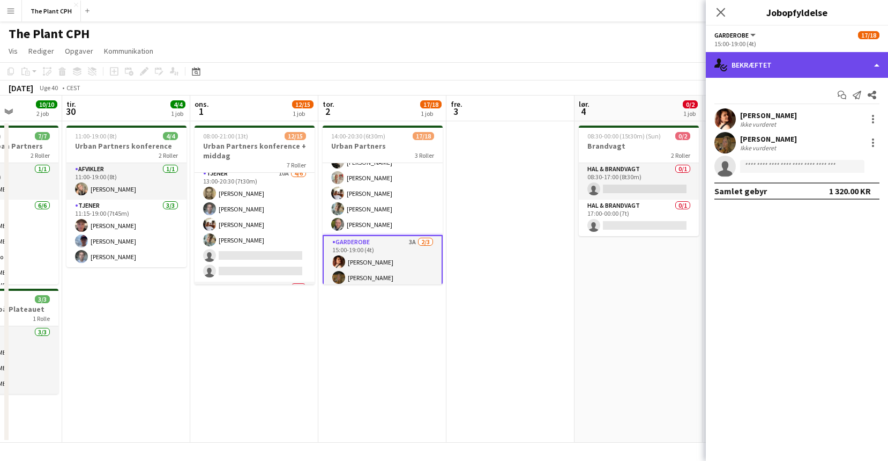
click at [766, 60] on div "single-neutral-actions-check-2 Bekræftet" at bounding box center [797, 65] width 182 height 26
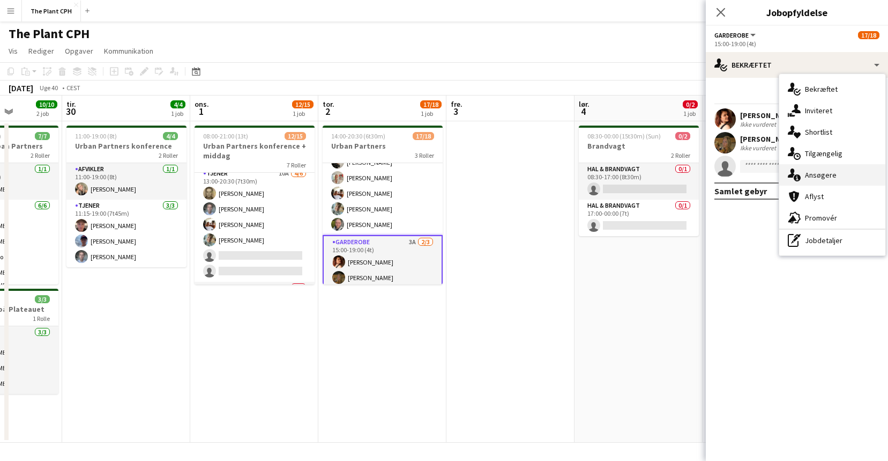
click at [833, 173] on span "Ansøgere" at bounding box center [821, 175] width 32 height 10
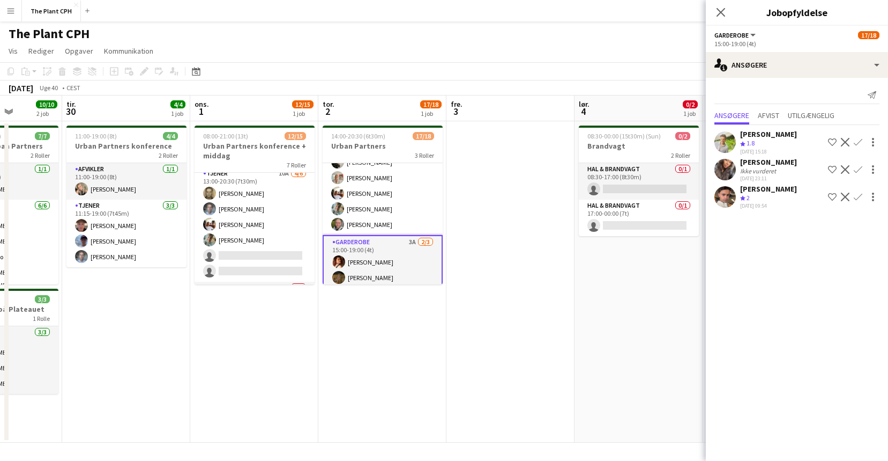
click at [642, 72] on app-toolbar "Kopier Indsæt Indsæt Kommando V Indsæt med mandskab Kommando Skift V Indsæt lin…" at bounding box center [444, 71] width 888 height 18
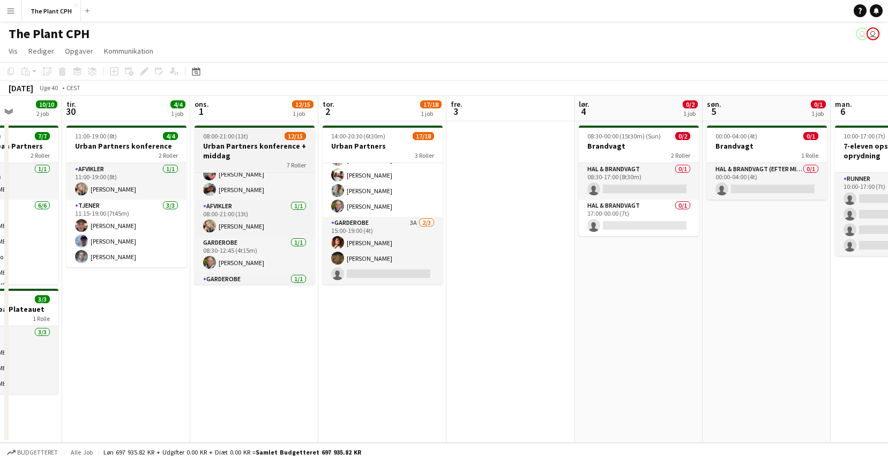
scroll to position [268, 0]
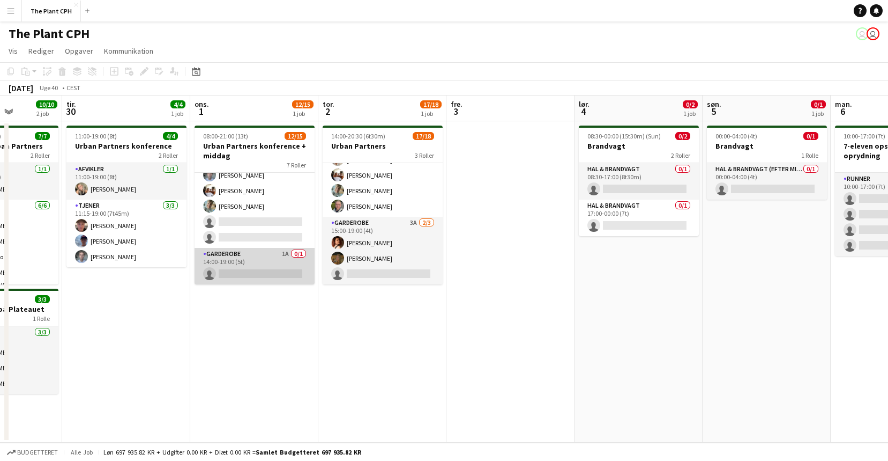
click at [273, 259] on app-card-role "Garderobe 1A 0/1 14:00-19:00 (5t) single-neutral-actions" at bounding box center [255, 266] width 120 height 36
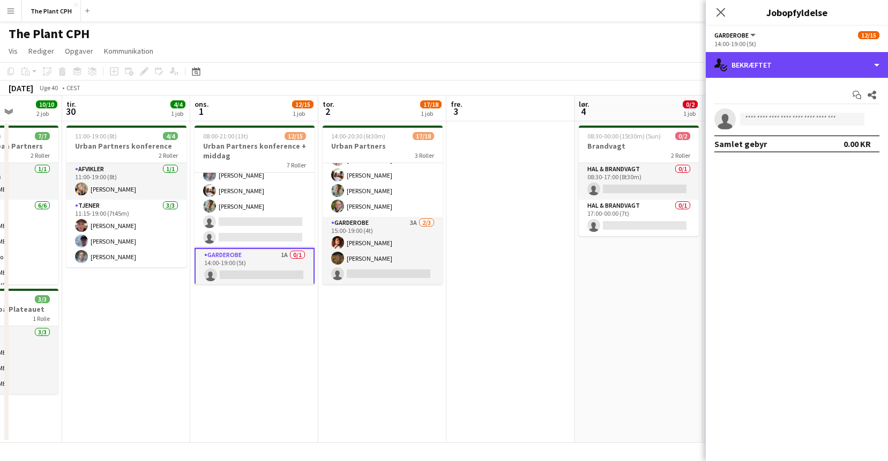
drag, startPoint x: 815, startPoint y: 65, endPoint x: 813, endPoint y: 78, distance: 13.0
click at [815, 65] on div "single-neutral-actions-check-2 Bekræftet" at bounding box center [797, 65] width 182 height 26
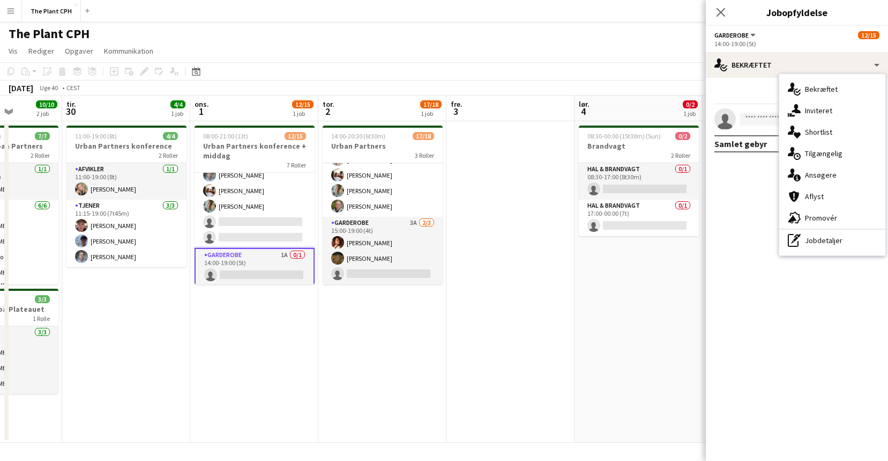
click at [839, 170] on div "single-neutral-actions-information Ansøgere" at bounding box center [833, 174] width 106 height 21
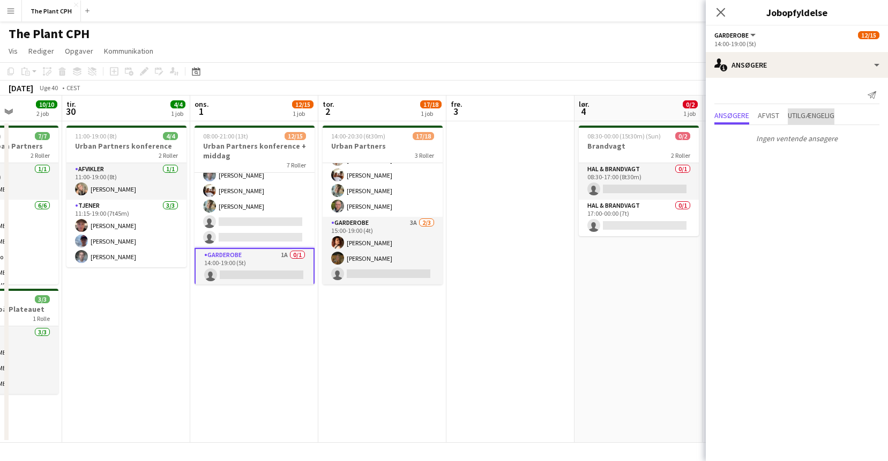
click at [795, 123] on span "Utilgængelig" at bounding box center [811, 116] width 47 height 16
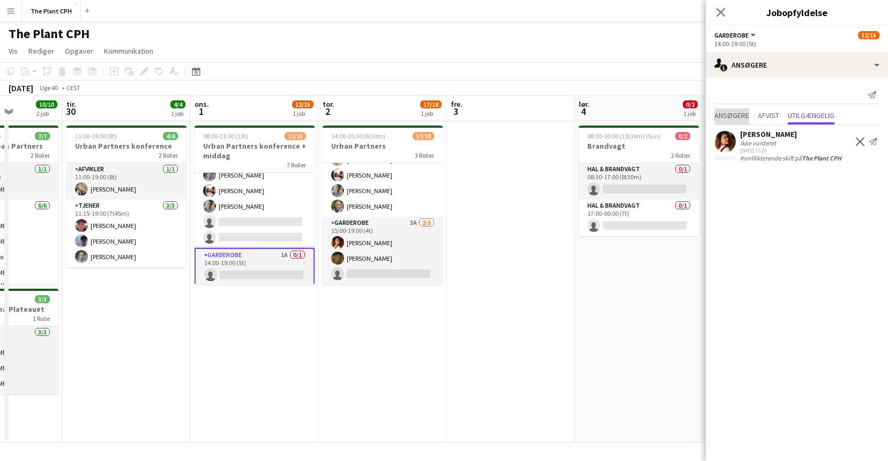
click at [744, 116] on span "Ansøgere" at bounding box center [732, 116] width 35 height 8
click at [726, 116] on span "Ansøgere" at bounding box center [732, 116] width 35 height 8
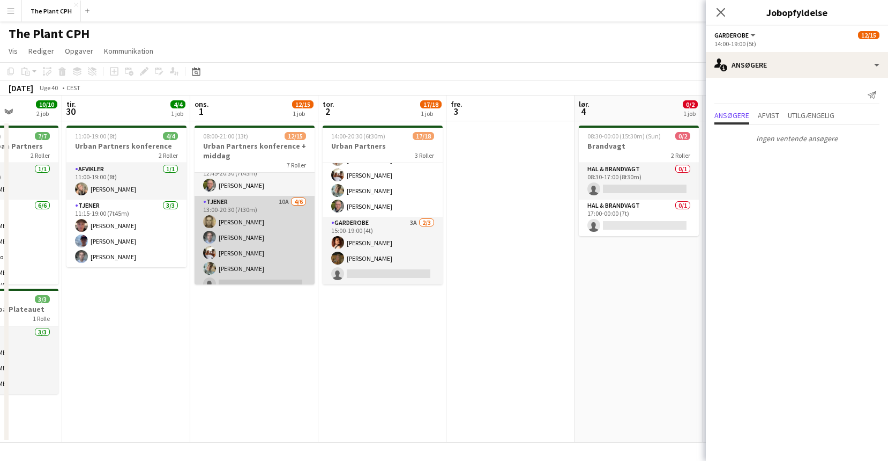
scroll to position [270, 0]
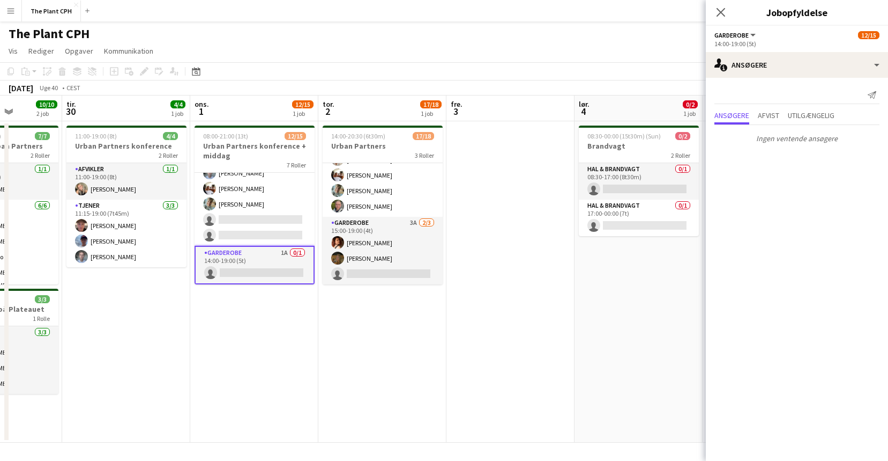
click at [472, 199] on app-date-cell at bounding box center [511, 281] width 128 height 321
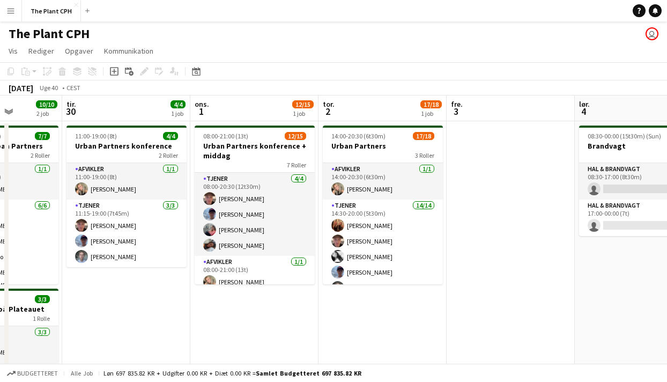
scroll to position [0, 322]
